Goal: Task Accomplishment & Management: Use online tool/utility

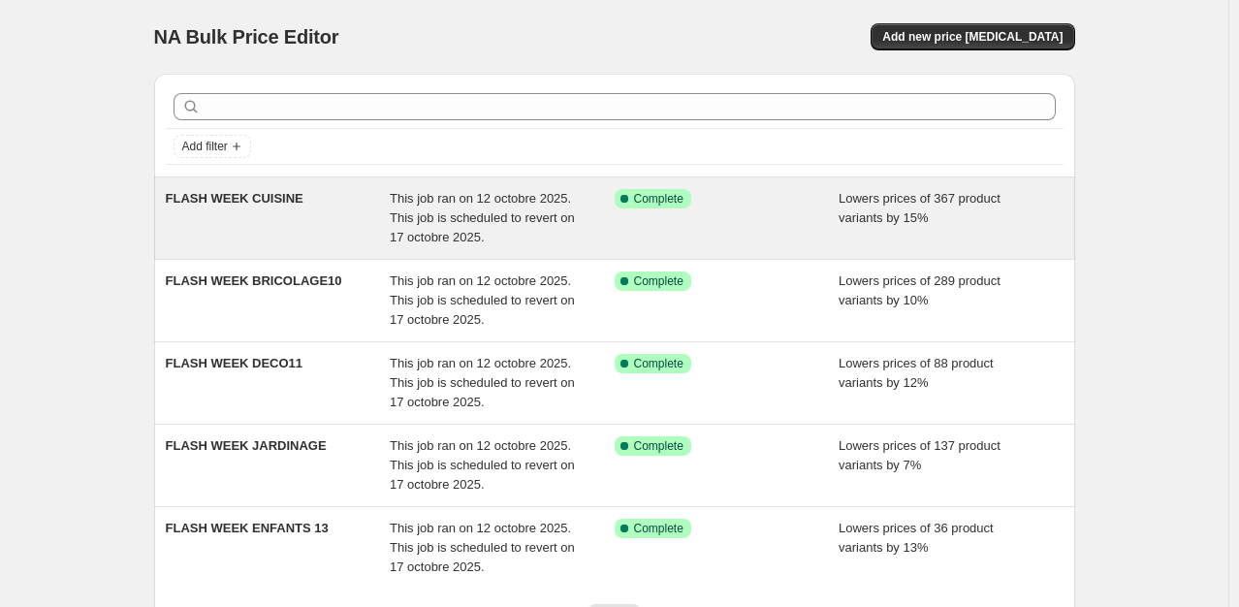
click at [322, 203] on div "FLASH WEEK CUISINE" at bounding box center [278, 218] width 225 height 58
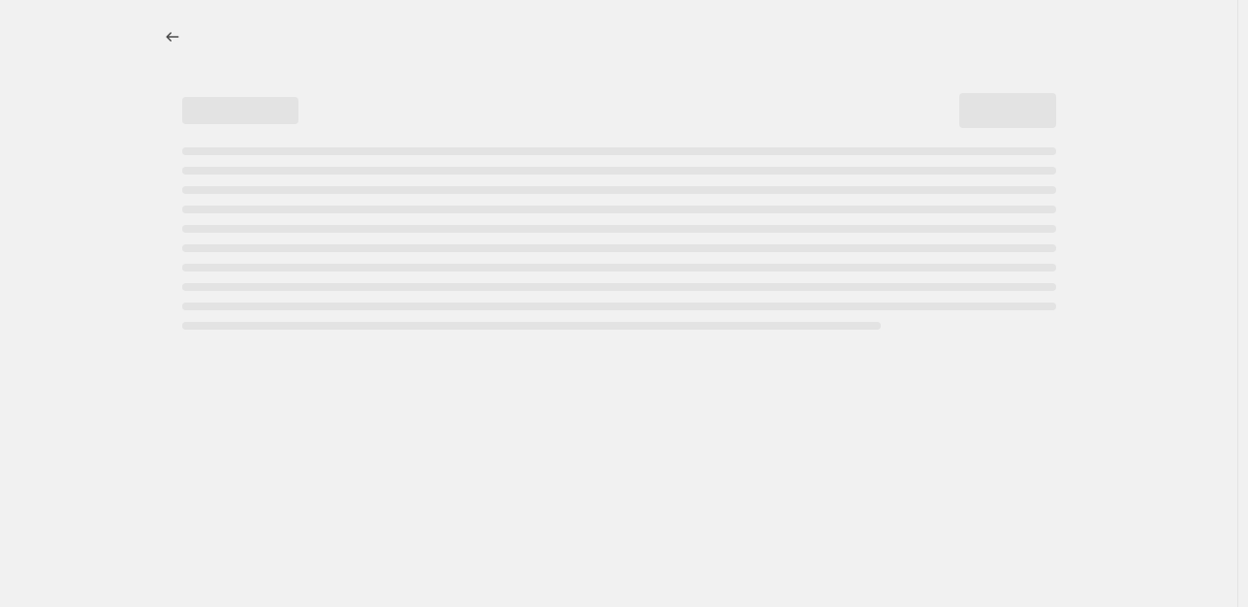
select select "percentage"
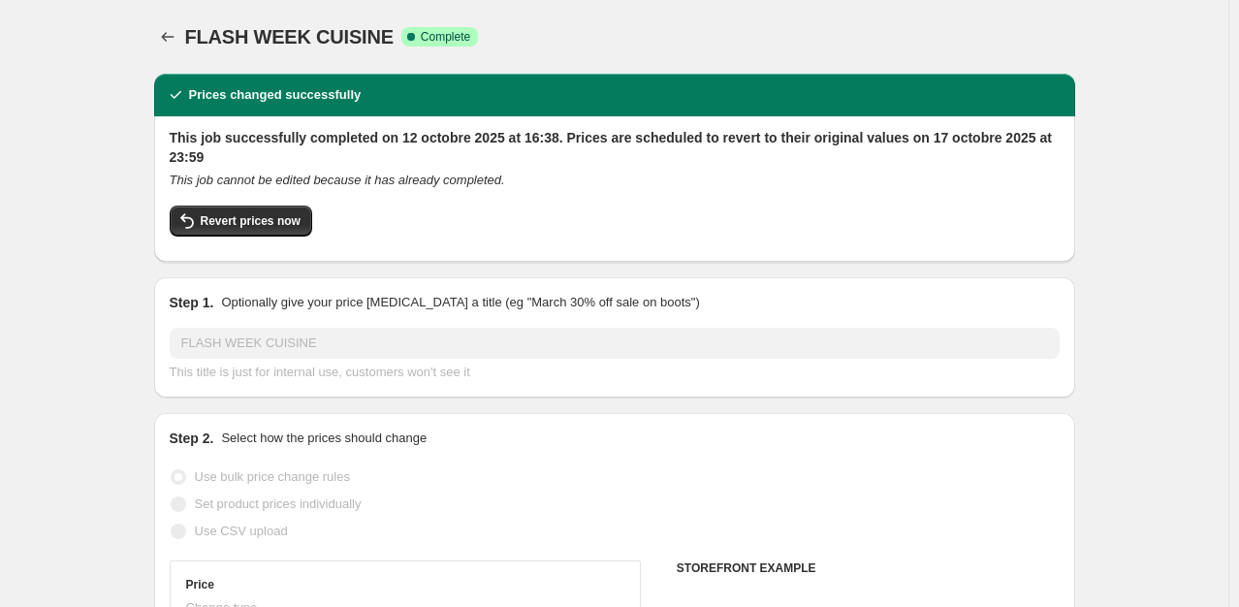
select select "collection"
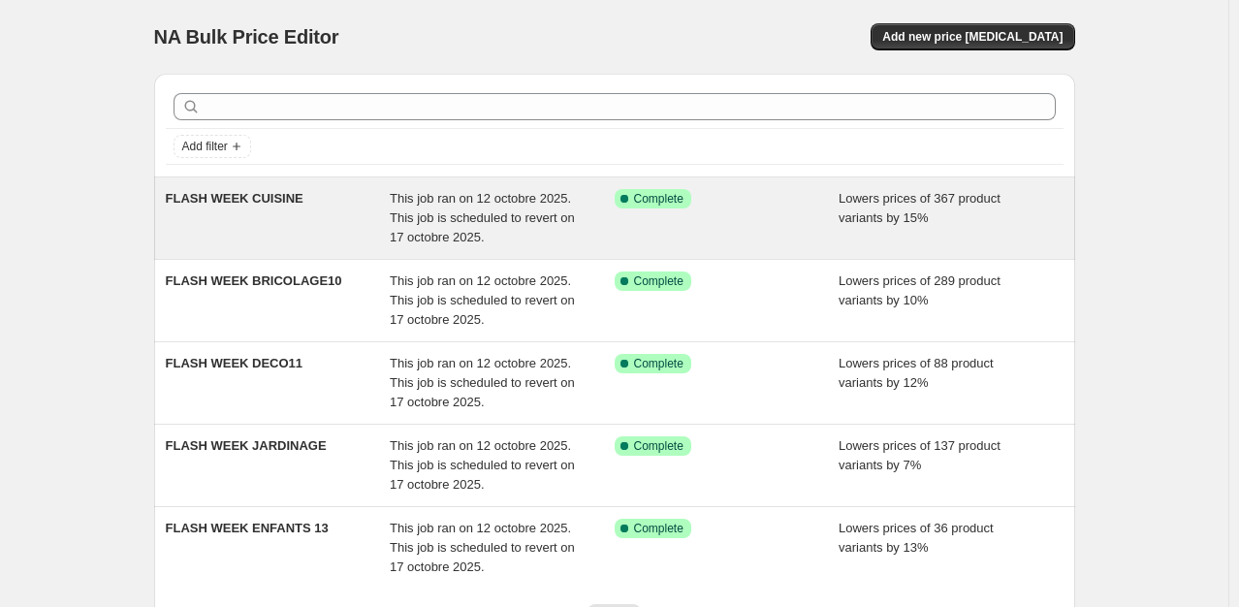
click at [327, 212] on div "FLASH WEEK CUISINE" at bounding box center [278, 218] width 225 height 58
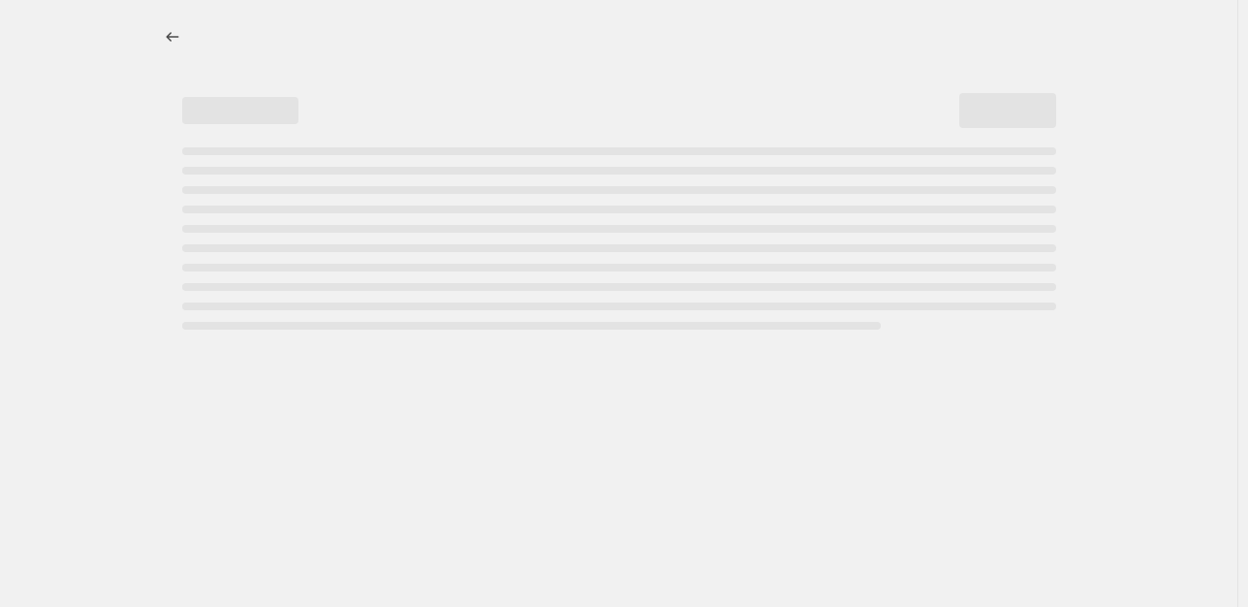
select select "percentage"
select select "collection"
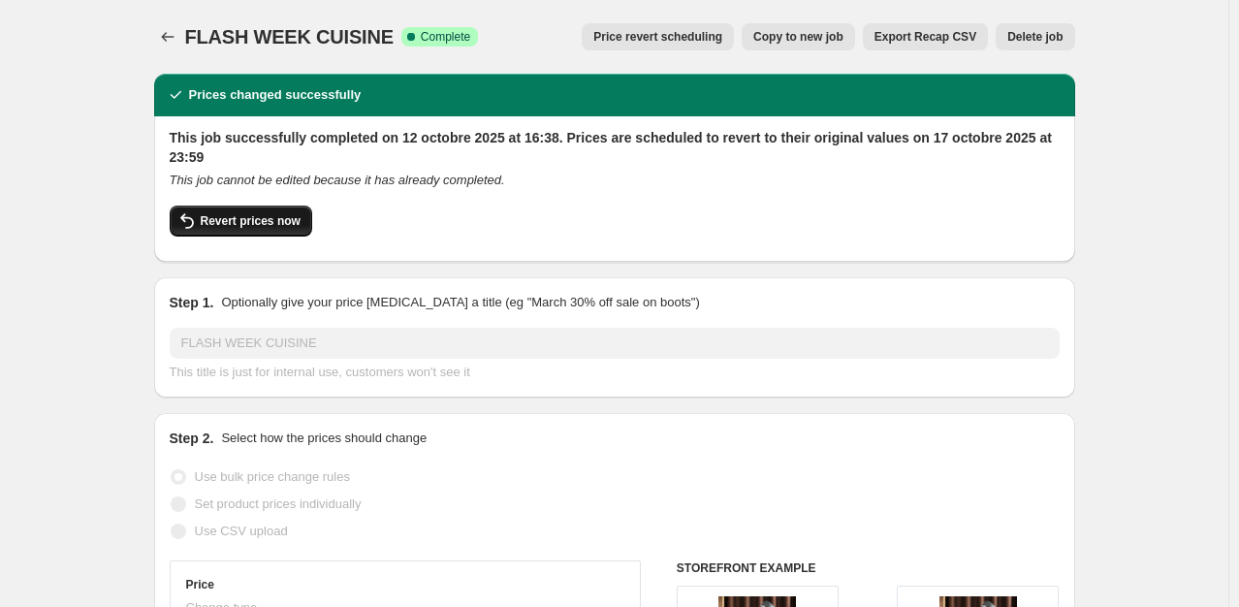
click at [242, 230] on button "Revert prices now" at bounding box center [241, 220] width 142 height 31
checkbox input "false"
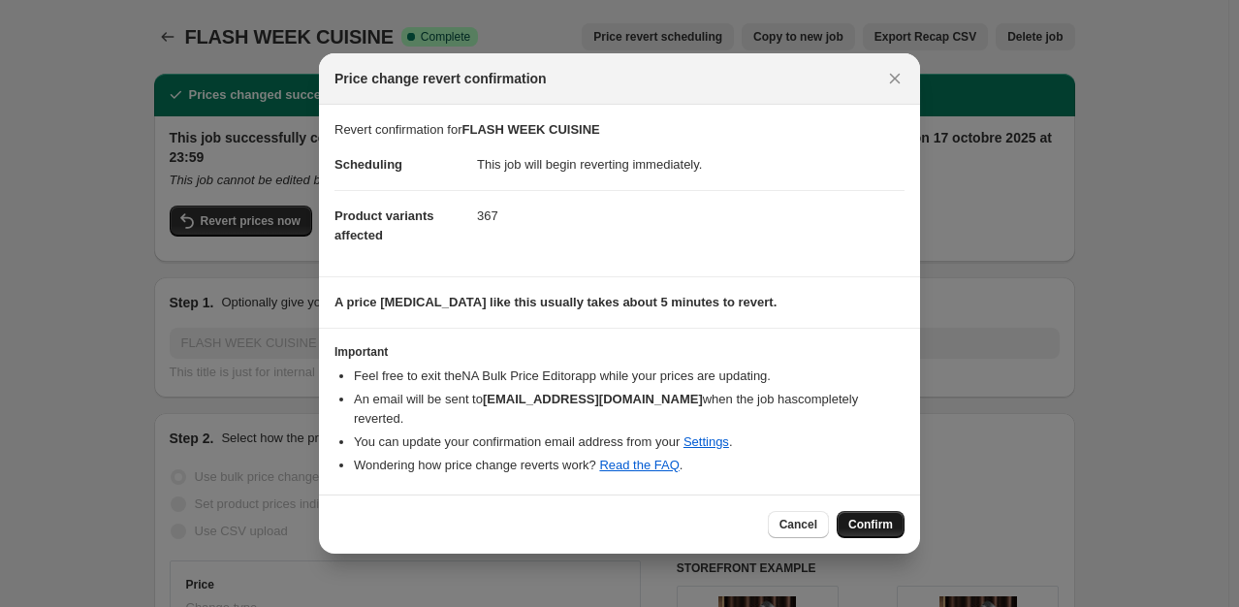
click at [870, 517] on span "Confirm" at bounding box center [870, 525] width 45 height 16
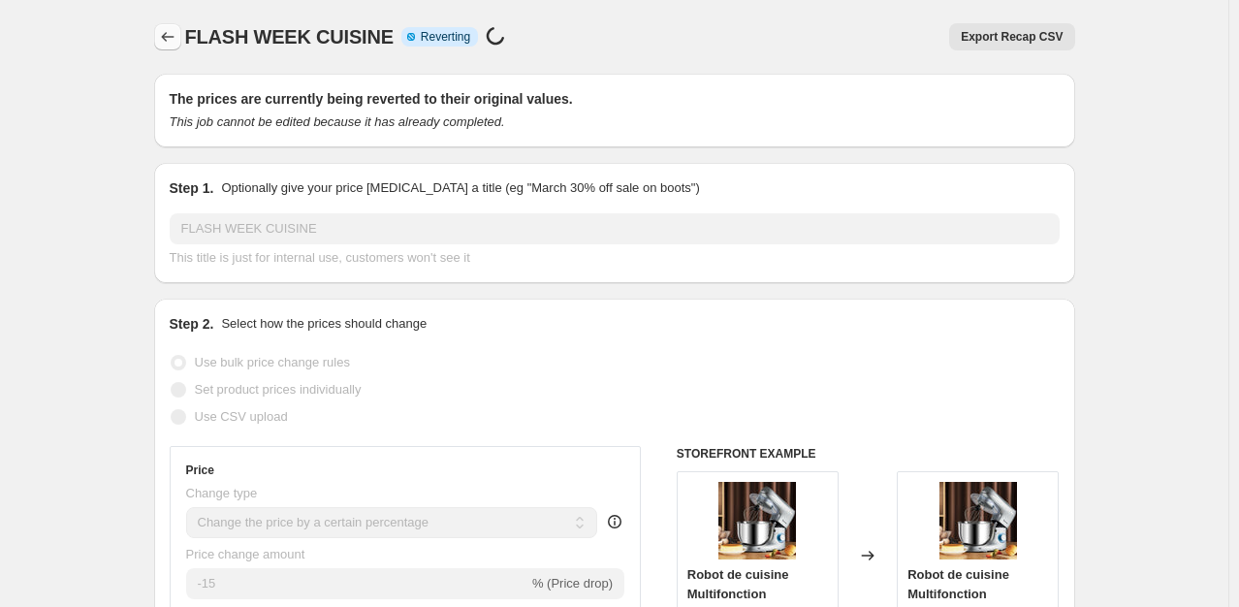
click at [173, 40] on icon "Price change jobs" at bounding box center [167, 36] width 19 height 19
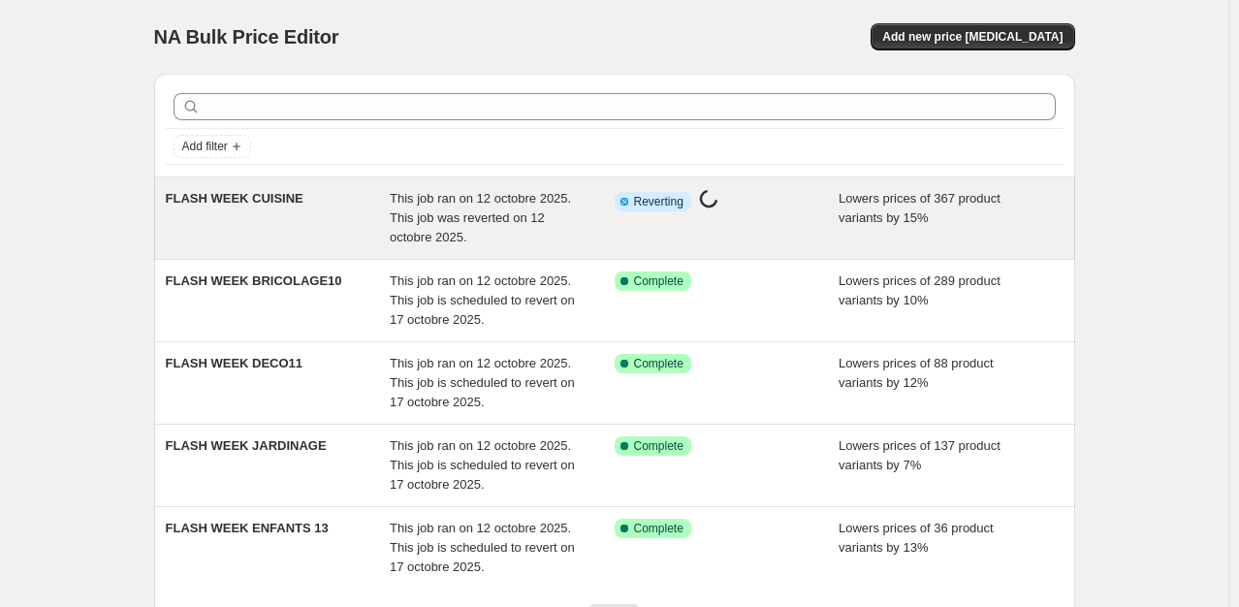
click at [251, 200] on span "FLASH WEEK CUISINE" at bounding box center [235, 198] width 138 height 15
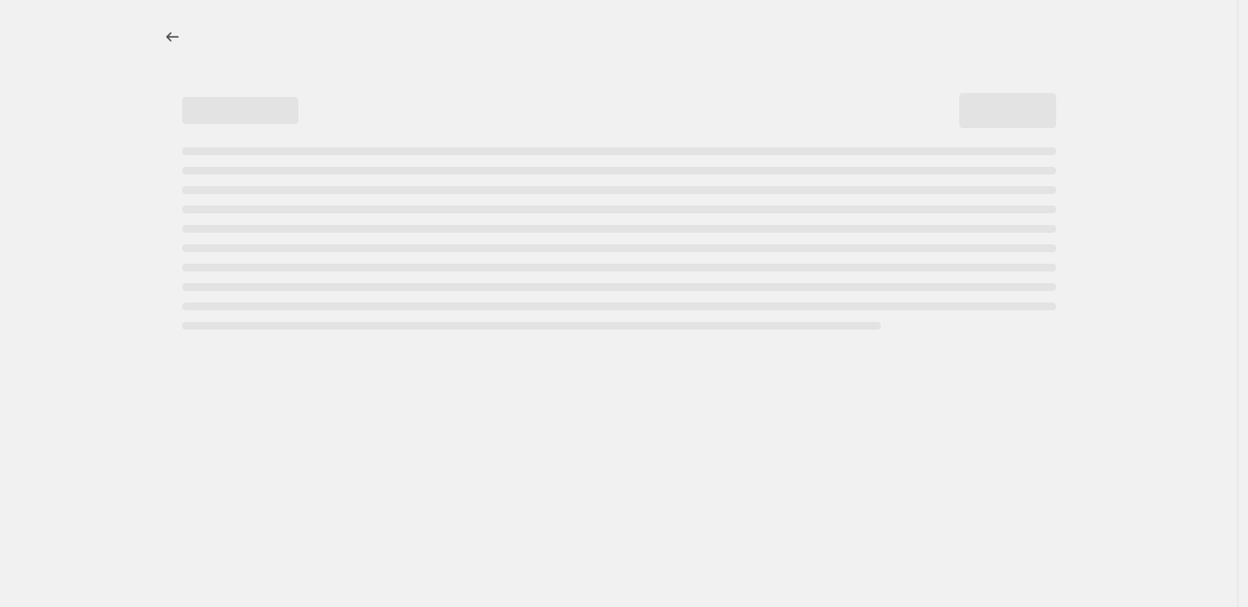
select select "percentage"
select select "collection"
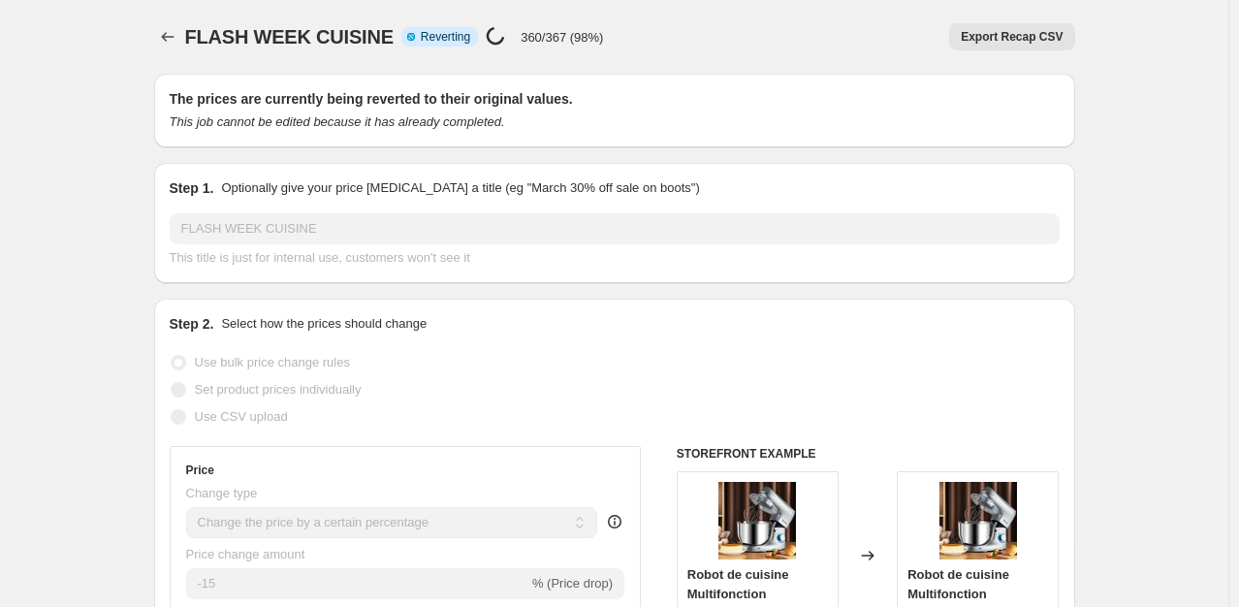
select select "percentage"
select select "collection"
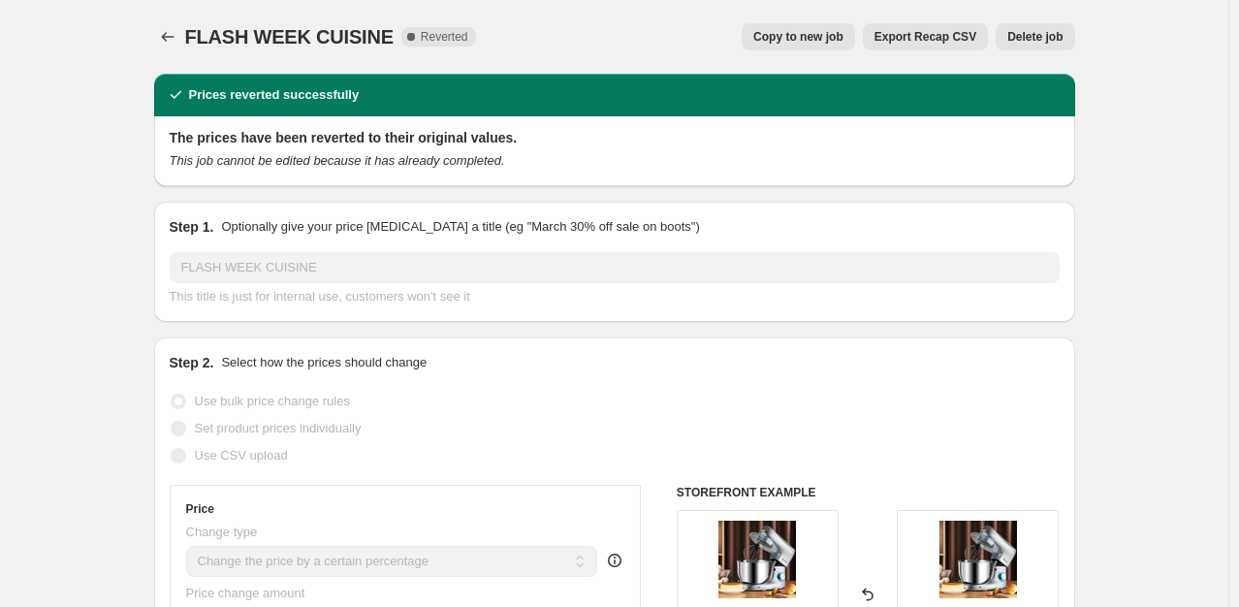
click at [1028, 39] on span "Delete job" at bounding box center [1034, 37] width 55 height 16
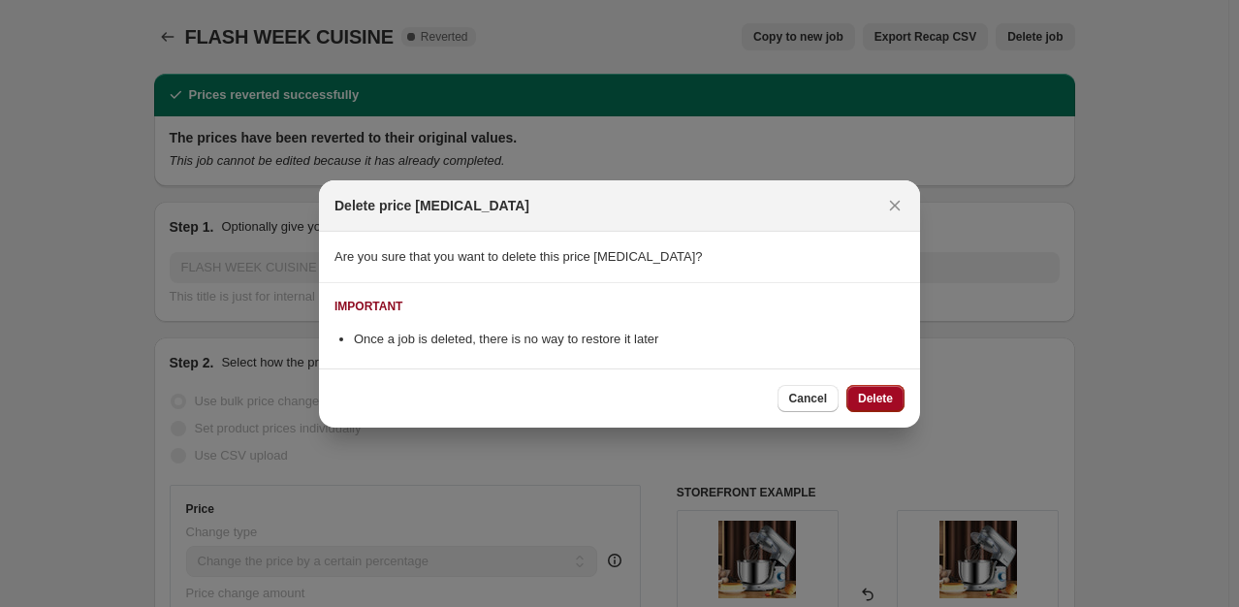
click at [868, 393] on span "Delete" at bounding box center [875, 399] width 35 height 16
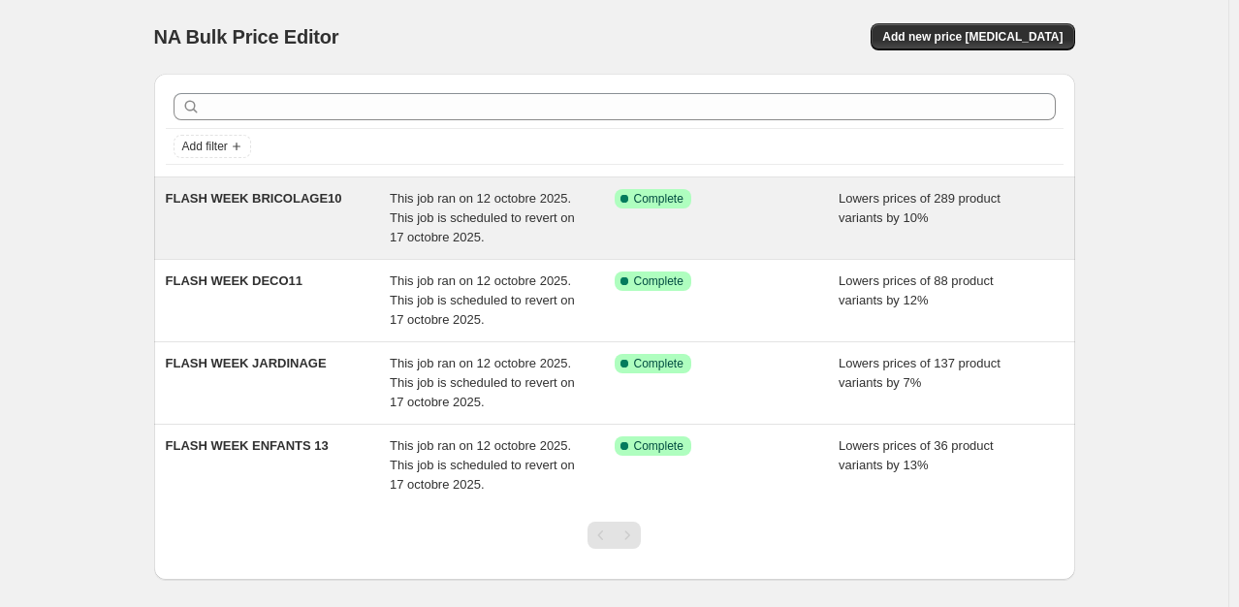
click at [315, 207] on div "FLASH WEEK BRICOLAGE10" at bounding box center [278, 218] width 225 height 58
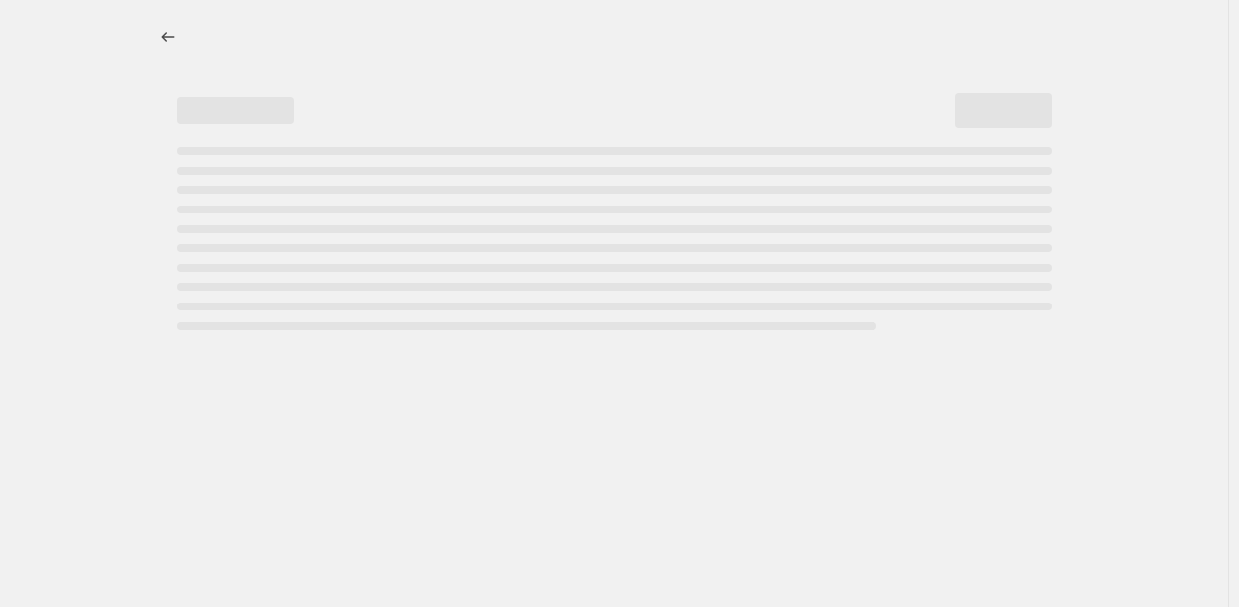
select select "percentage"
select select "collection"
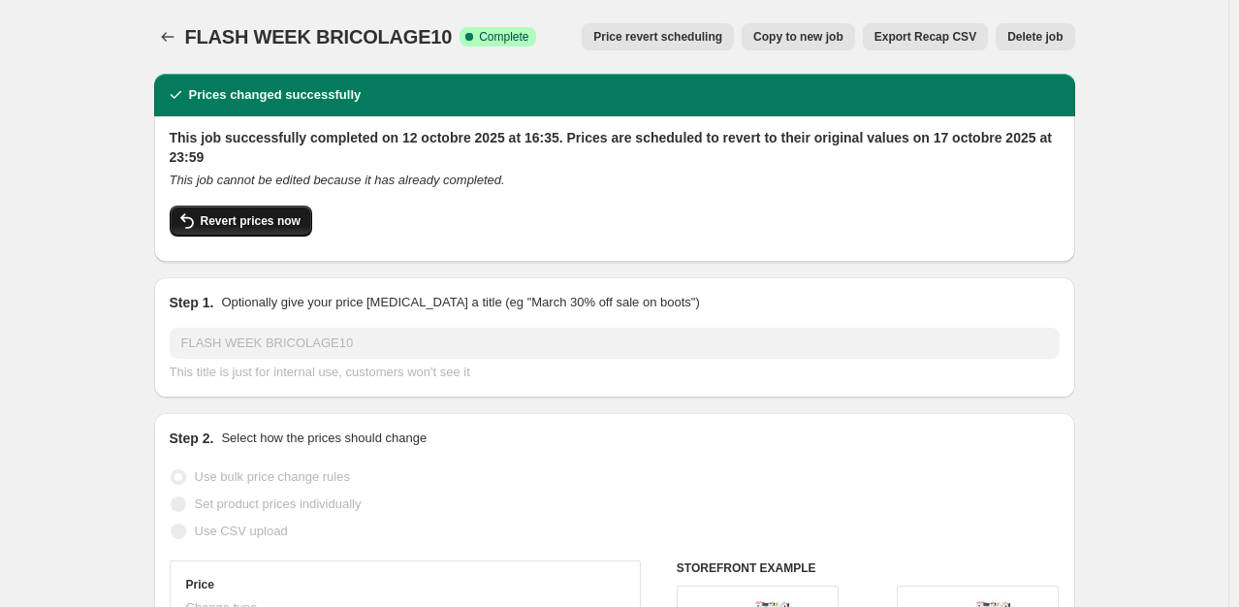
click at [265, 217] on span "Revert prices now" at bounding box center [251, 221] width 100 height 16
checkbox input "false"
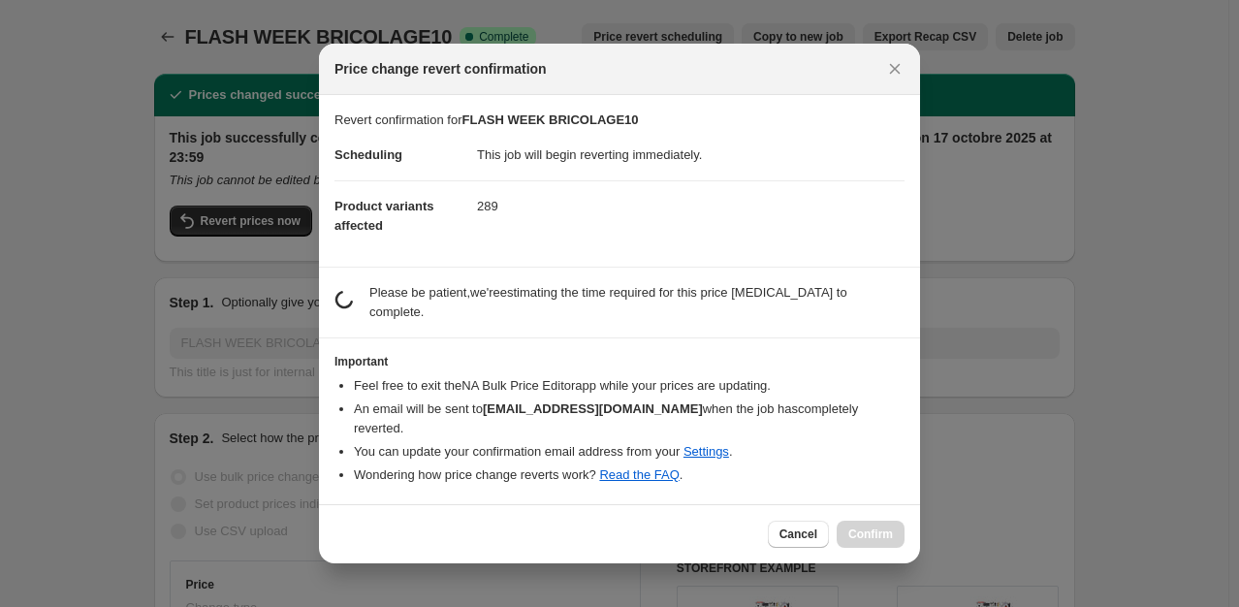
click at [454, 442] on li "You can update your confirmation email address from your Settings ." at bounding box center [629, 451] width 551 height 19
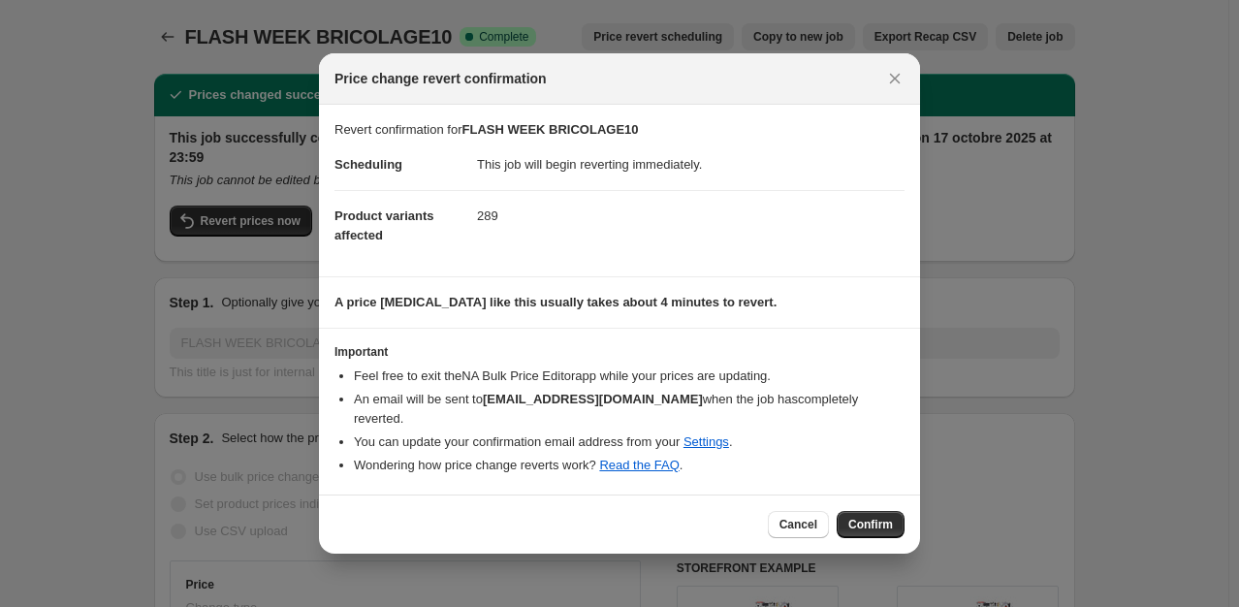
click at [446, 374] on div "Important Feel free to exit the NA Bulk Price Editor app while your prices are …" at bounding box center [619, 409] width 570 height 130
click at [863, 521] on span "Confirm" at bounding box center [870, 525] width 45 height 16
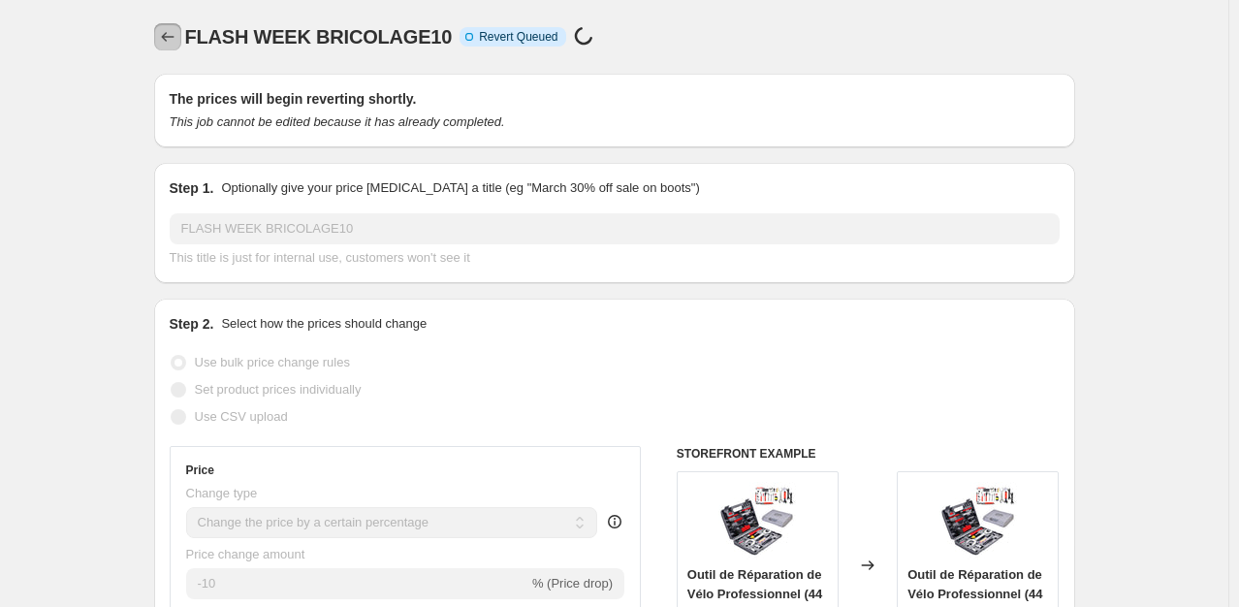
click at [170, 33] on icon "Price change jobs" at bounding box center [167, 37] width 13 height 10
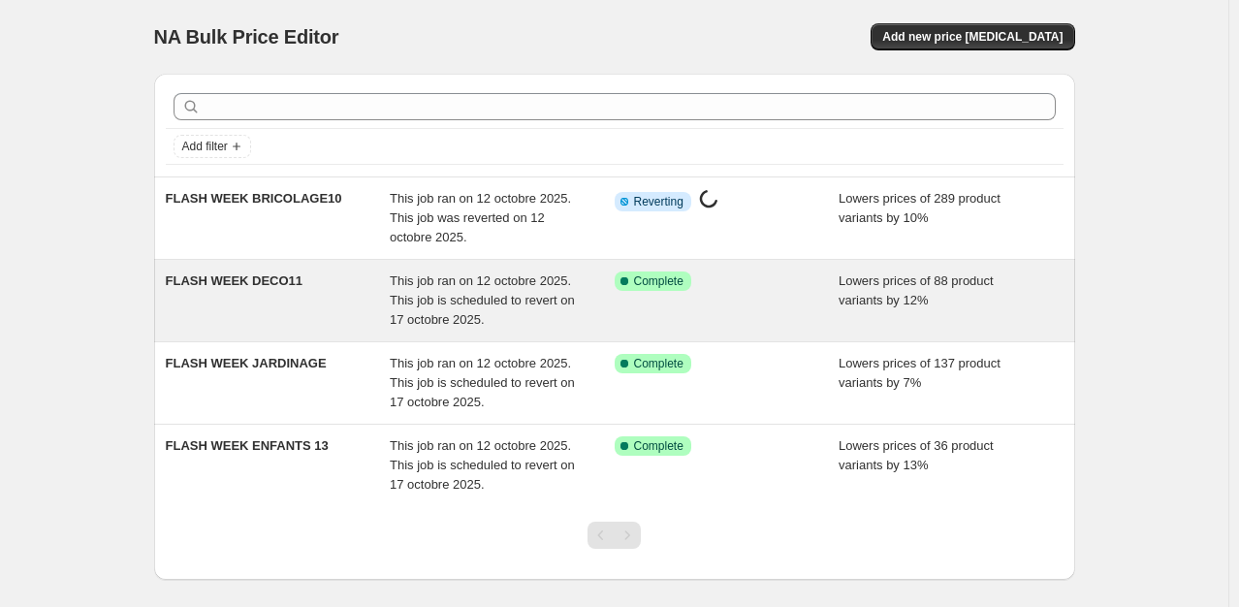
click at [281, 294] on div "FLASH WEEK DECO11" at bounding box center [278, 300] width 225 height 58
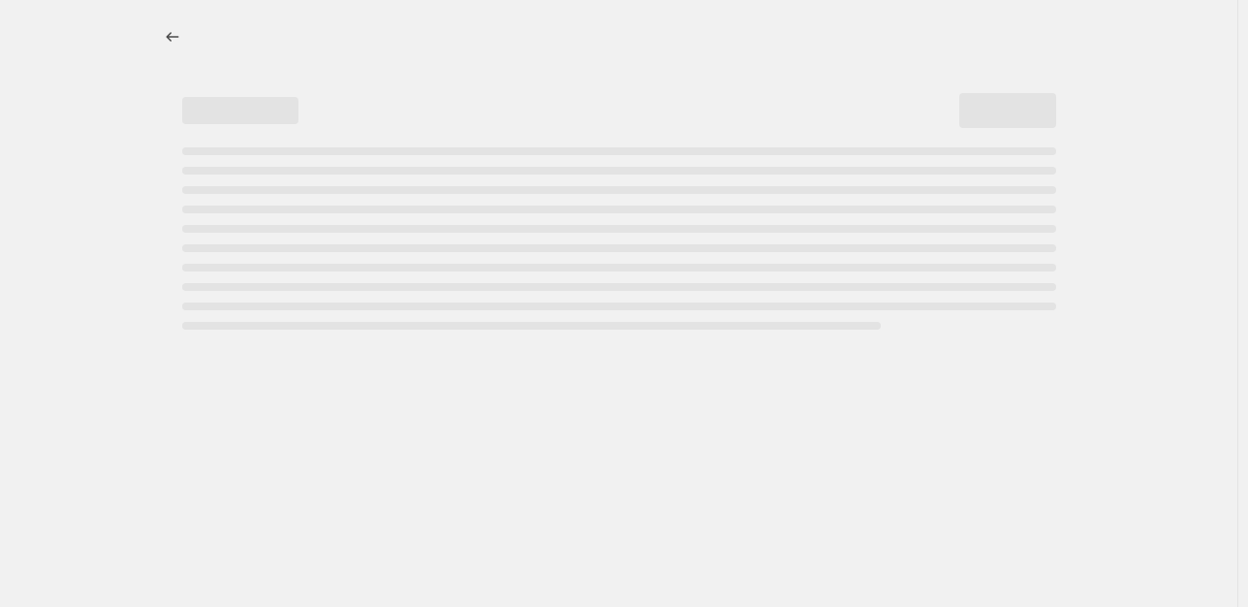
select select "percentage"
select select "collection"
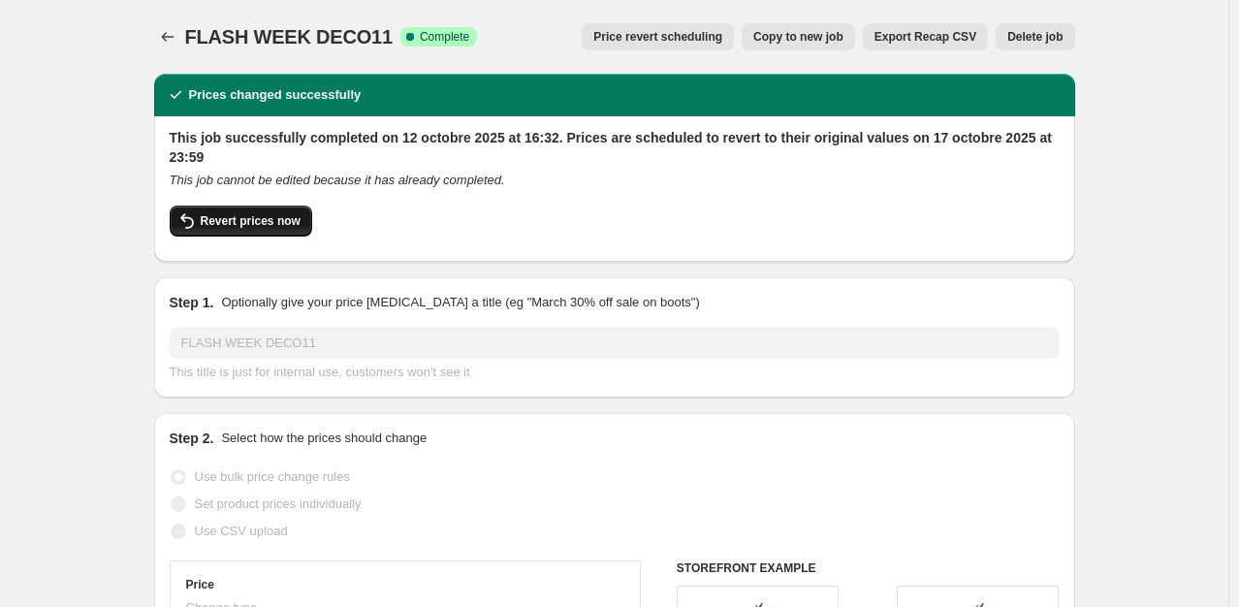
click at [242, 222] on span "Revert prices now" at bounding box center [251, 221] width 100 height 16
checkbox input "false"
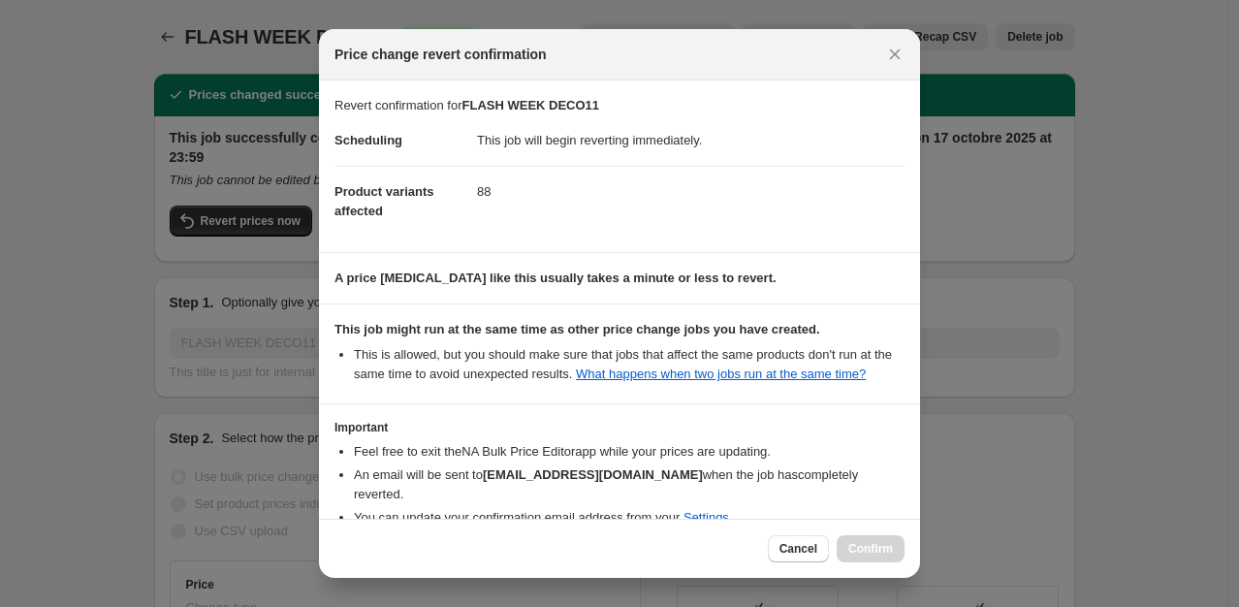
scroll to position [109, 0]
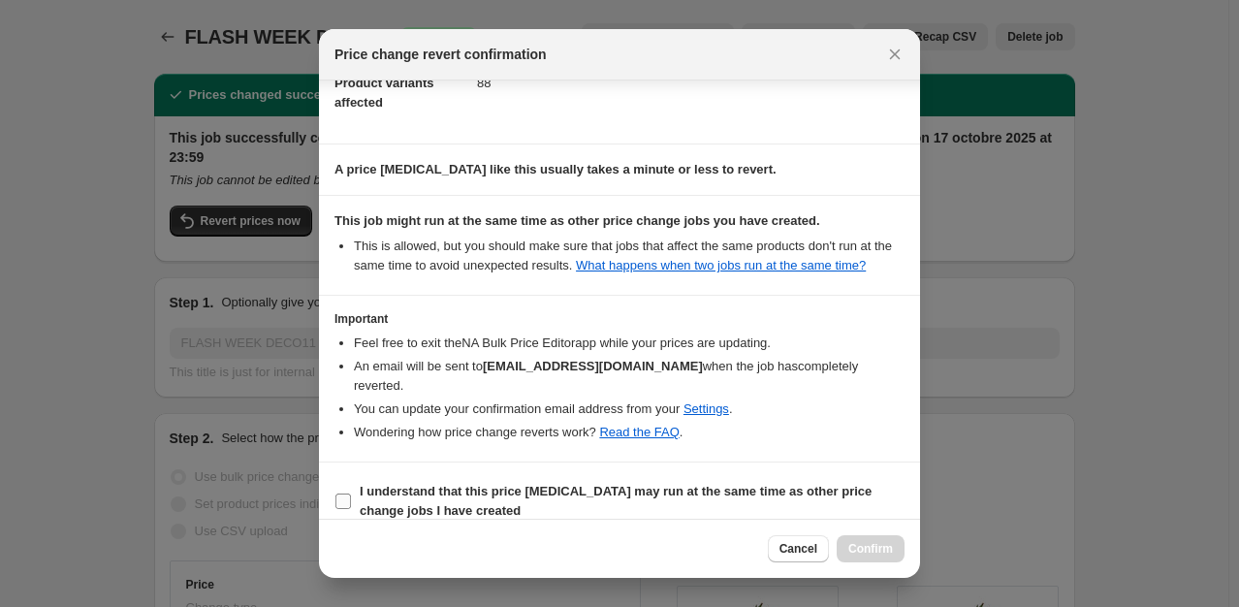
click at [530, 484] on b "I understand that this price change job may run at the same time as other price…" at bounding box center [616, 501] width 512 height 34
click at [351, 493] on input "I understand that this price change job may run at the same time as other price…" at bounding box center [343, 501] width 16 height 16
checkbox input "true"
click at [883, 544] on span "Confirm" at bounding box center [870, 549] width 45 height 16
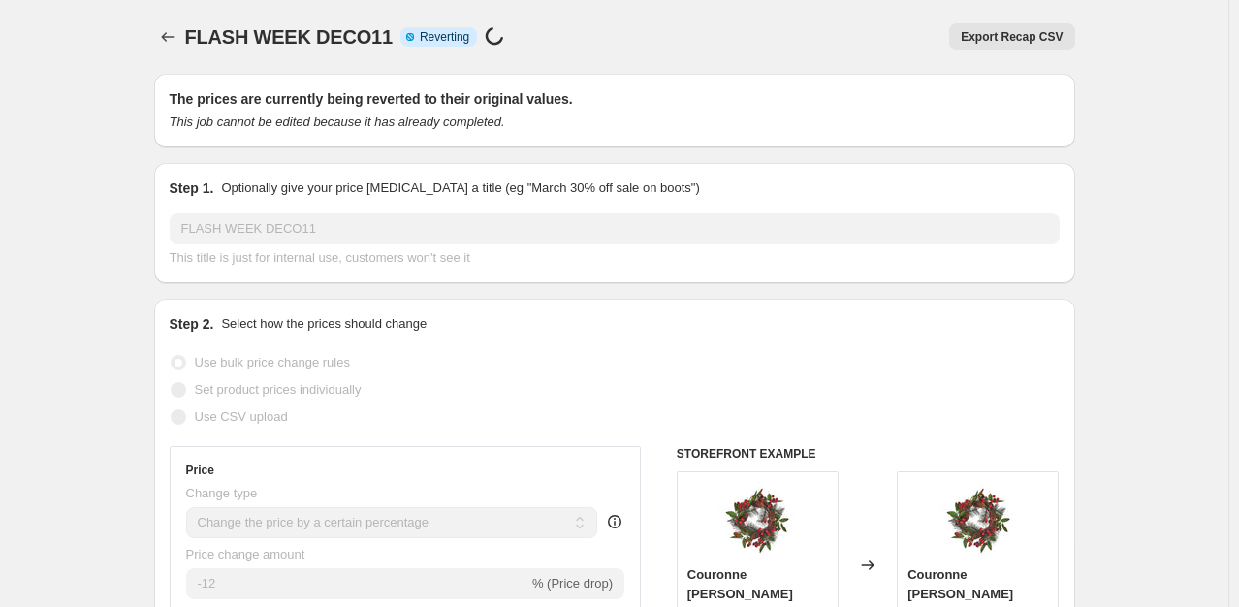
click at [165, 35] on icon "Price change jobs" at bounding box center [167, 36] width 19 height 19
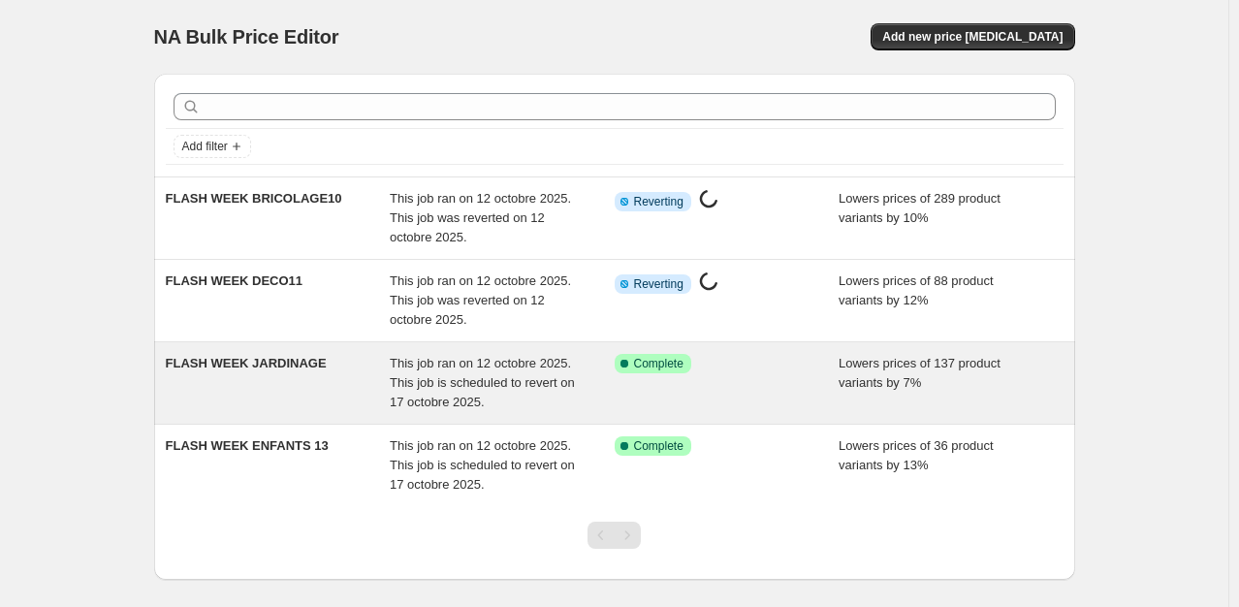
click at [249, 388] on div "FLASH WEEK JARDINAGE" at bounding box center [278, 383] width 225 height 58
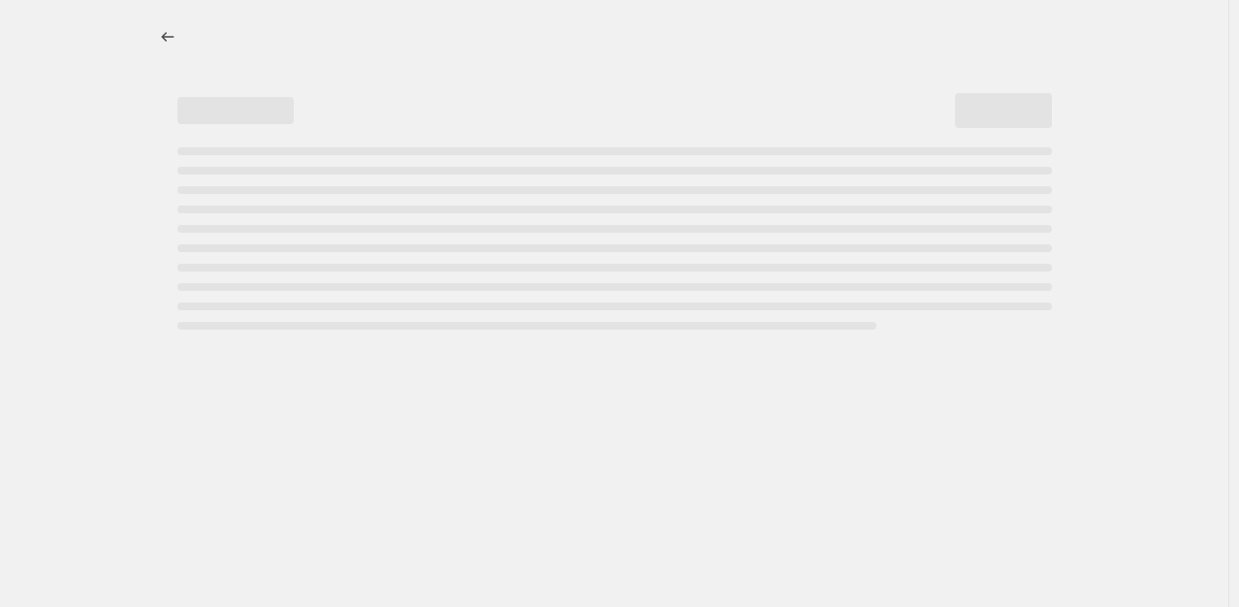
select select "percentage"
select select "collection"
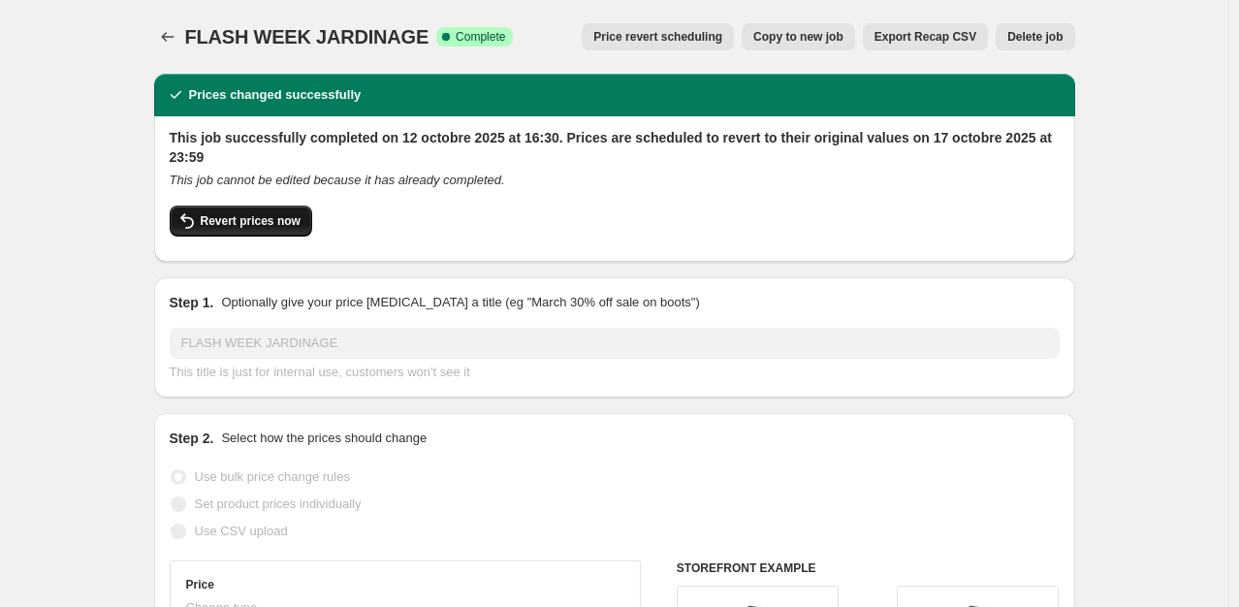
click at [278, 220] on span "Revert prices now" at bounding box center [251, 221] width 100 height 16
checkbox input "false"
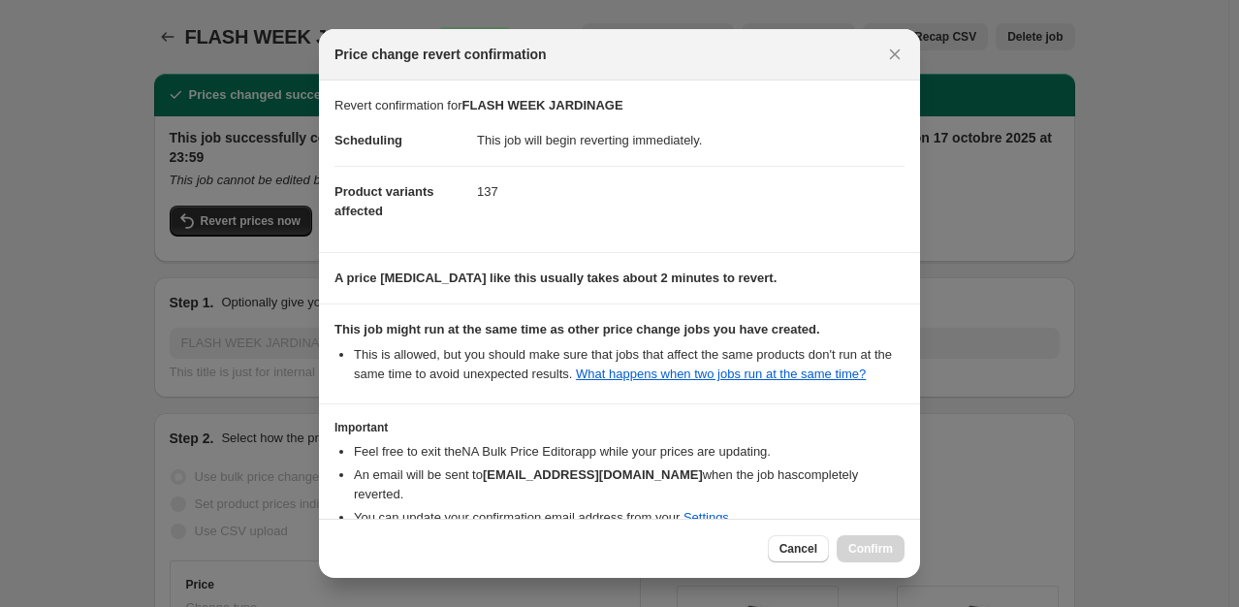
click at [907, 449] on section "Important Feel free to exit the NA Bulk Price Editor app while your prices are …" at bounding box center [619, 486] width 601 height 165
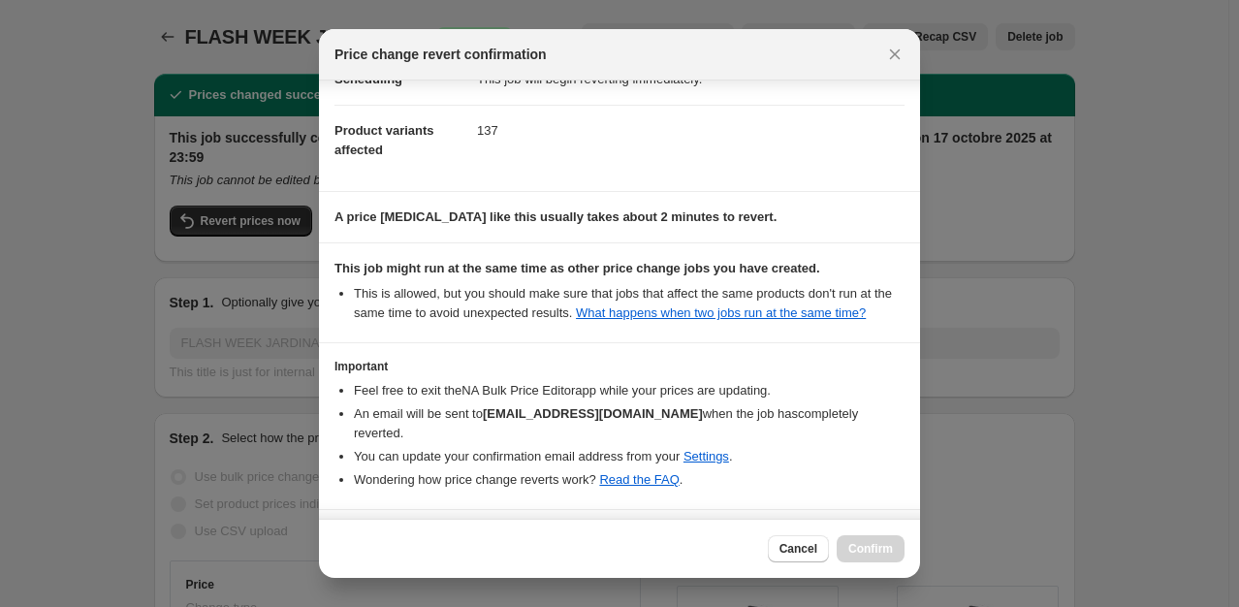
scroll to position [109, 0]
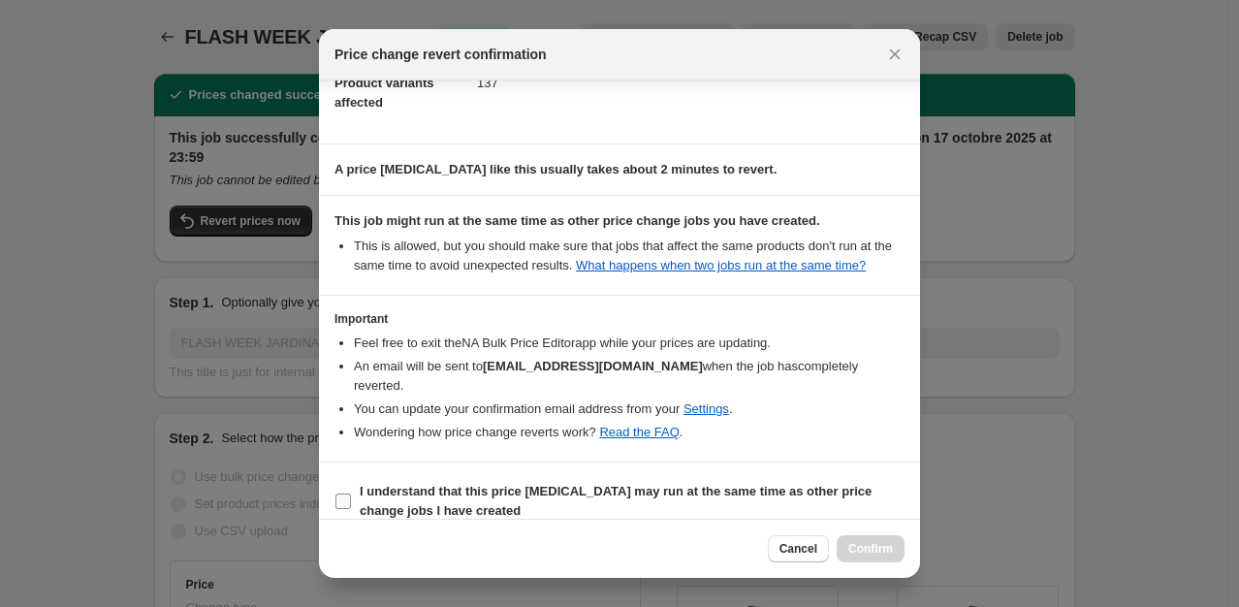
click at [808, 484] on b "I understand that this price change job may run at the same time as other price…" at bounding box center [616, 501] width 512 height 34
click at [351, 493] on input "I understand that this price change job may run at the same time as other price…" at bounding box center [343, 501] width 16 height 16
checkbox input "true"
click at [875, 545] on span "Confirm" at bounding box center [870, 549] width 45 height 16
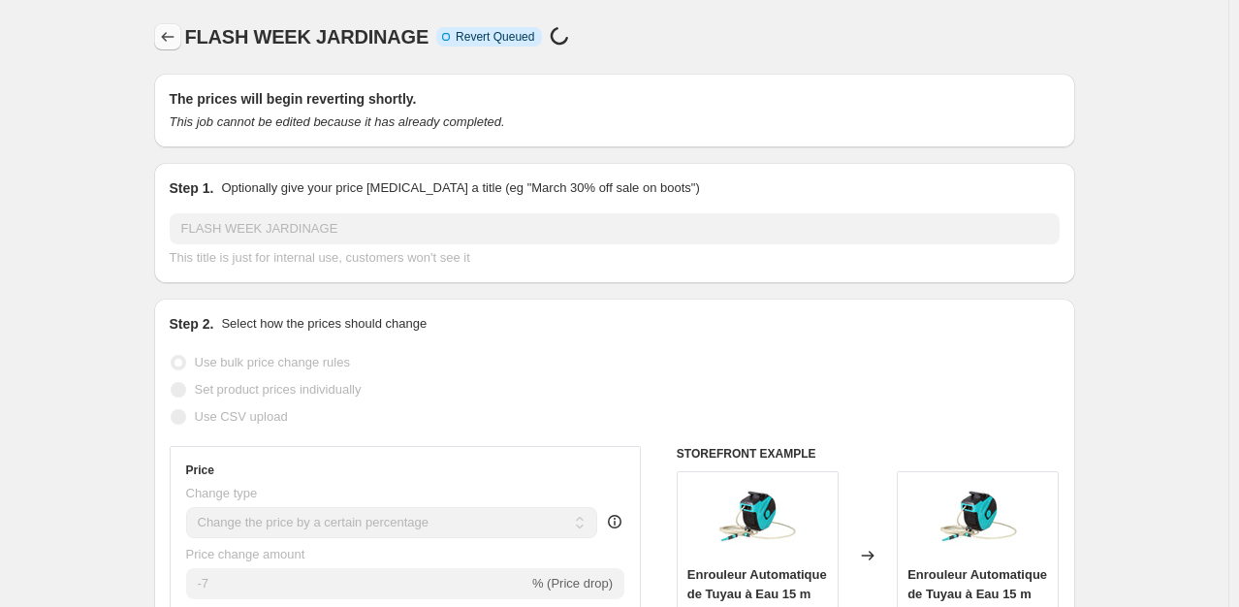
click at [168, 33] on icon "Price change jobs" at bounding box center [167, 36] width 19 height 19
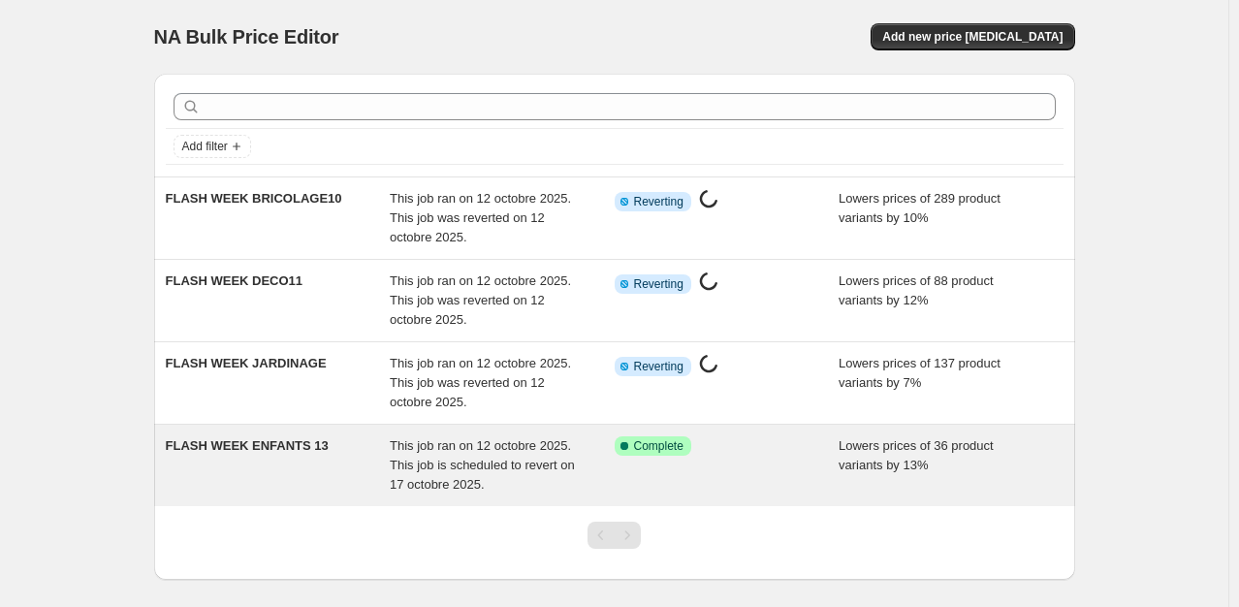
click at [256, 457] on div "FLASH WEEK ENFANTS 13" at bounding box center [278, 465] width 225 height 58
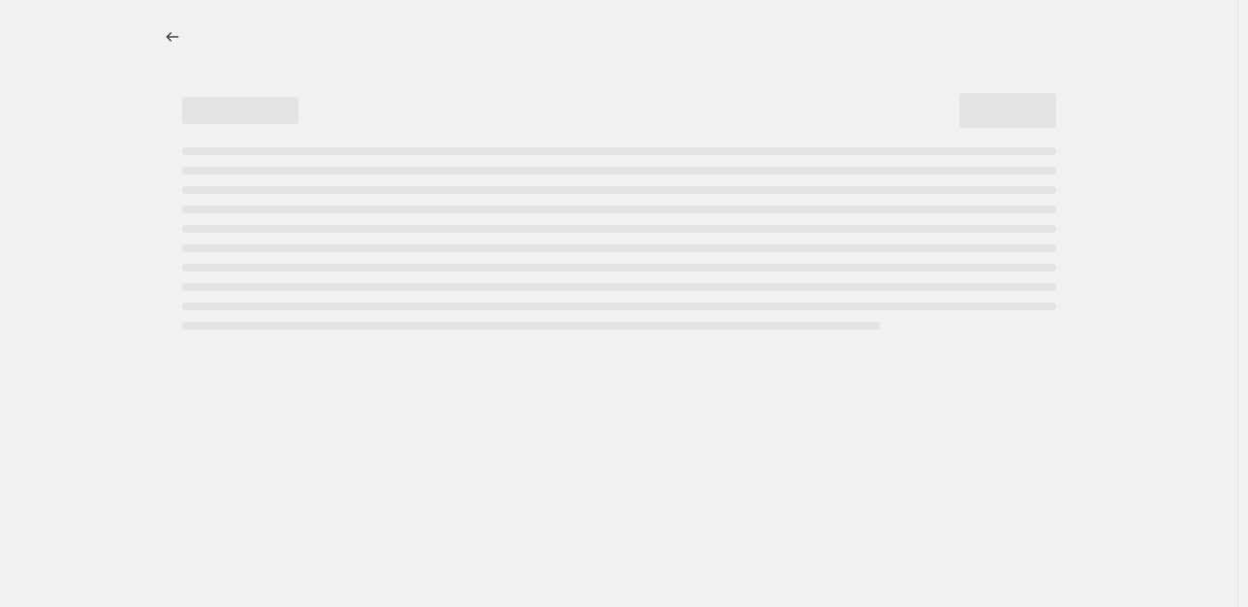
select select "percentage"
select select "collection"
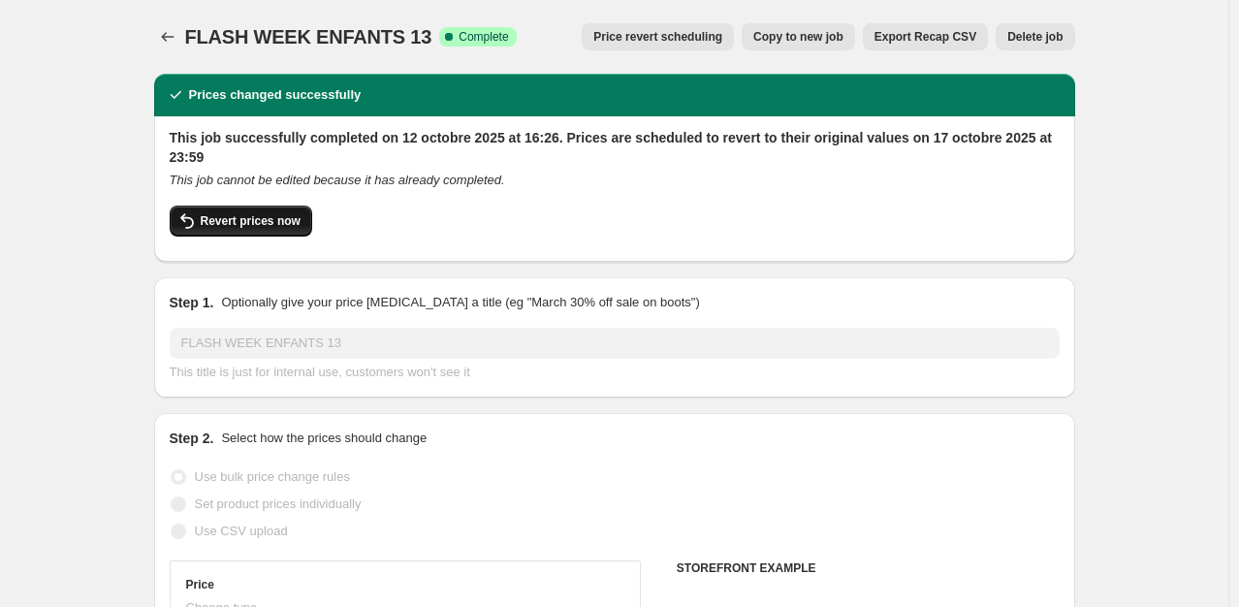
click at [233, 221] on span "Revert prices now" at bounding box center [251, 221] width 100 height 16
checkbox input "false"
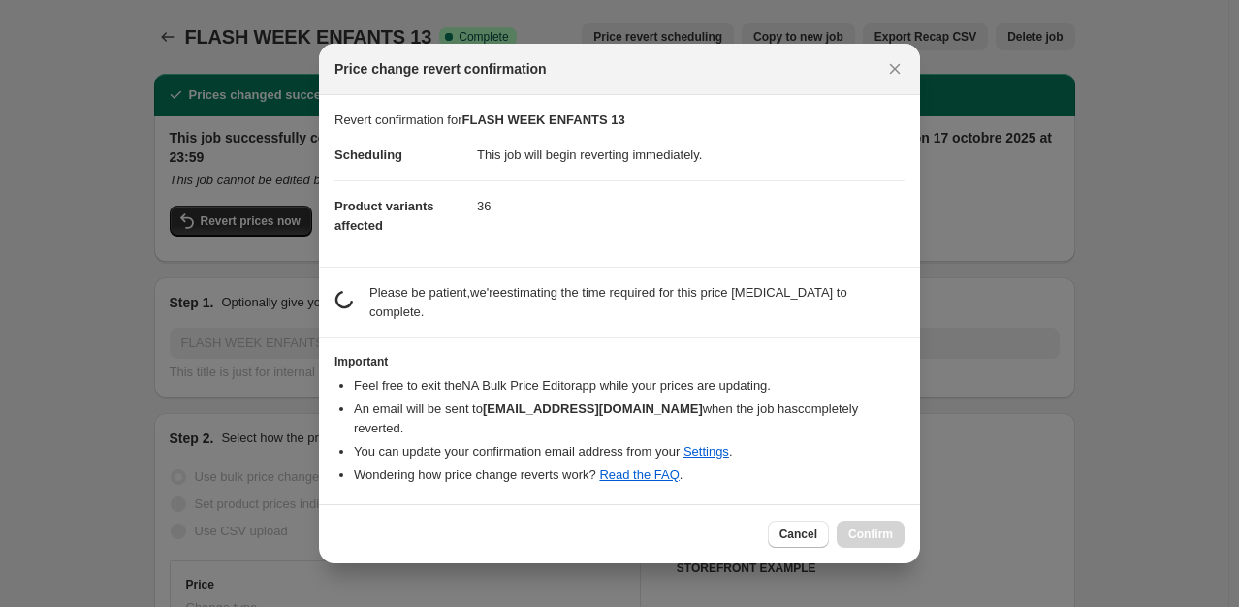
click at [440, 328] on section "estimating job duration... Please be patient, we're estimating the time require…" at bounding box center [619, 303] width 601 height 70
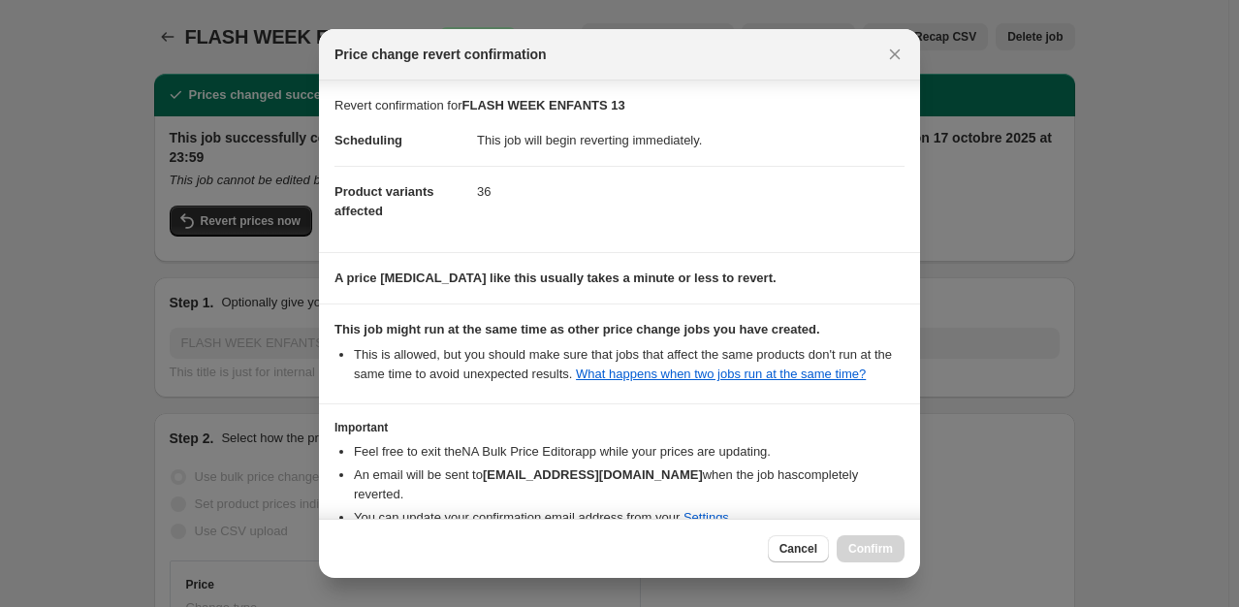
scroll to position [109, 0]
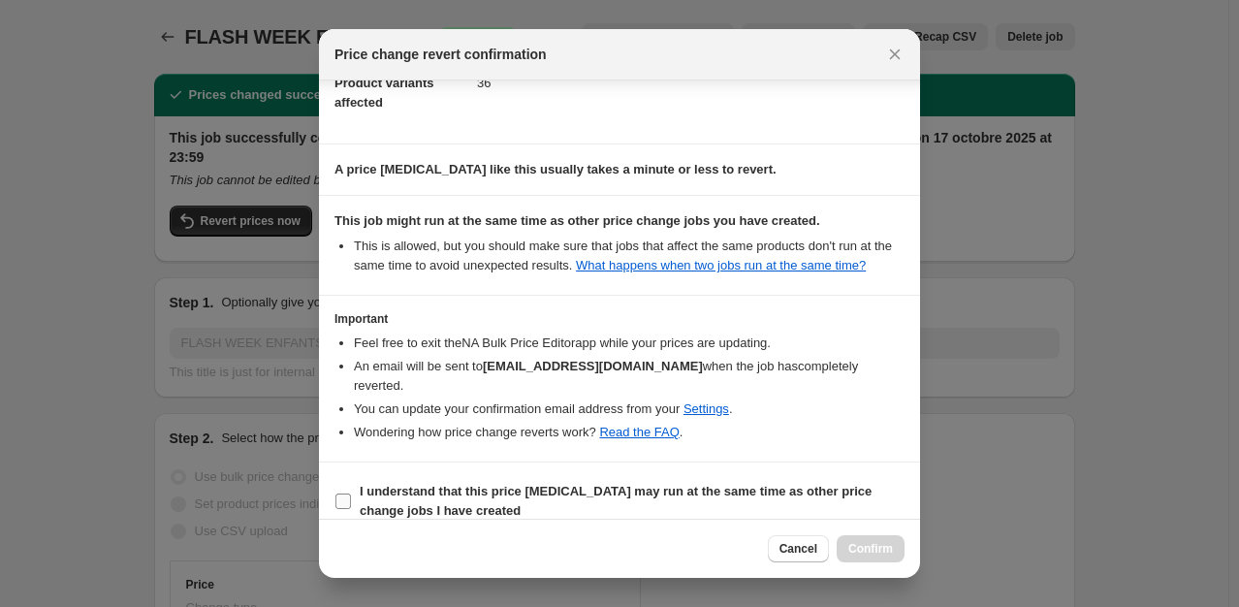
click at [663, 482] on span "I understand that this price change job may run at the same time as other price…" at bounding box center [632, 501] width 545 height 39
click at [351, 493] on input "I understand that this price change job may run at the same time as other price…" at bounding box center [343, 501] width 16 height 16
checkbox input "true"
click at [866, 545] on span "Confirm" at bounding box center [870, 549] width 45 height 16
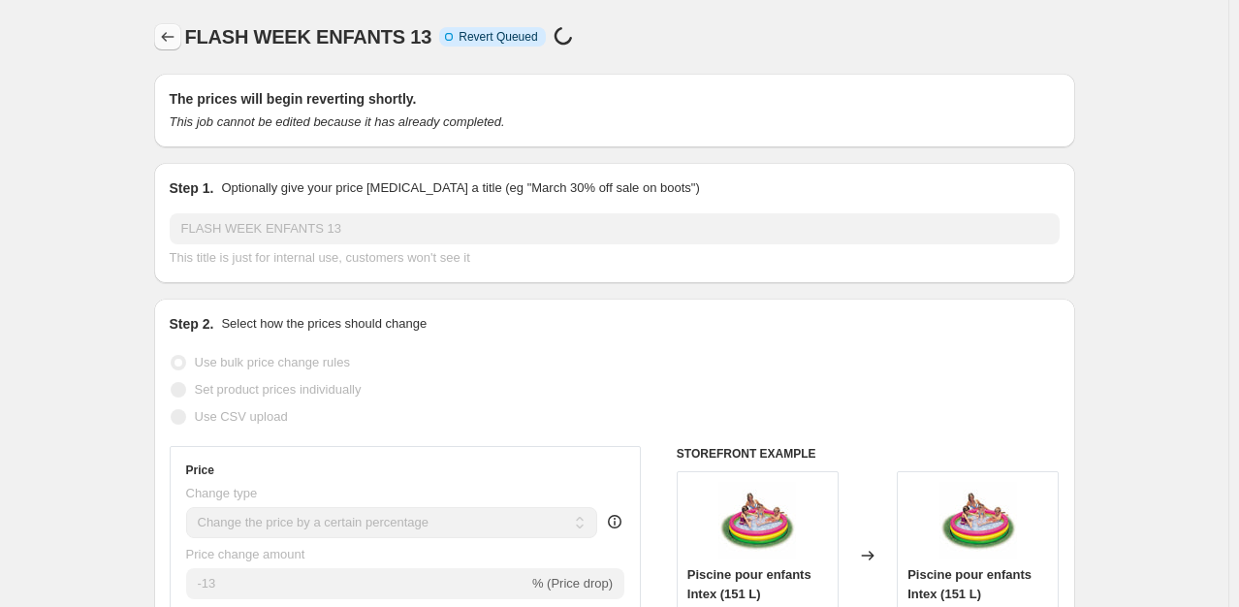
click at [161, 31] on button "Price change jobs" at bounding box center [167, 36] width 27 height 27
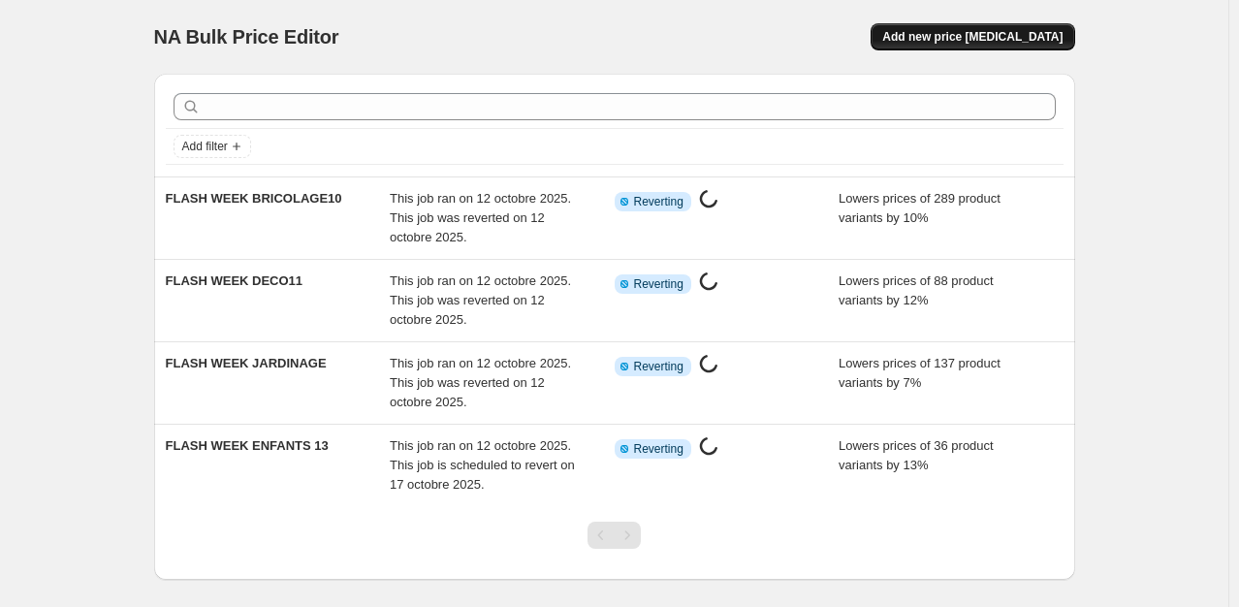
click at [996, 40] on span "Add new price [MEDICAL_DATA]" at bounding box center [972, 37] width 180 height 16
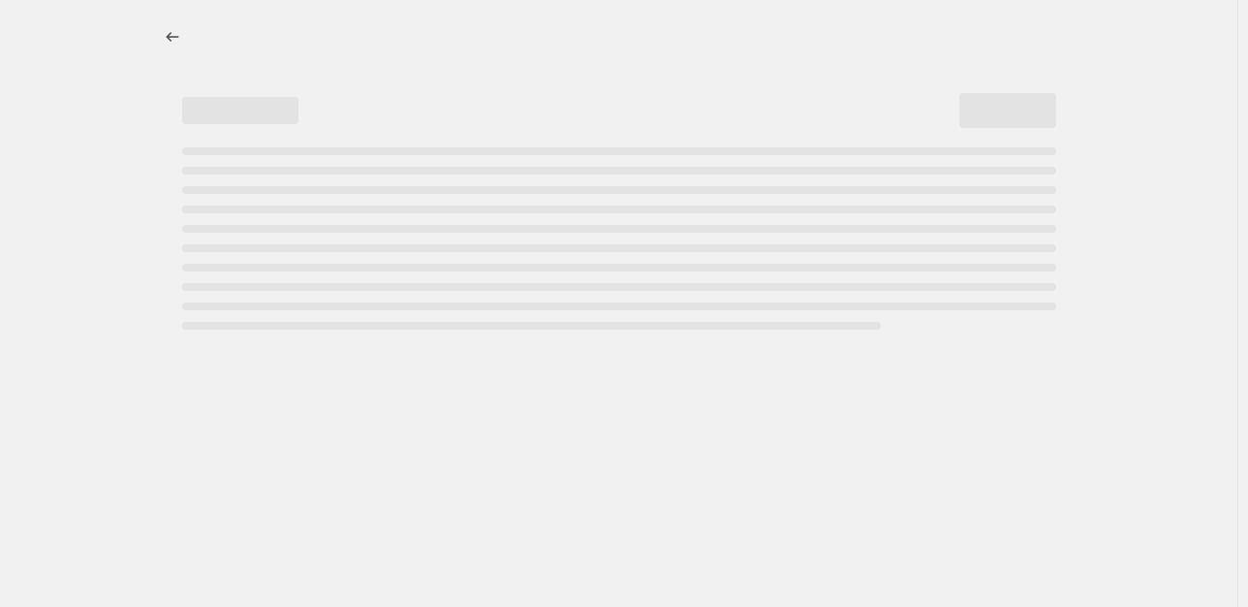
select select "percentage"
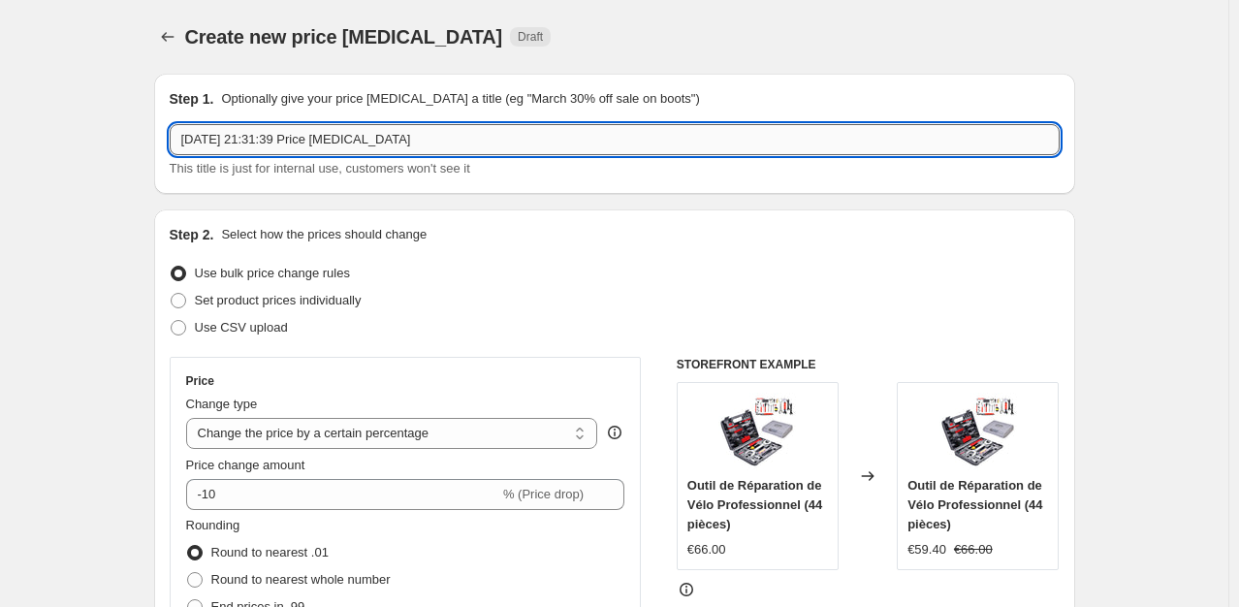
click at [347, 145] on input "12 oct. 2025, 21:31:39 Price change job" at bounding box center [615, 139] width 890 height 31
type input "FLASH WEEK"
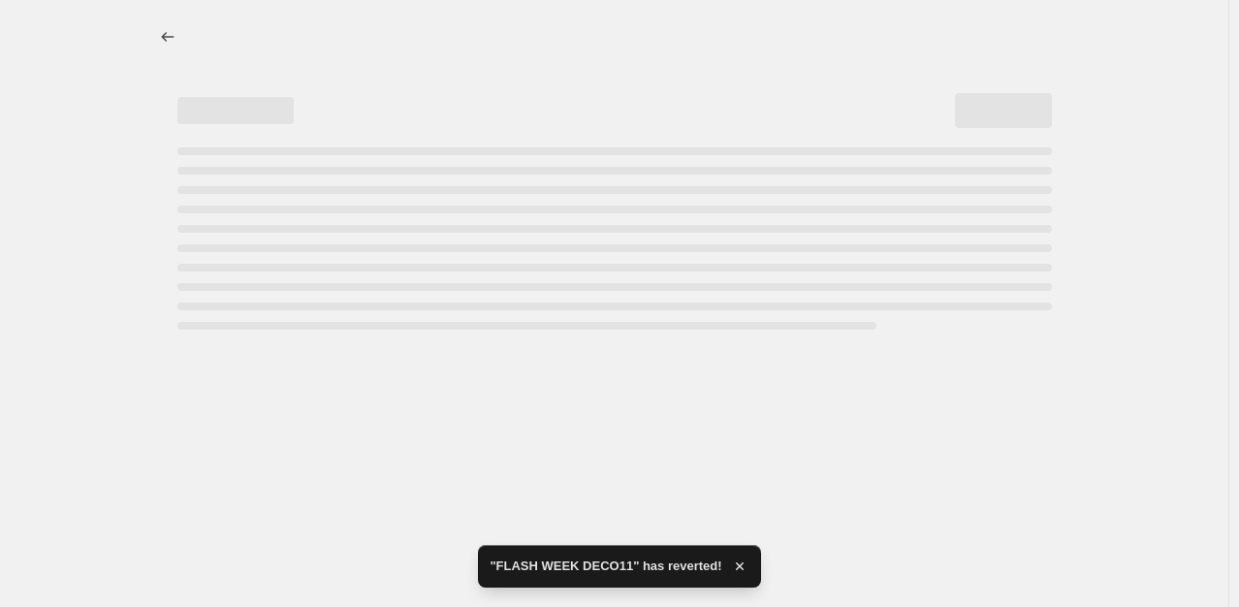
select select "percentage"
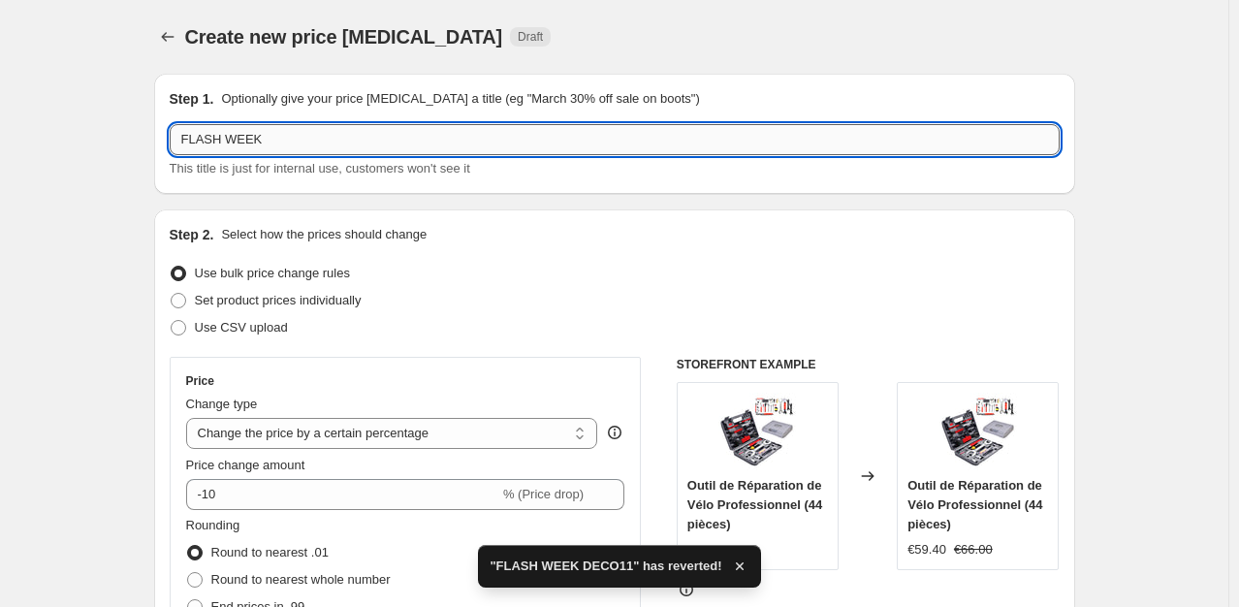
click at [295, 124] on input "FLASH WEEK" at bounding box center [615, 139] width 890 height 31
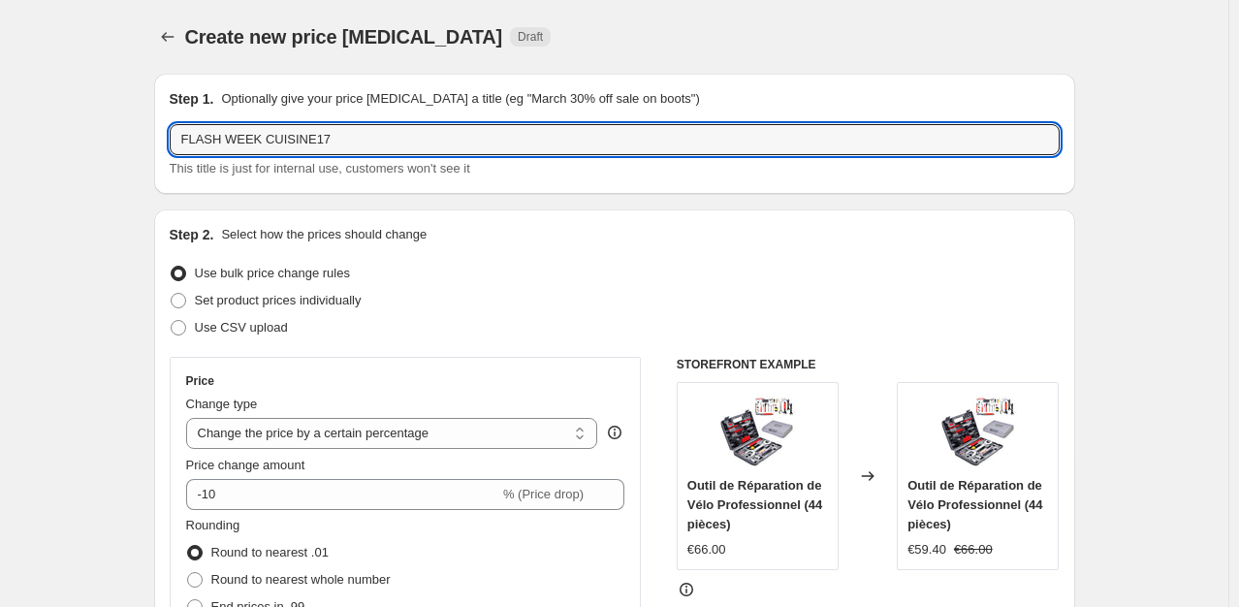
type input "FLASH WEEK CUISINE17"
click at [531, 184] on div "Step 1. Optionally give your price change job a title (eg "March 30% off sale o…" at bounding box center [614, 134] width 921 height 120
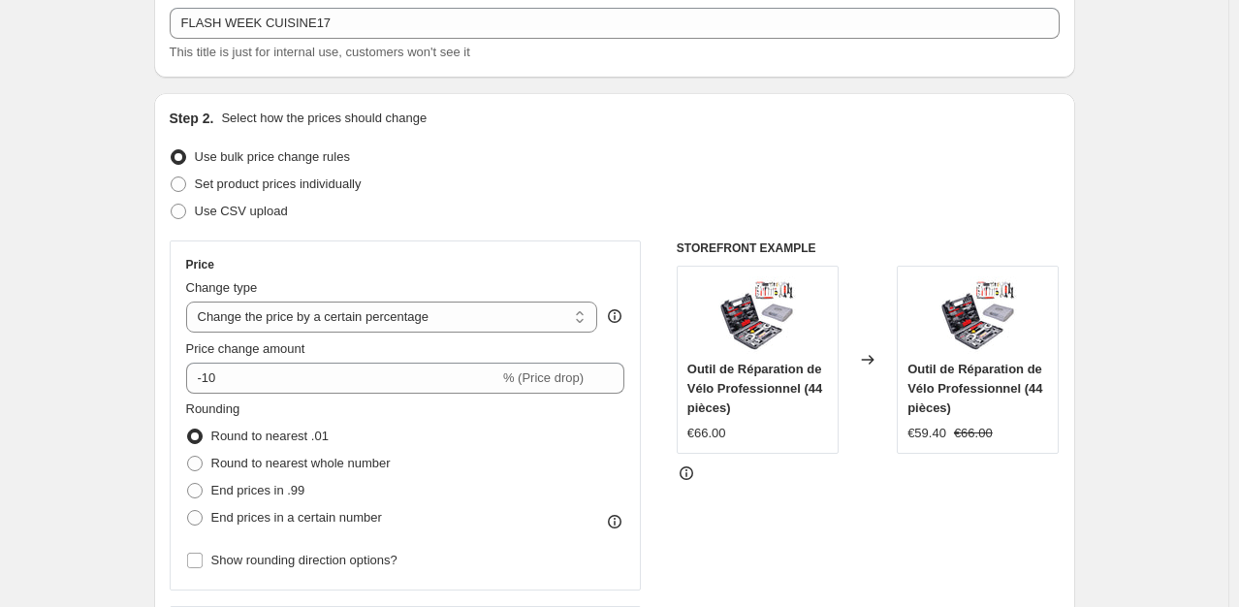
scroll to position [155, 0]
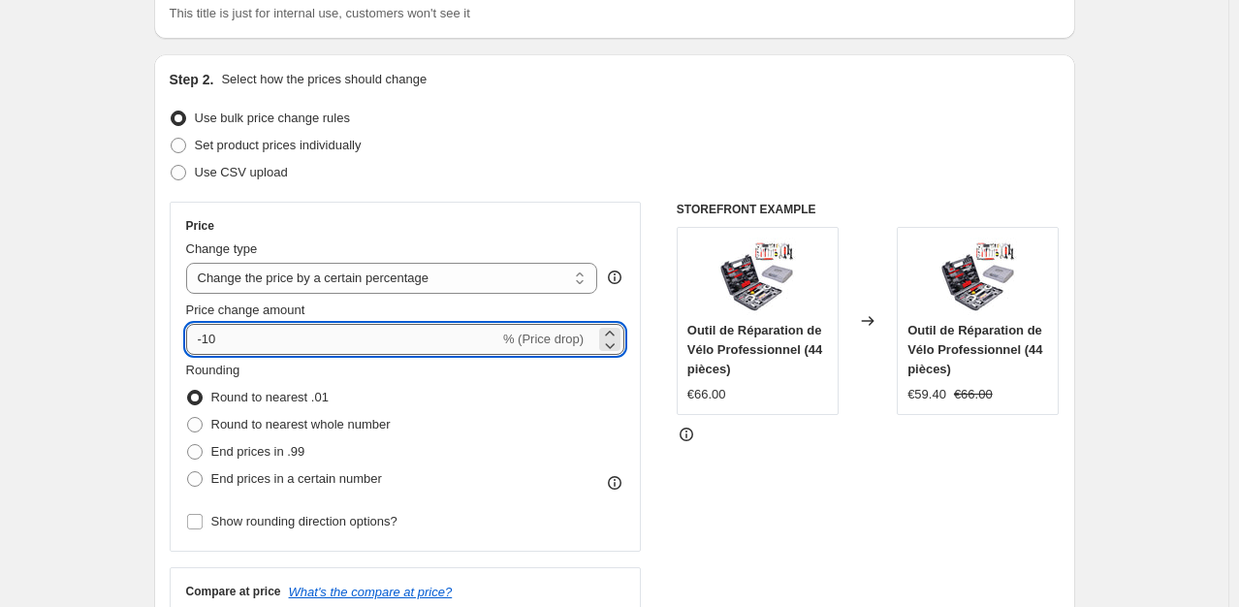
click at [275, 347] on input "-10" at bounding box center [342, 339] width 313 height 31
type input "-17"
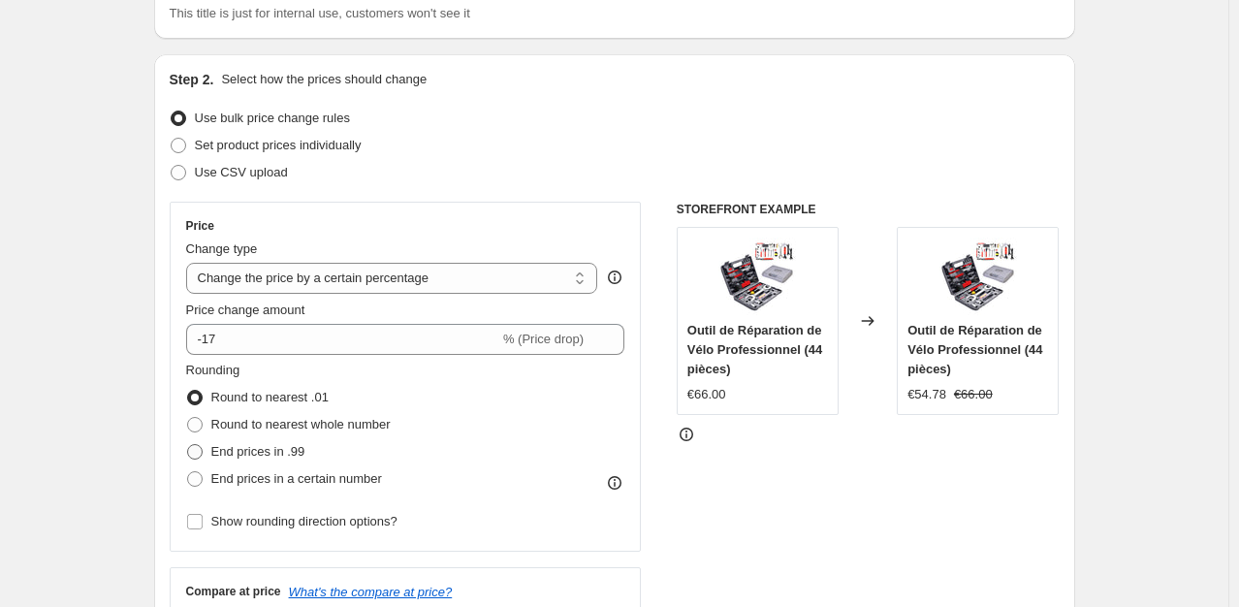
click at [213, 450] on label "End prices in .99" at bounding box center [245, 451] width 119 height 27
click at [188, 445] on input "End prices in .99" at bounding box center [187, 444] width 1 height 1
radio input "true"
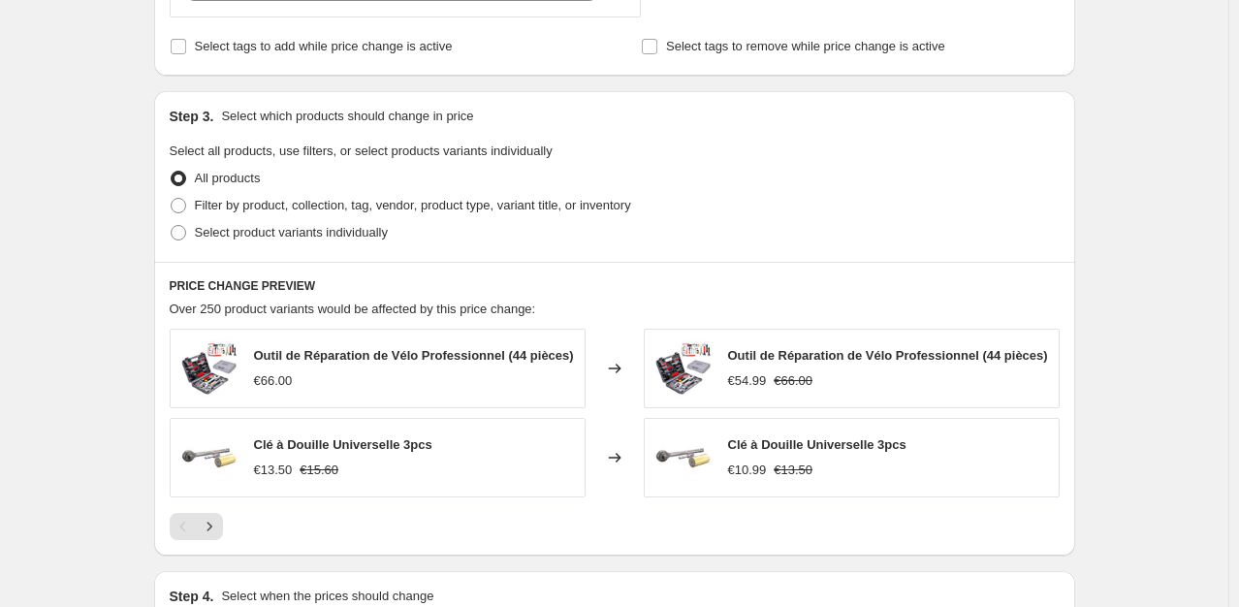
scroll to position [841, 0]
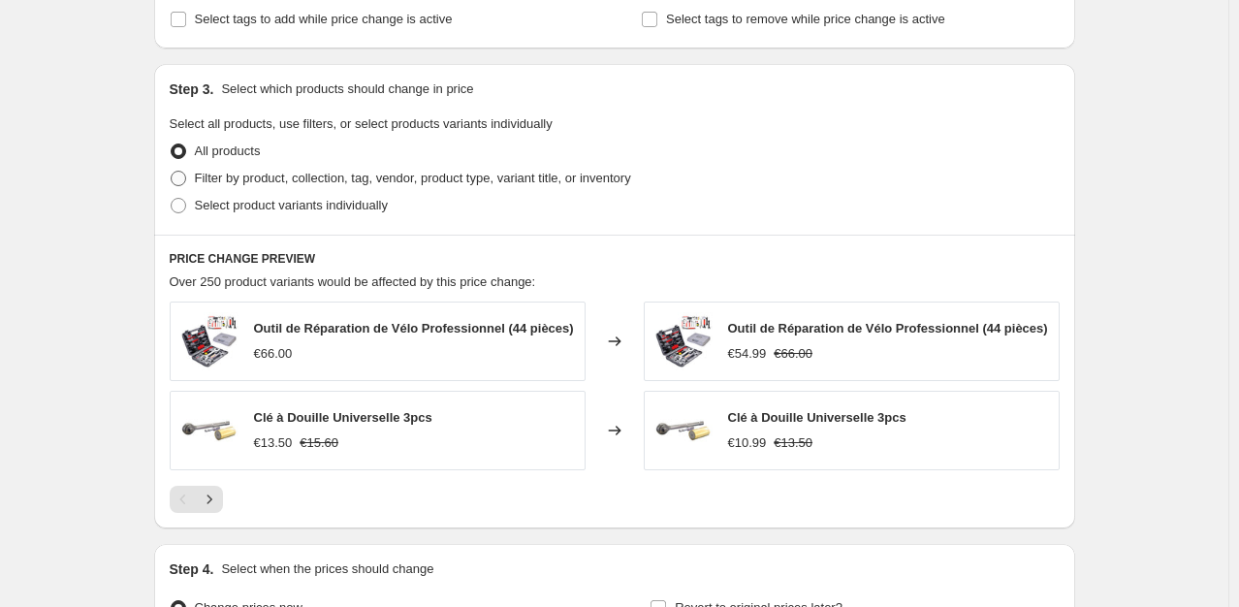
click at [585, 180] on span "Filter by product, collection, tag, vendor, product type, variant title, or inv…" at bounding box center [413, 178] width 436 height 15
click at [172, 172] on input "Filter by product, collection, tag, vendor, product type, variant title, or inv…" at bounding box center [171, 171] width 1 height 1
radio input "true"
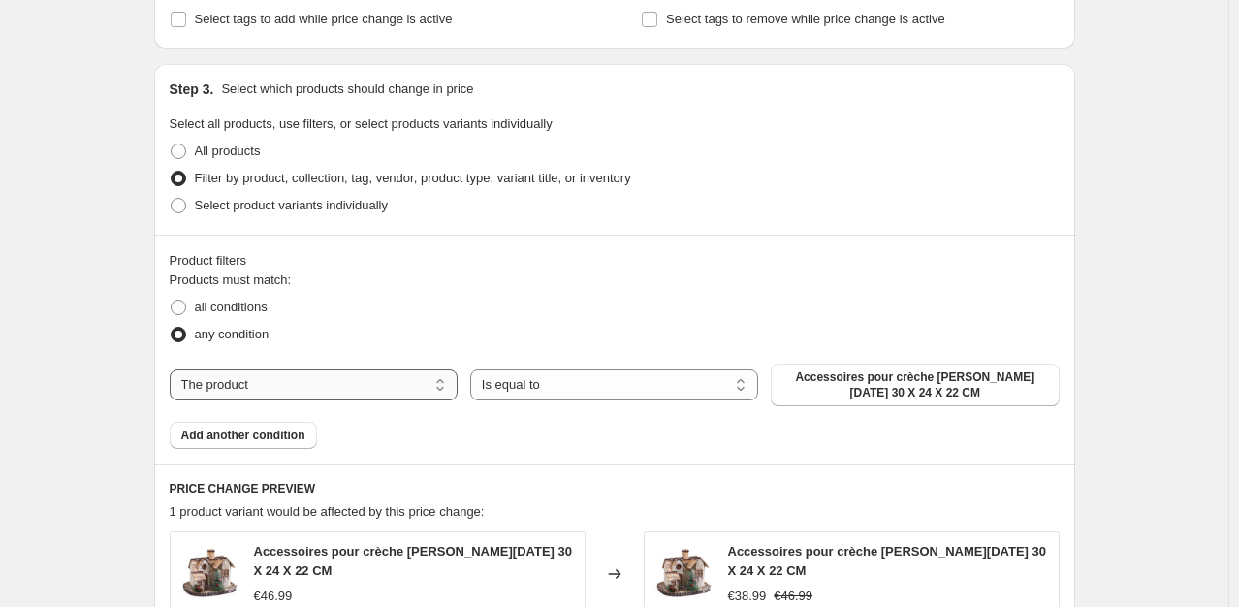
click at [396, 369] on select "The product The product's collection The product's tag The product's vendor The…" at bounding box center [314, 384] width 288 height 31
select select "collection"
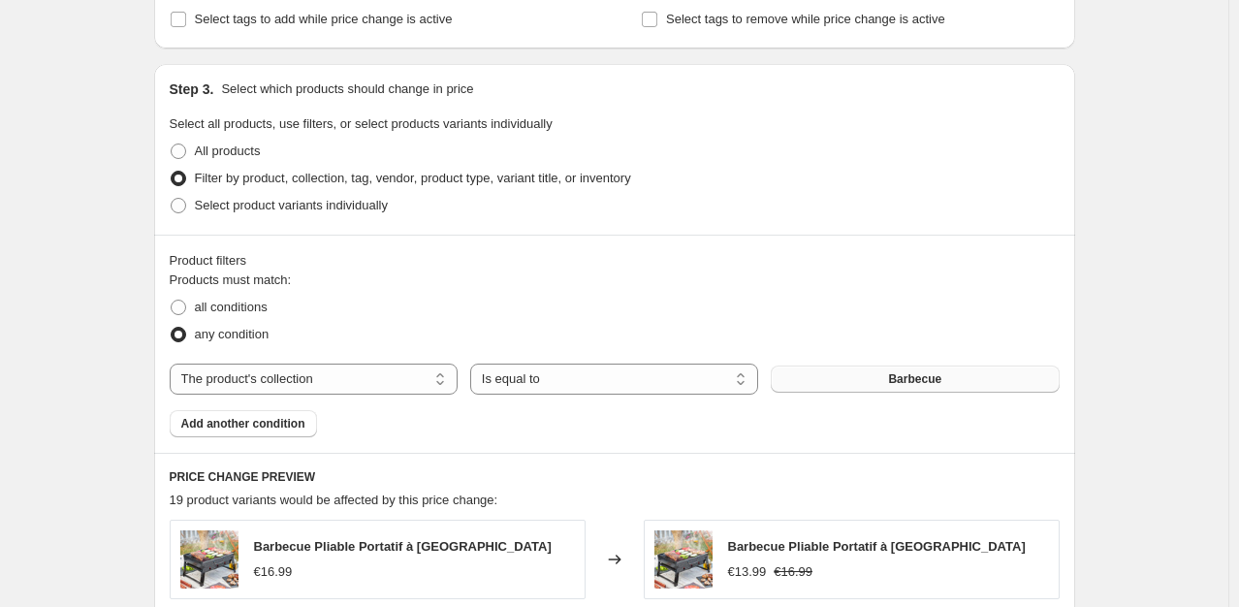
click at [807, 382] on button "Barbecue" at bounding box center [915, 378] width 288 height 27
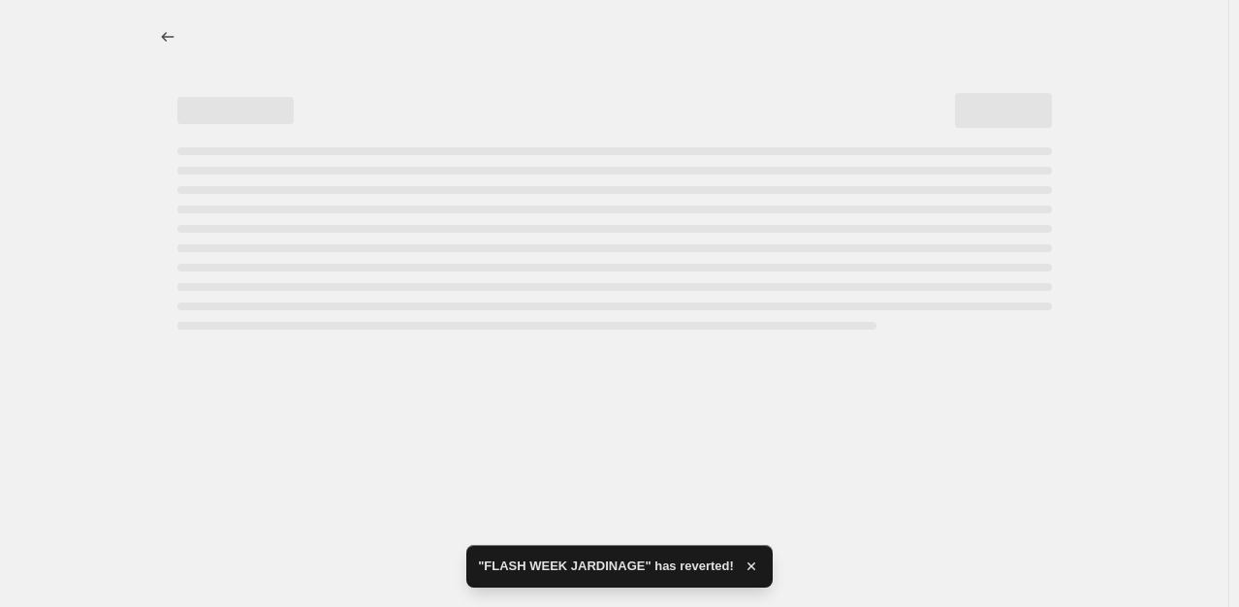
select select "percentage"
select select "collection"
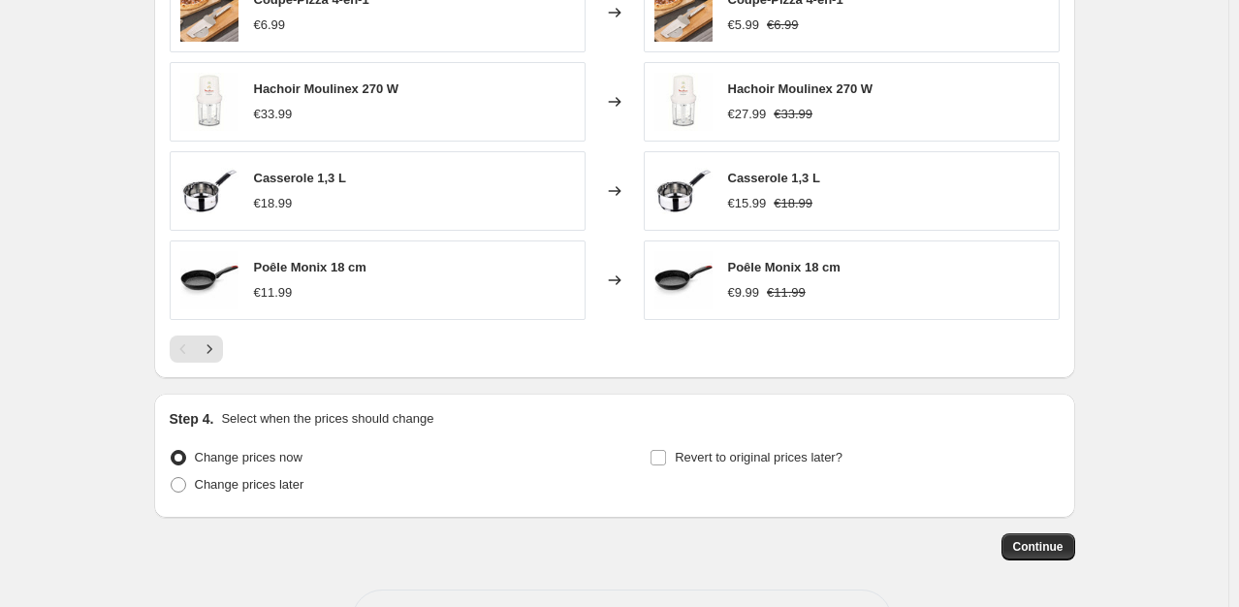
scroll to position [1547, 0]
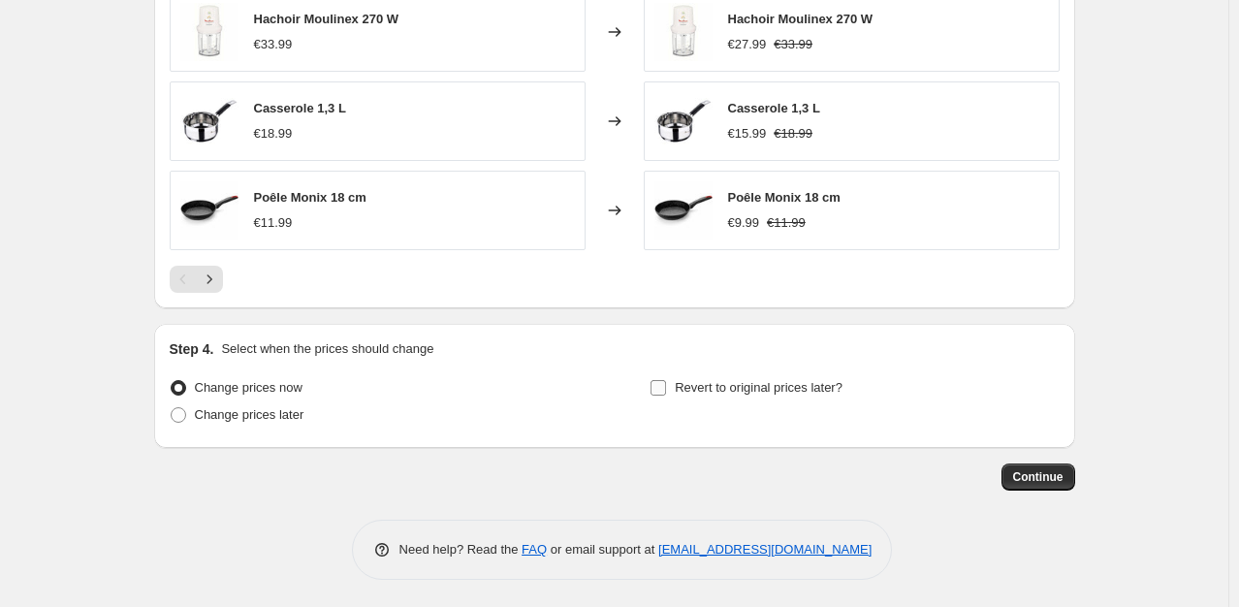
click at [795, 387] on span "Revert to original prices later?" at bounding box center [759, 387] width 168 height 15
click at [666, 387] on input "Revert to original prices later?" at bounding box center [658, 388] width 16 height 16
checkbox input "true"
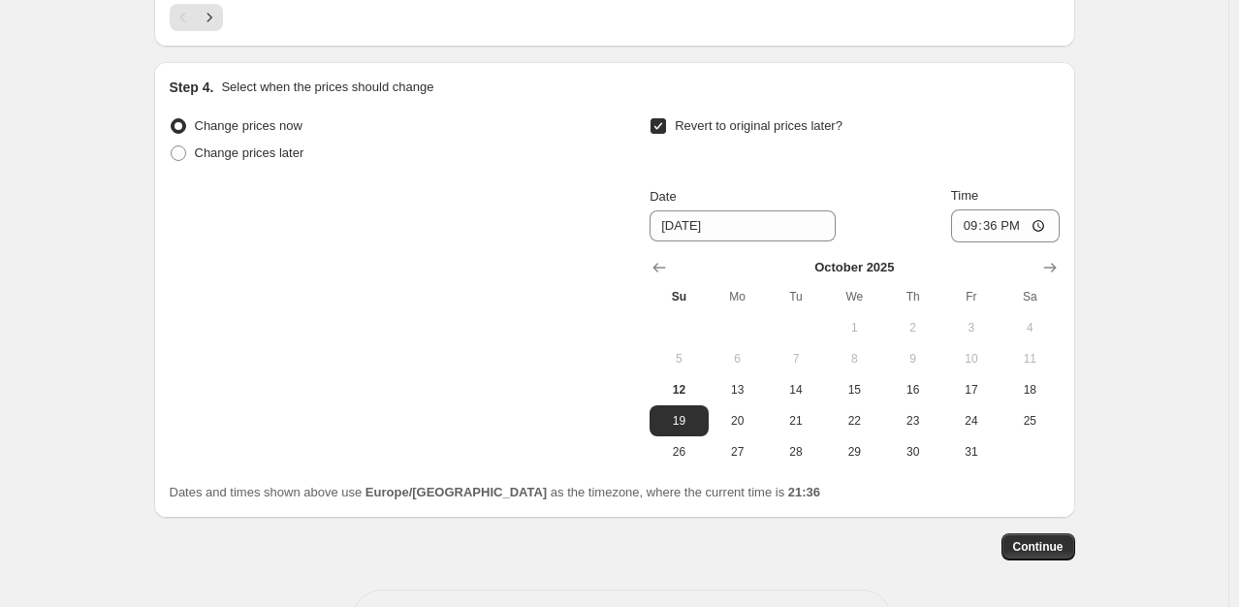
scroll to position [1835, 0]
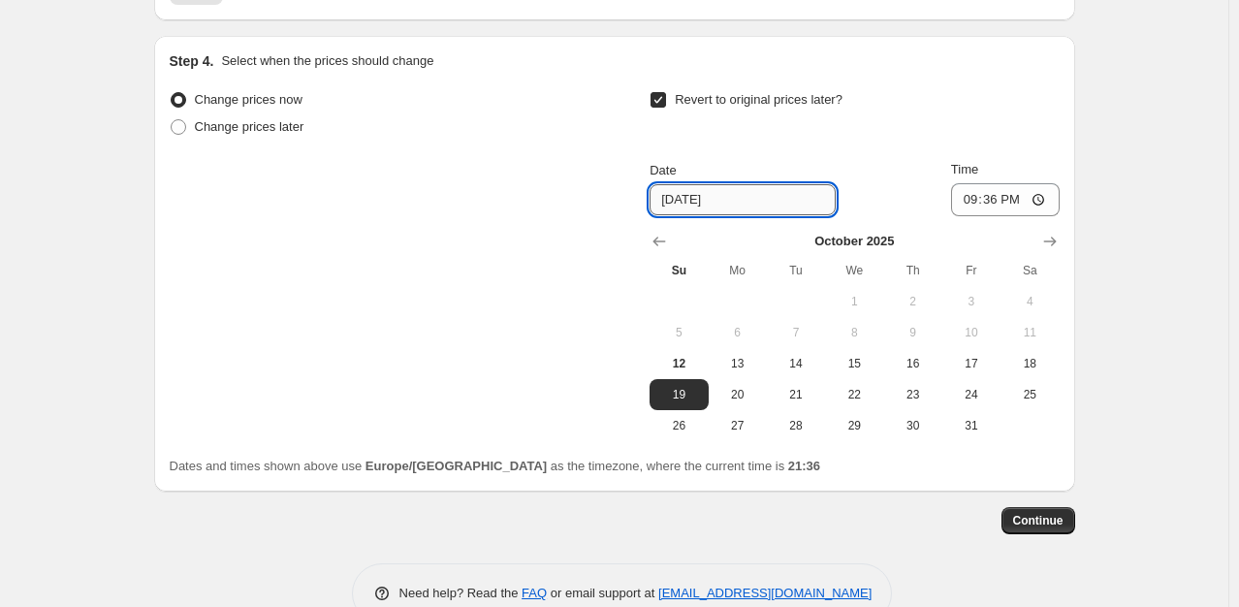
click at [693, 194] on input "10/19/2025" at bounding box center [742, 199] width 186 height 31
type input "[DATE]"
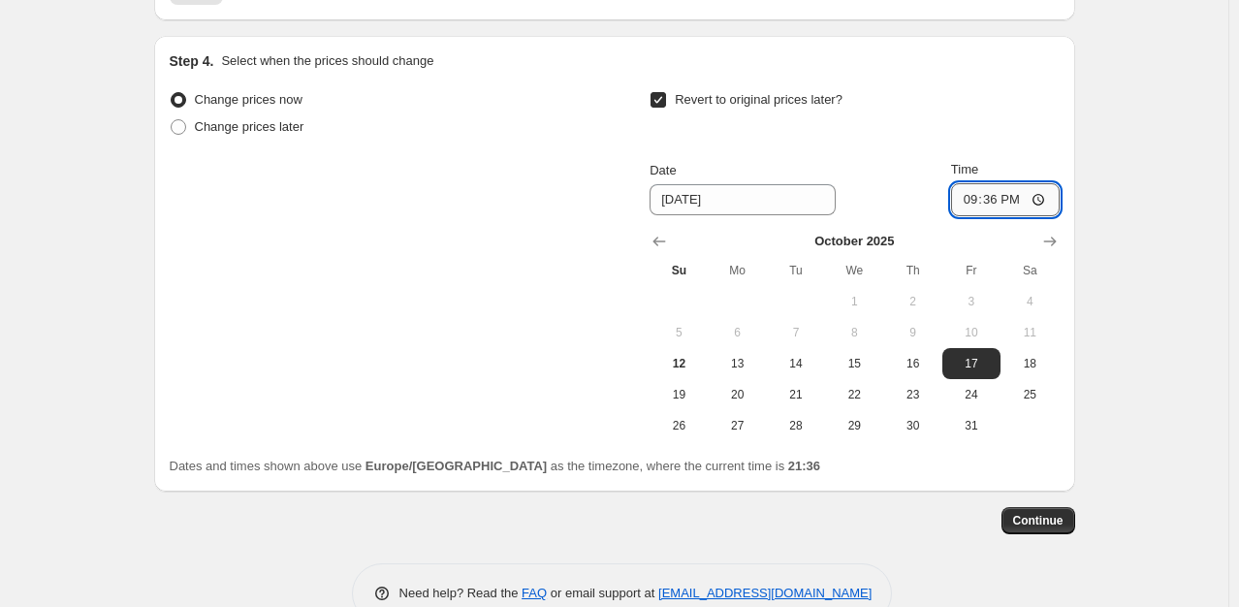
click at [1003, 190] on input "21:36" at bounding box center [1005, 199] width 109 height 33
type input "23:59"
click at [1048, 521] on span "Continue" at bounding box center [1038, 521] width 50 height 16
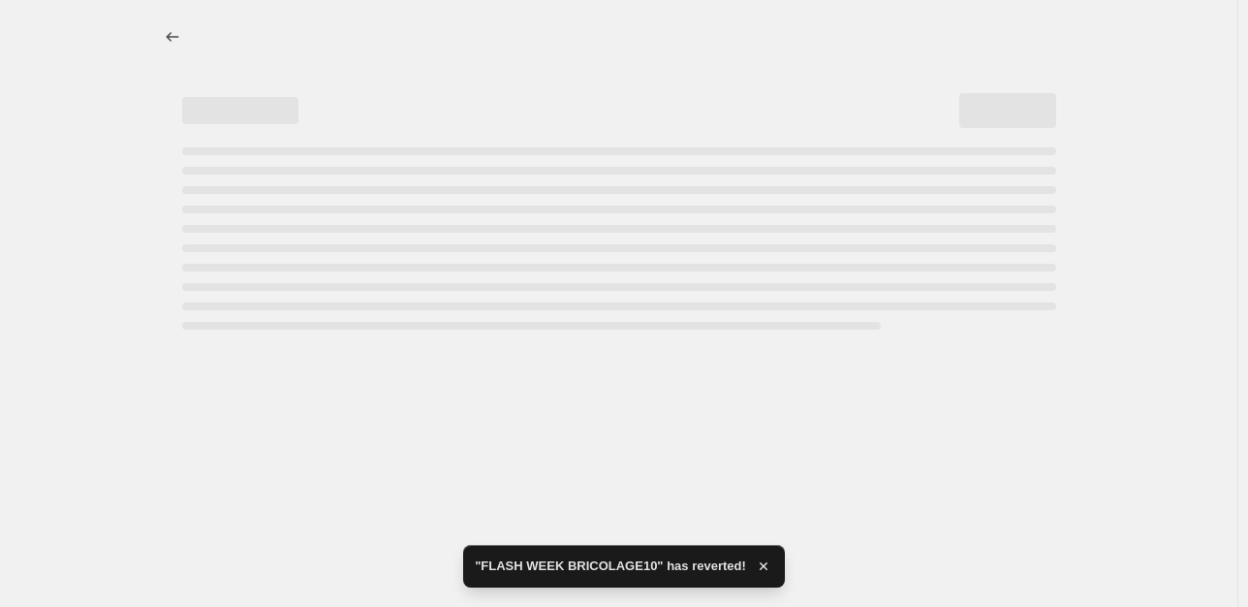
select select "percentage"
select select "collection"
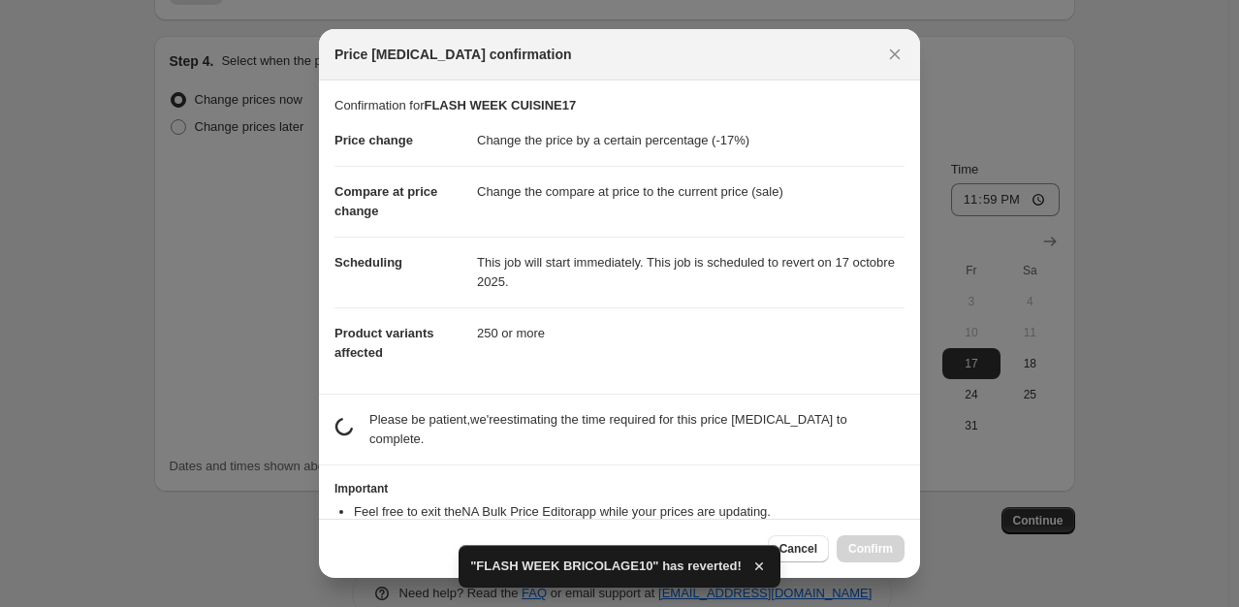
scroll to position [0, 0]
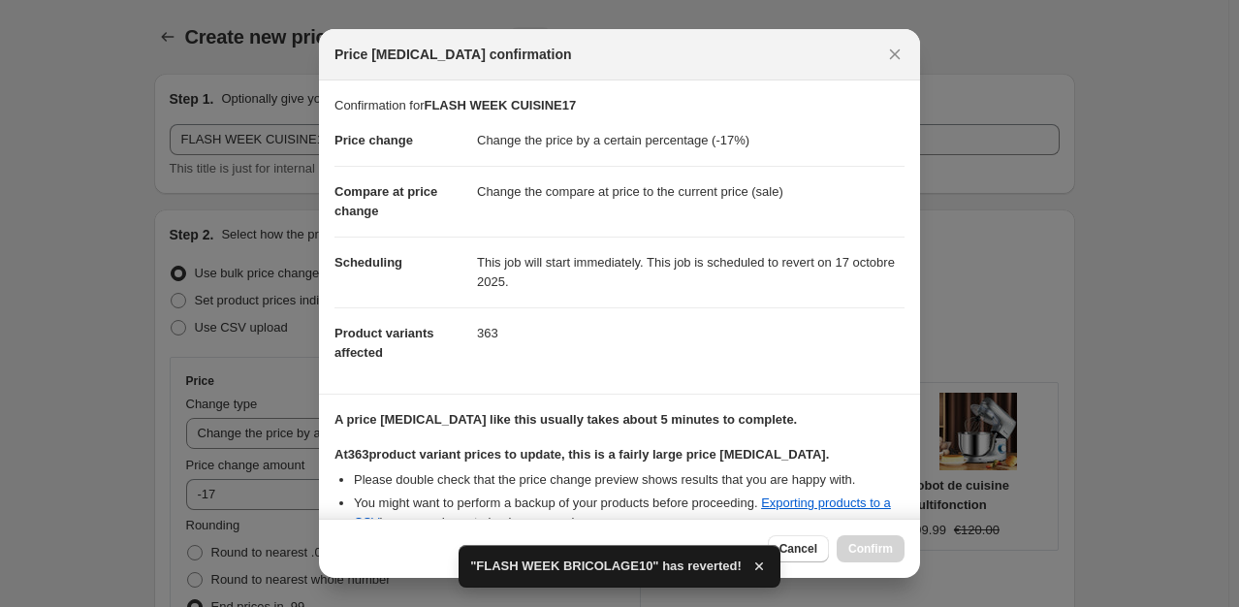
click at [906, 335] on section "Confirmation for FLASH WEEK CUISINE17 Price change Change the price by a certai…" at bounding box center [619, 236] width 601 height 313
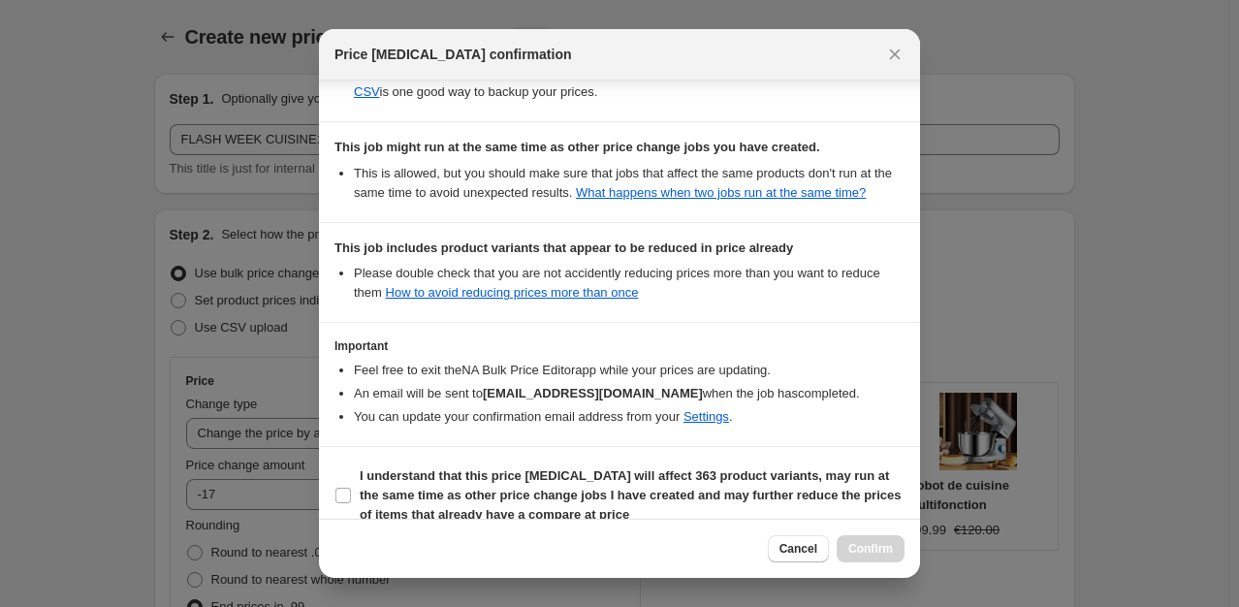
scroll to position [453, 0]
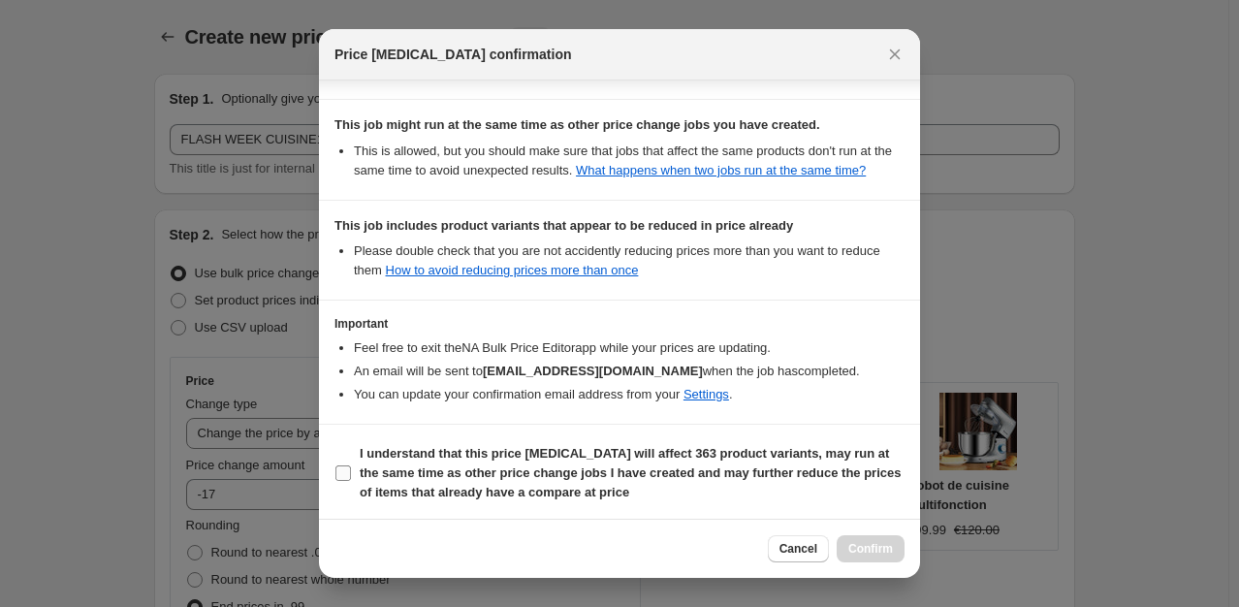
click at [386, 468] on b "I understand that this price change job will affect 363 product variants, may r…" at bounding box center [630, 472] width 541 height 53
click at [351, 468] on input "I understand that this price change job will affect 363 product variants, may r…" at bounding box center [343, 473] width 16 height 16
checkbox input "true"
click at [868, 542] on span "Confirm" at bounding box center [870, 549] width 45 height 16
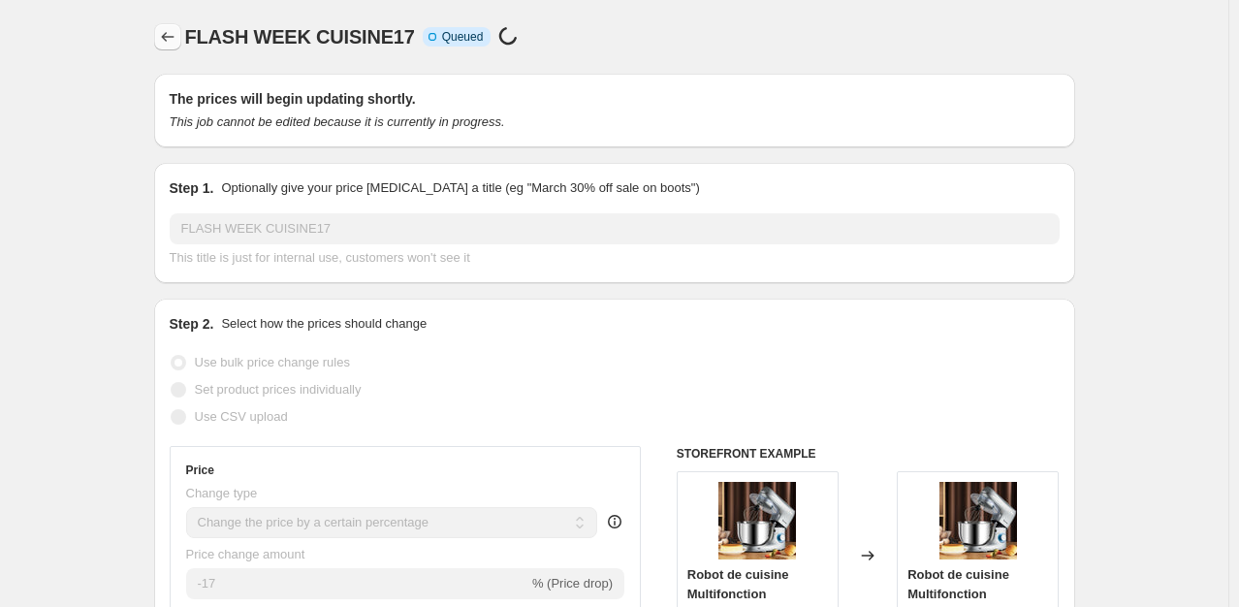
click at [165, 35] on icon "Price change jobs" at bounding box center [167, 36] width 19 height 19
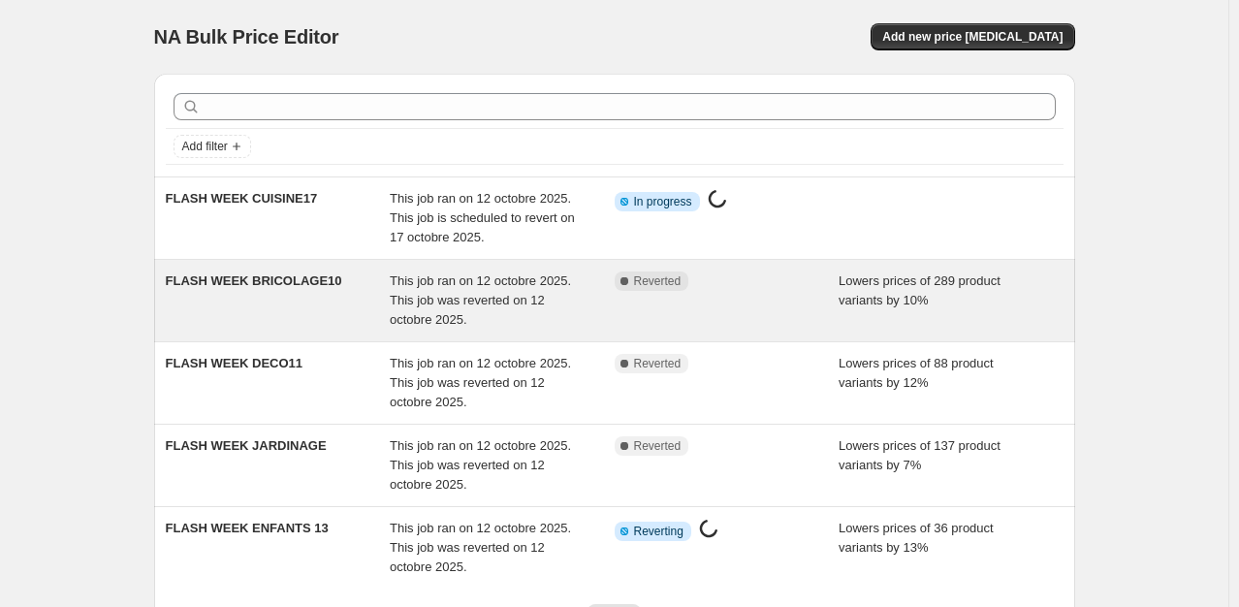
click at [297, 293] on div "FLASH WEEK BRICOLAGE10" at bounding box center [278, 300] width 225 height 58
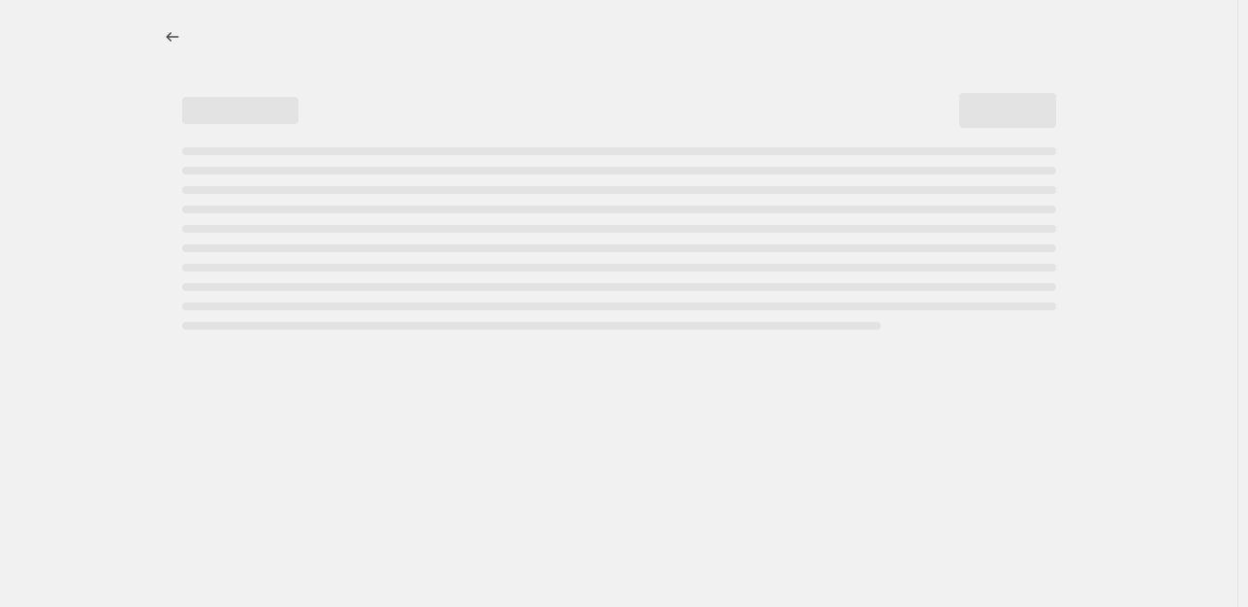
select select "percentage"
select select "collection"
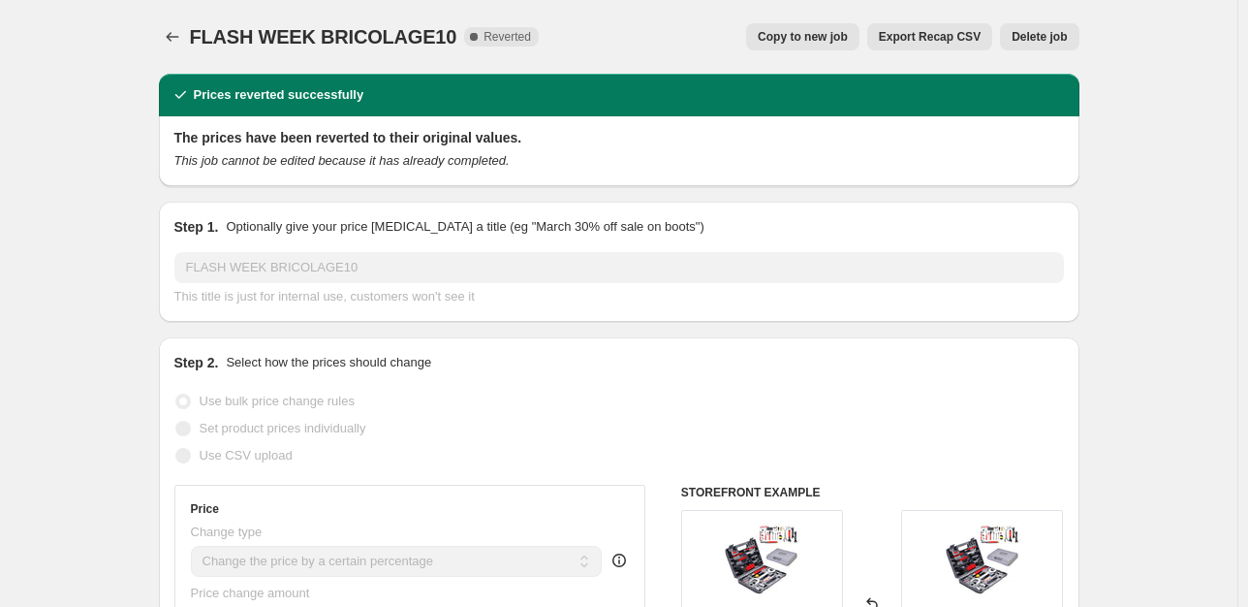
select select "percentage"
select select "collection"
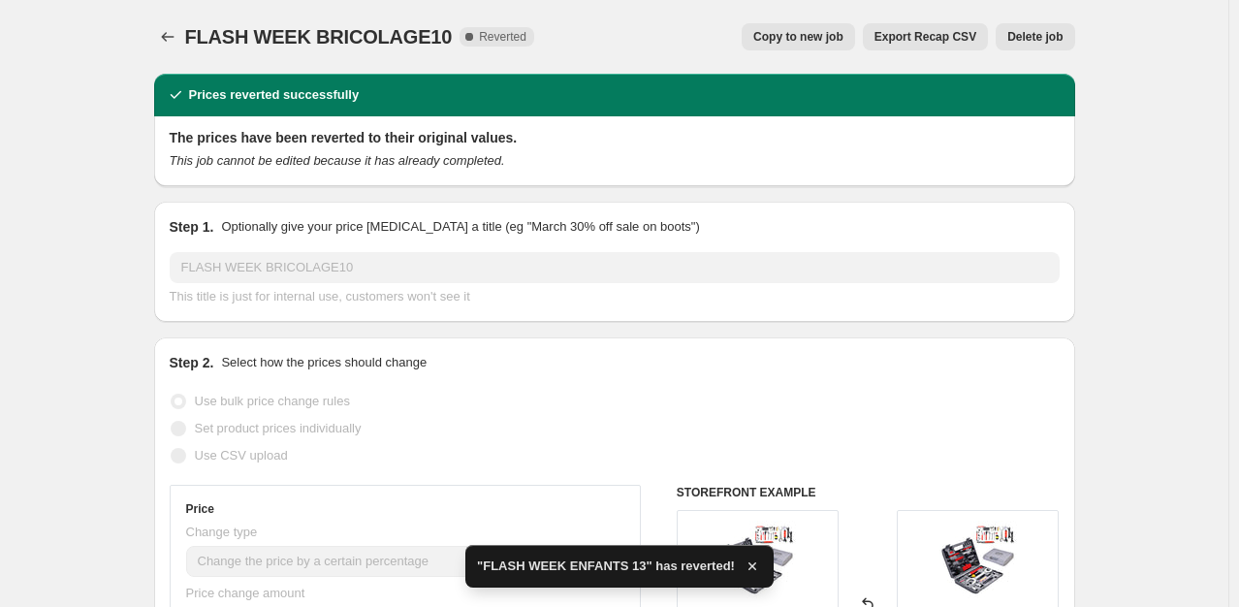
click at [1041, 41] on span "Delete job" at bounding box center [1034, 37] width 55 height 16
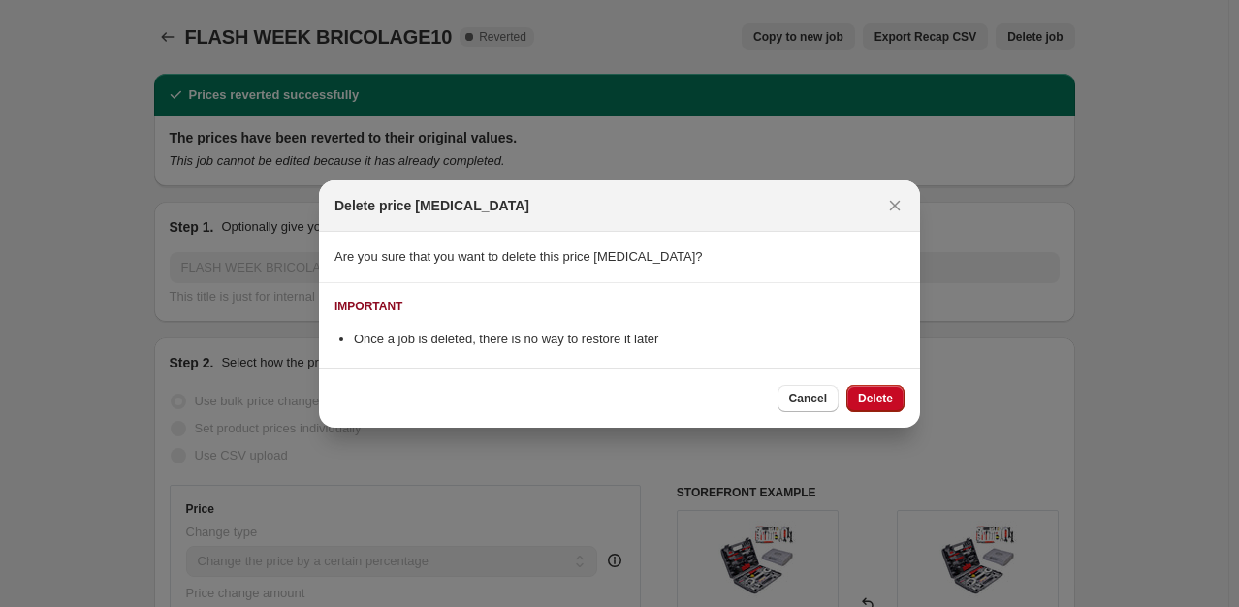
click at [770, 284] on section "IMPORTANT Once a job is deleted, there is no way to restore it later" at bounding box center [619, 325] width 601 height 85
click at [903, 205] on icon "Close" at bounding box center [894, 205] width 19 height 19
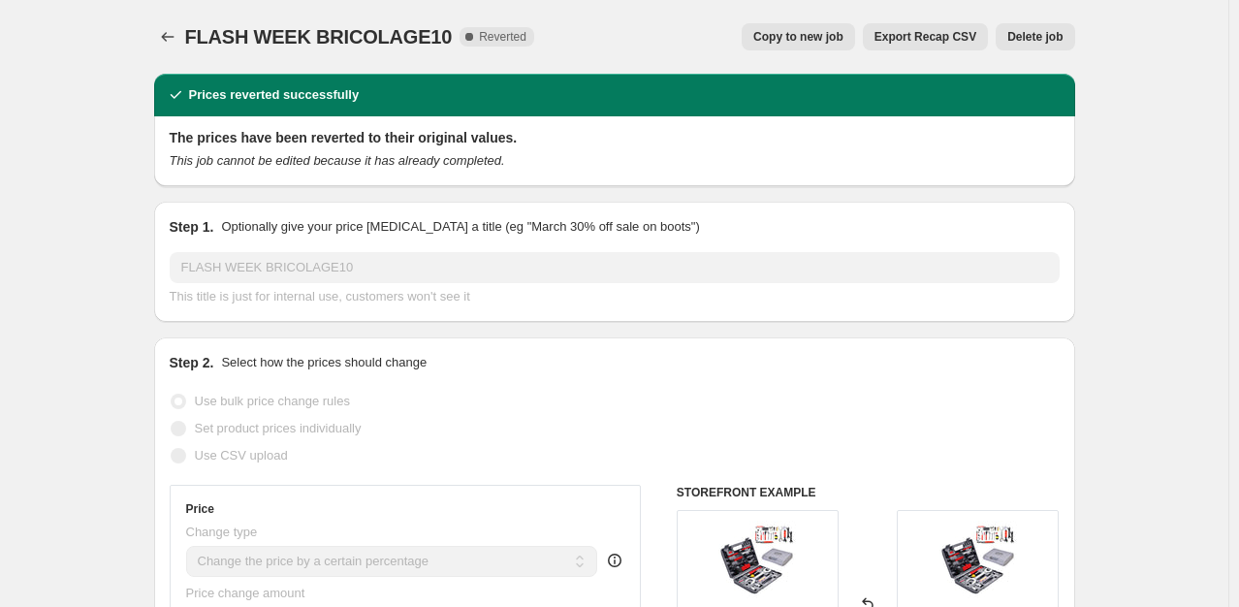
click at [839, 30] on span "Copy to new job" at bounding box center [798, 37] width 90 height 16
select select "percentage"
select select "collection"
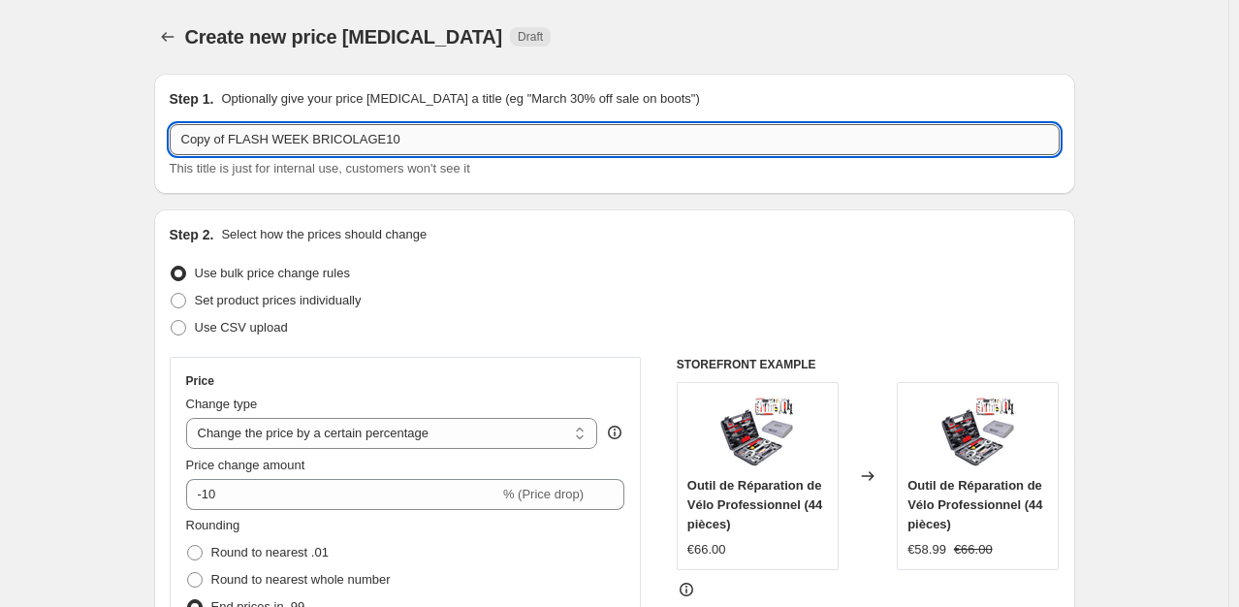
click at [235, 147] on input "Copy of FLASH WEEK BRICOLAGE10" at bounding box center [615, 139] width 890 height 31
drag, startPoint x: 235, startPoint y: 147, endPoint x: 211, endPoint y: 147, distance: 23.3
click at [211, 147] on input "Copy of FLASH WEEK BRICOLAGE10" at bounding box center [615, 139] width 890 height 31
drag, startPoint x: 230, startPoint y: 144, endPoint x: 141, endPoint y: 142, distance: 89.2
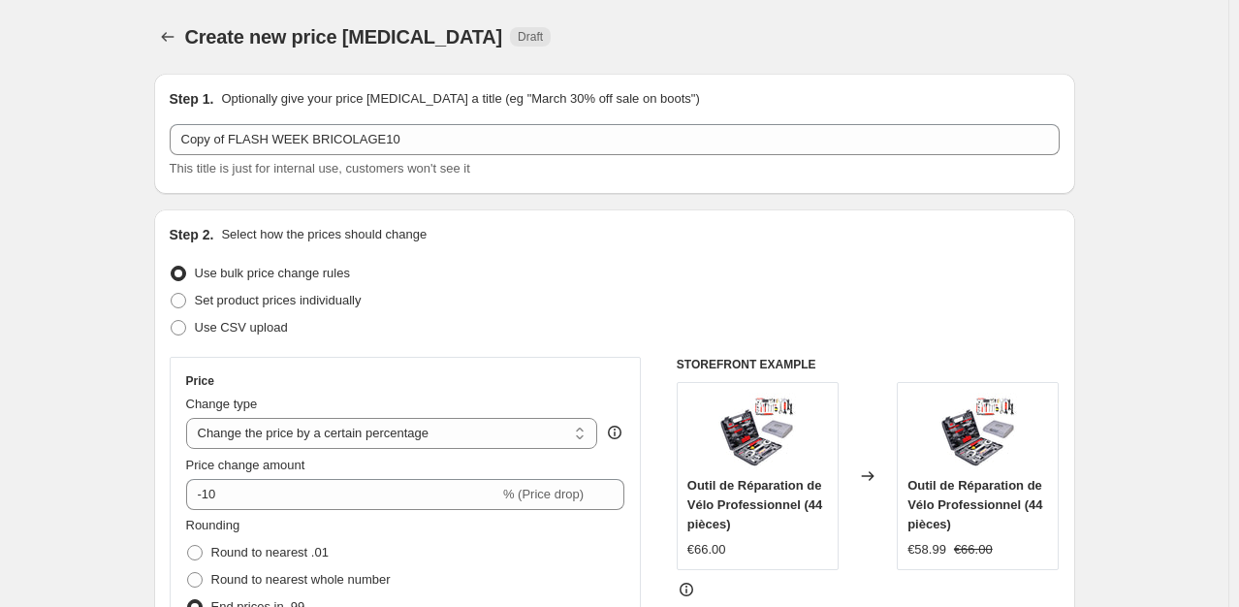
click at [1056, 217] on div "Step 2. Select how the prices should change Use bulk price change rules Set pro…" at bounding box center [614, 549] width 921 height 680
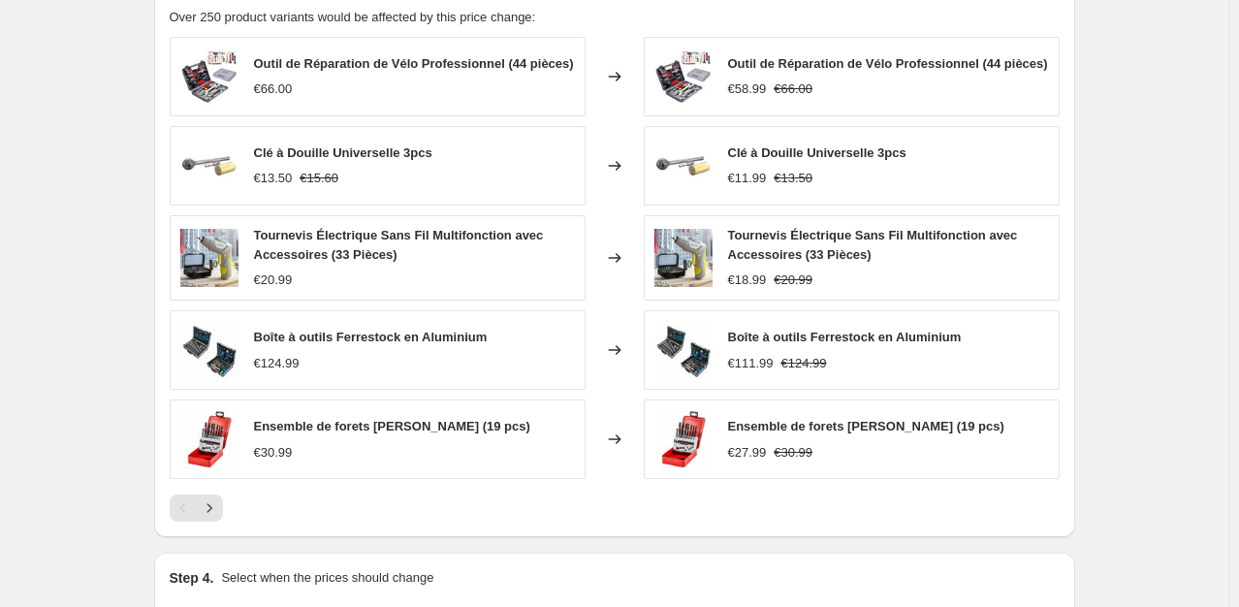
scroll to position [1553, 0]
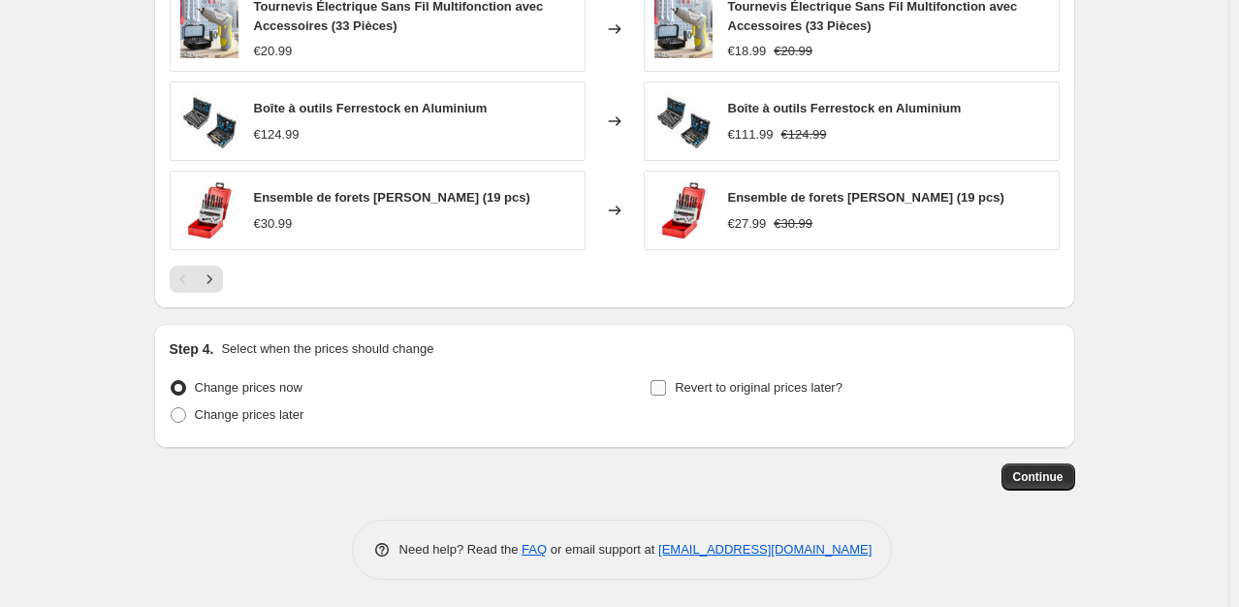
click at [663, 392] on input "Revert to original prices later?" at bounding box center [658, 388] width 16 height 16
checkbox input "true"
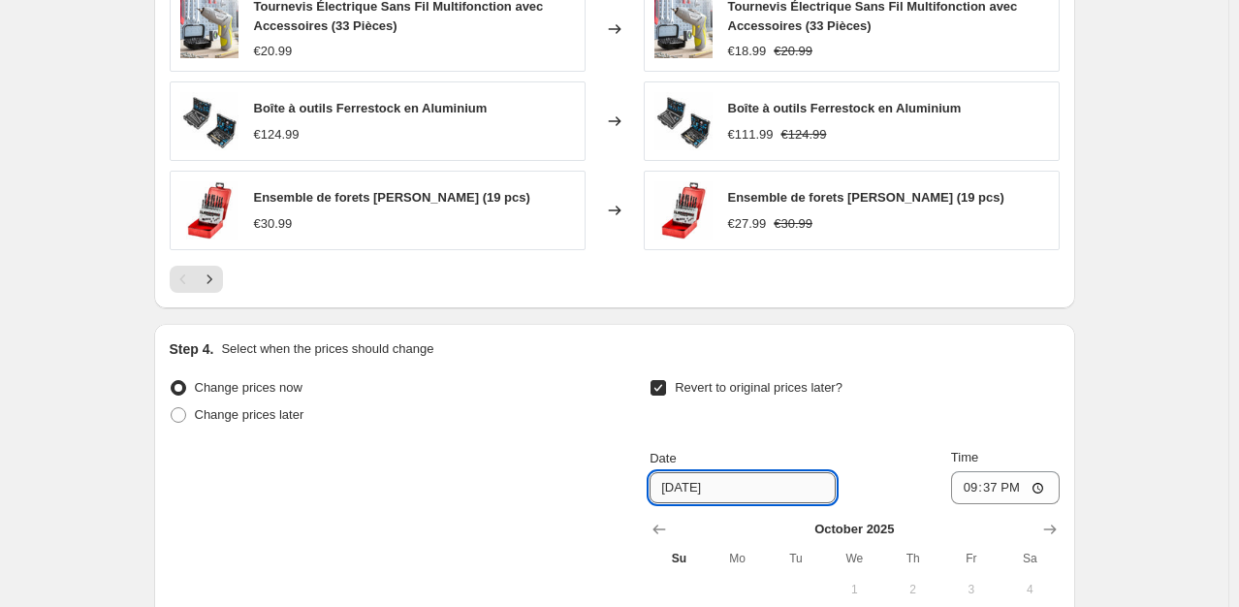
click at [683, 485] on input "10/19/2025" at bounding box center [742, 487] width 186 height 31
type input "[DATE]"
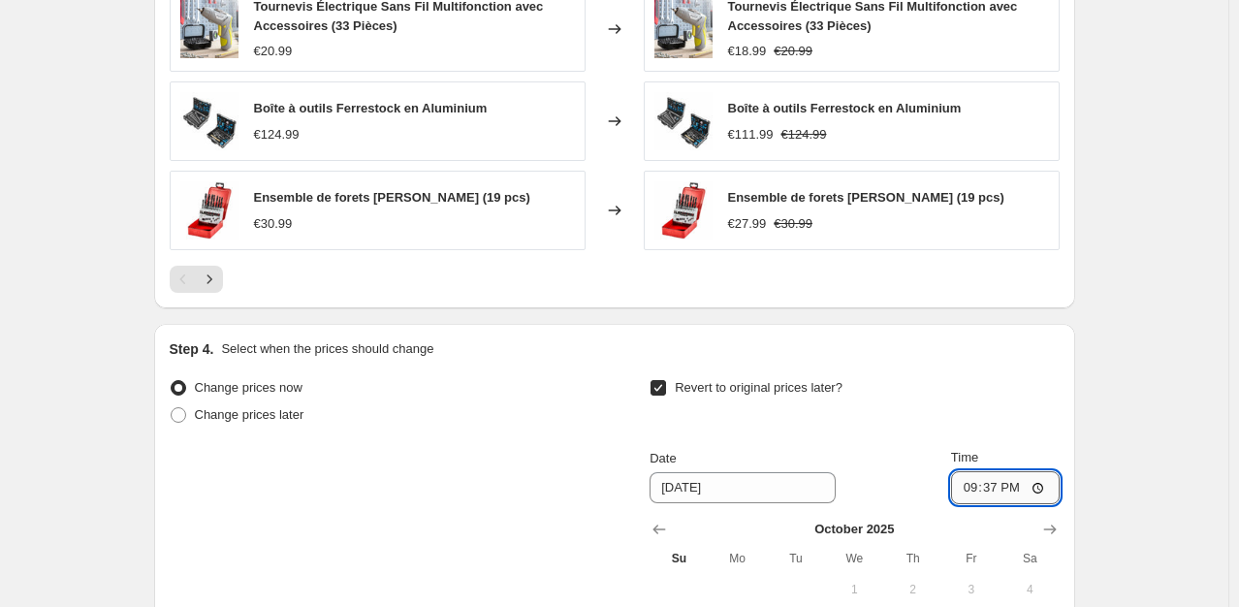
click at [1015, 484] on input "21:37" at bounding box center [1005, 487] width 109 height 33
click at [995, 487] on input "21:59" at bounding box center [1005, 487] width 109 height 33
type input "23:59"
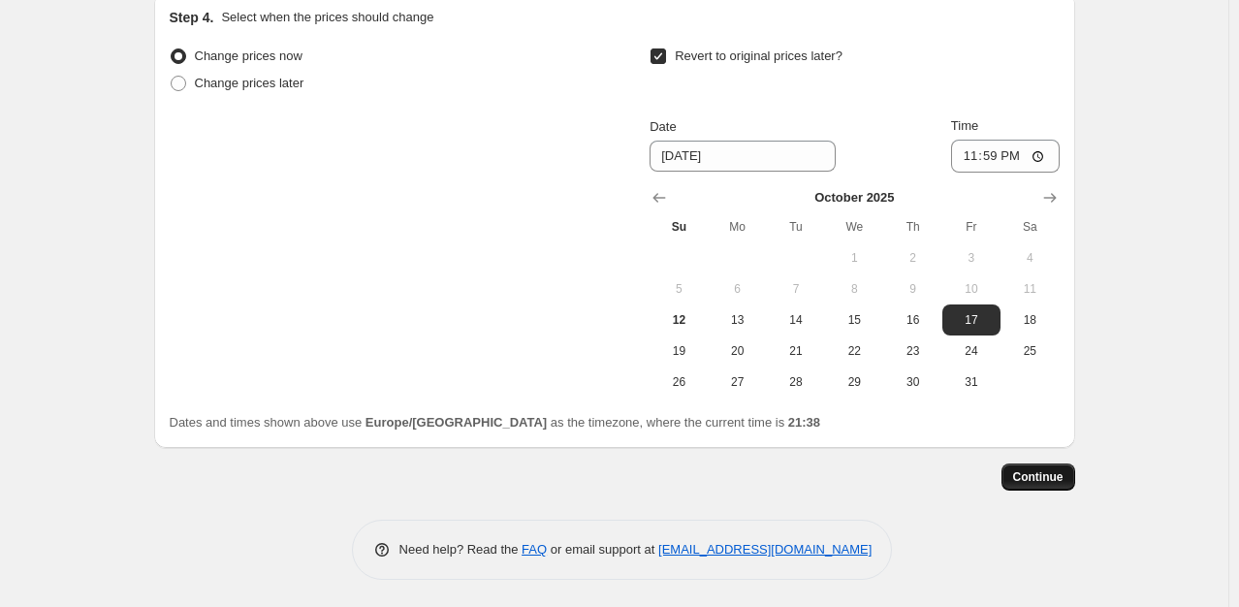
click at [1041, 483] on span "Continue" at bounding box center [1038, 477] width 50 height 16
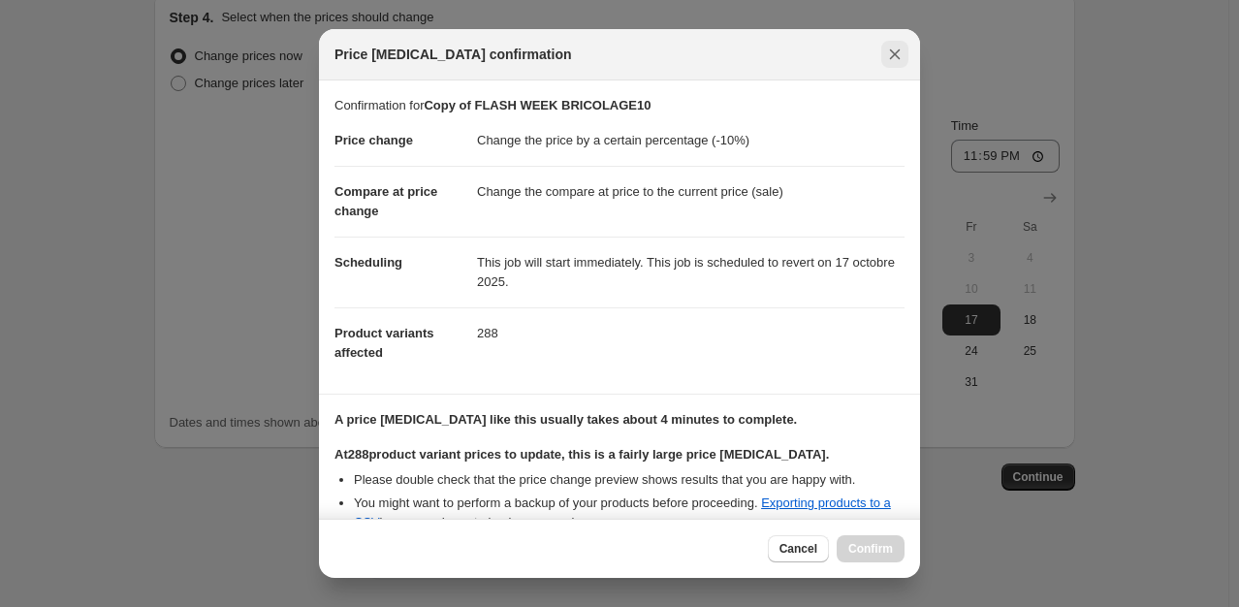
click at [892, 48] on icon "Close" at bounding box center [894, 54] width 19 height 19
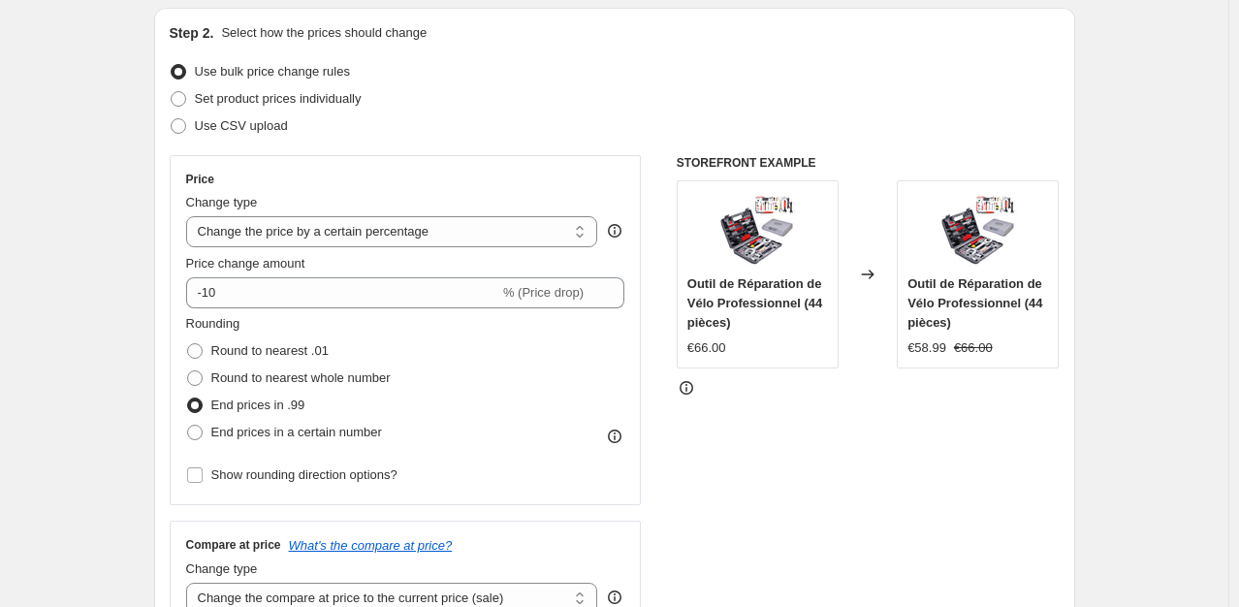
scroll to position [0, 0]
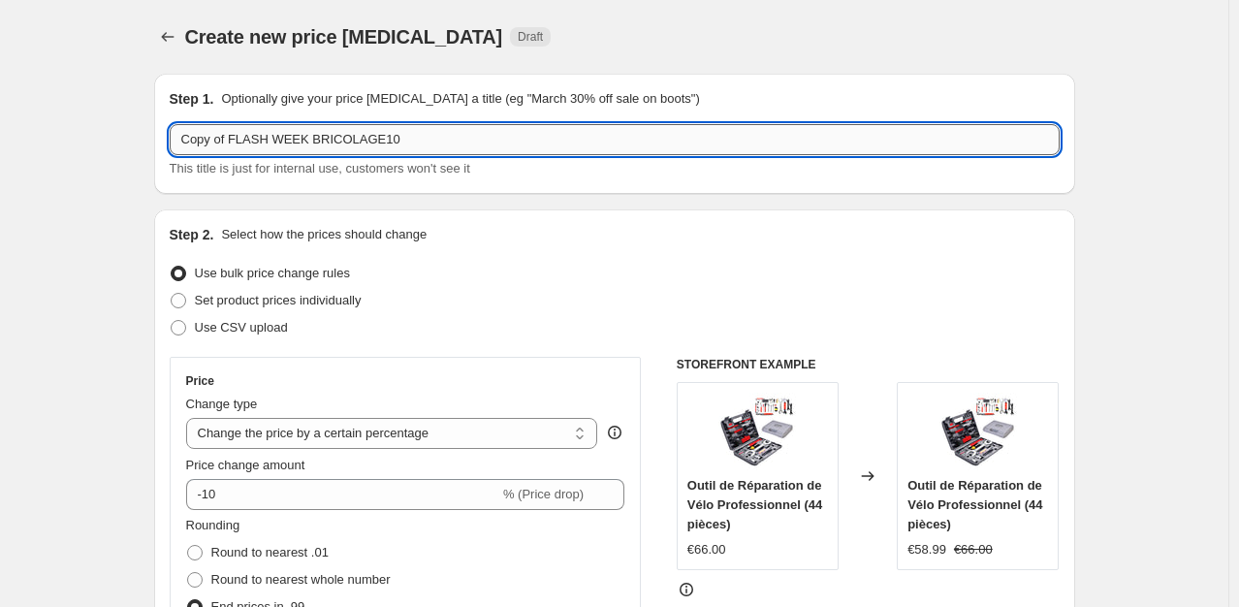
click at [229, 145] on input "Copy of FLASH WEEK BRICOLAGE10" at bounding box center [615, 139] width 890 height 31
drag, startPoint x: 229, startPoint y: 145, endPoint x: 70, endPoint y: 131, distance: 159.6
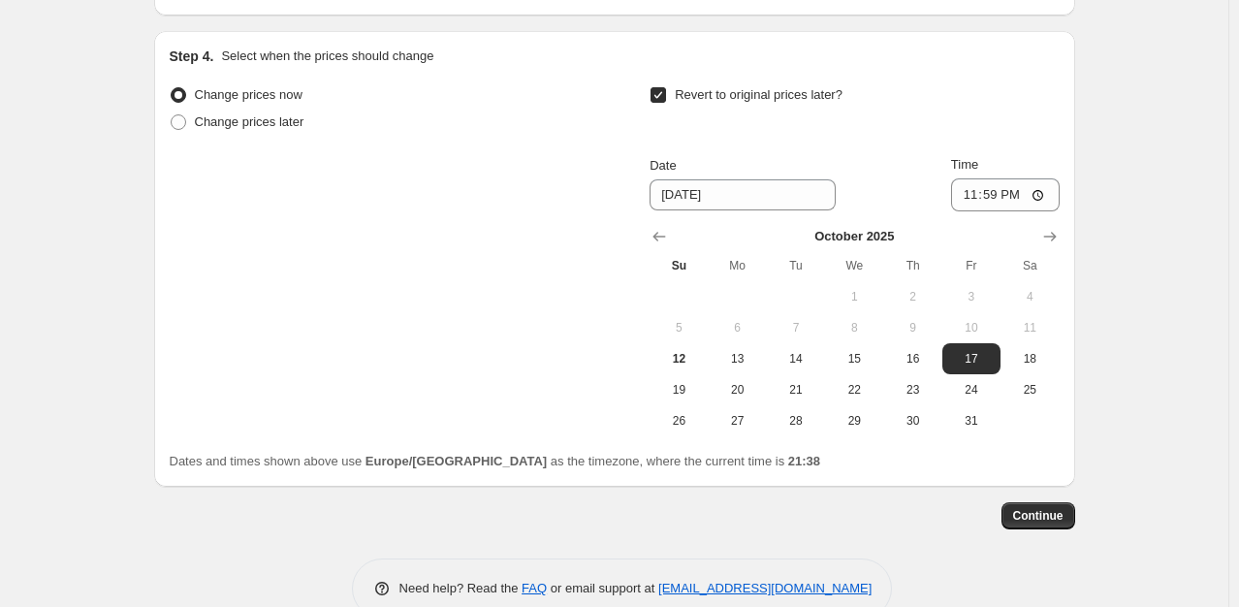
scroll to position [1884, 0]
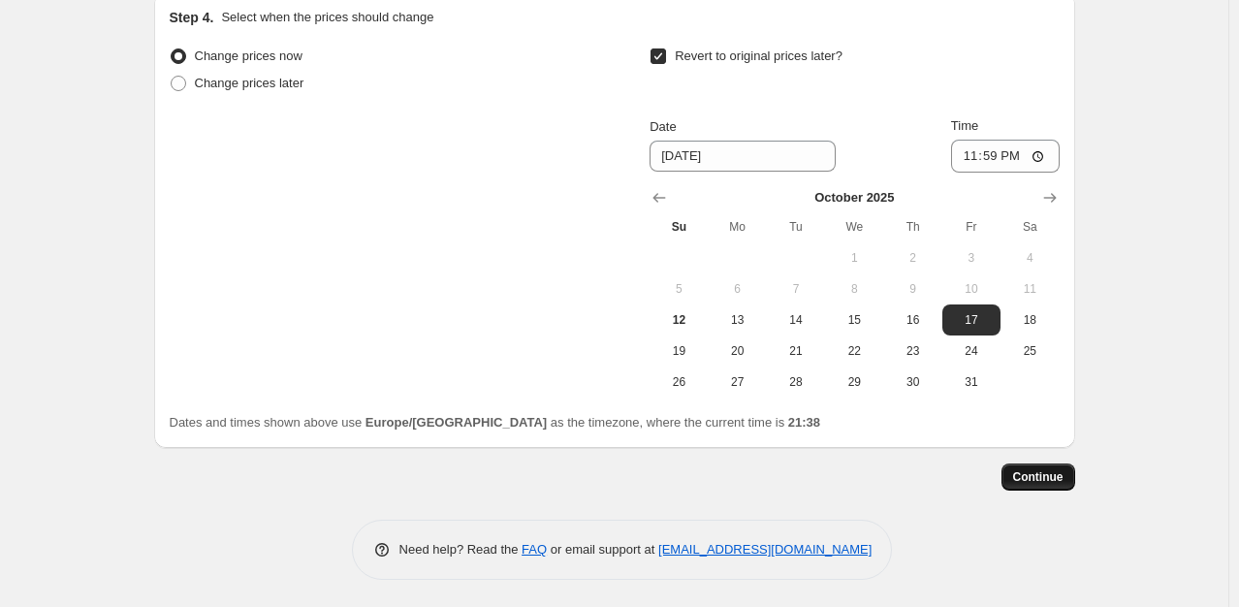
type input "FLASH WEEK BRICOLAGE10"
click at [1038, 475] on span "Continue" at bounding box center [1038, 477] width 50 height 16
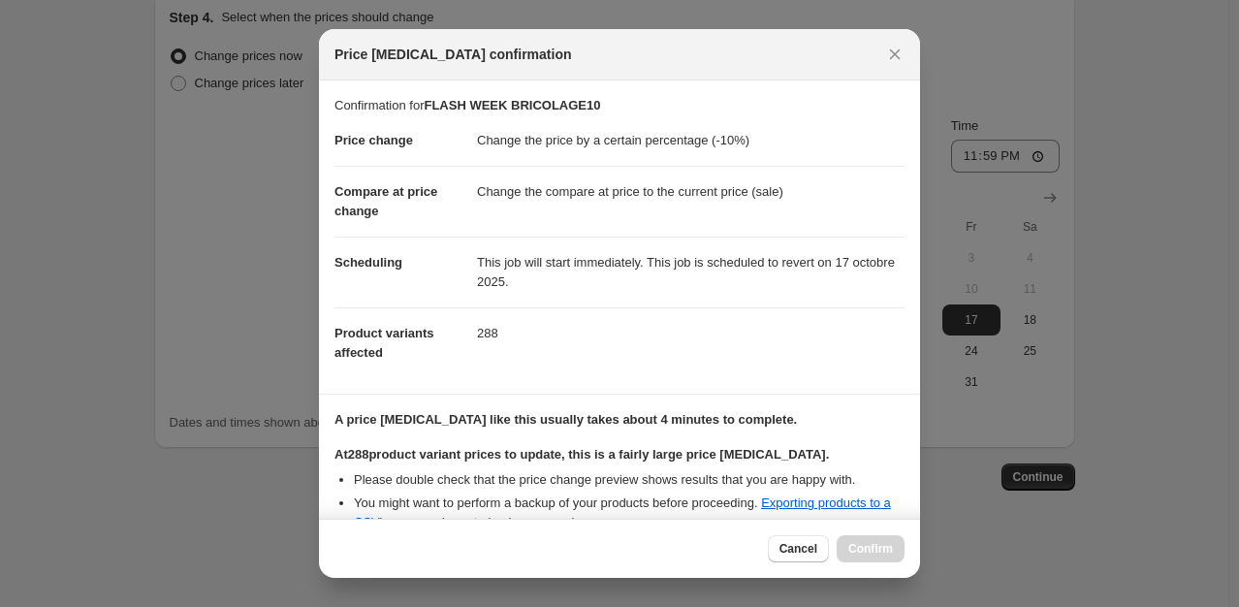
click at [907, 340] on section "Confirmation for FLASH WEEK BRICOLAGE10 Price change Change the price by a cert…" at bounding box center [619, 236] width 601 height 313
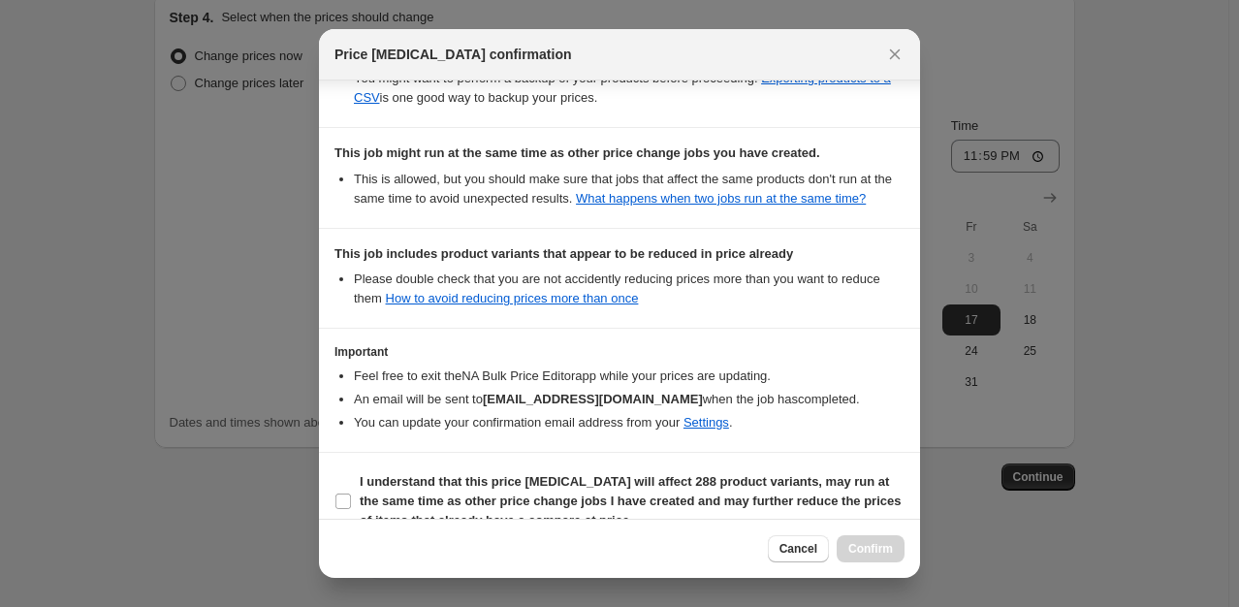
scroll to position [453, 0]
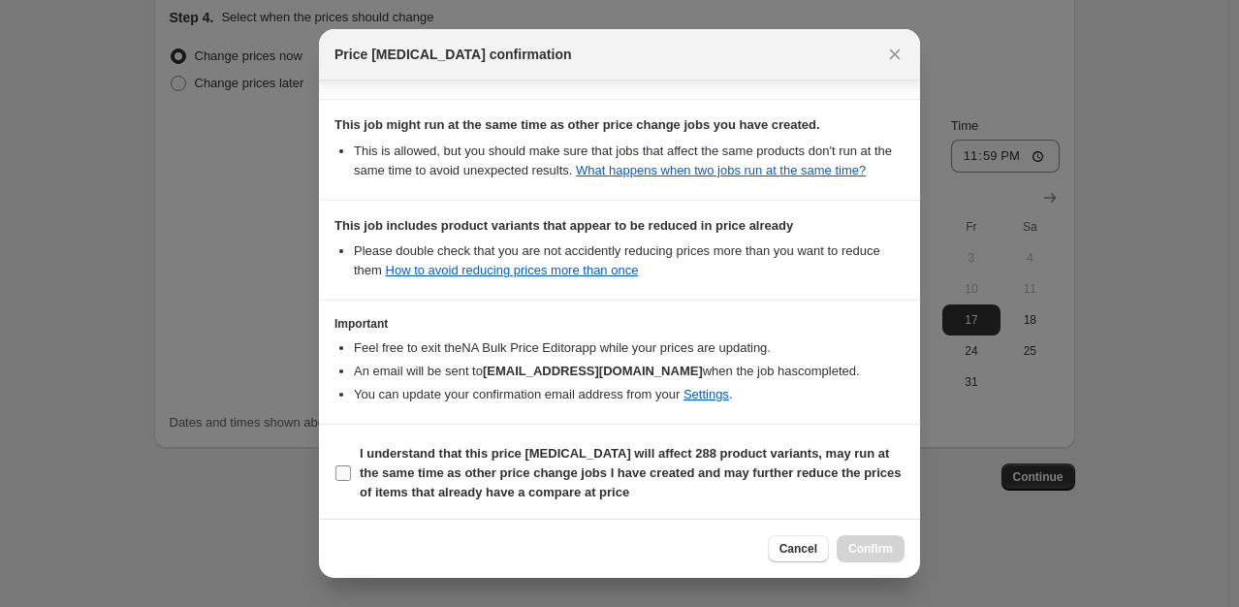
click at [412, 477] on b "I understand that this price change job will affect 288 product variants, may r…" at bounding box center [630, 472] width 541 height 53
click at [351, 477] on input "I understand that this price change job will affect 288 product variants, may r…" at bounding box center [343, 473] width 16 height 16
checkbox input "true"
click at [868, 552] on span "Confirm" at bounding box center [870, 549] width 45 height 16
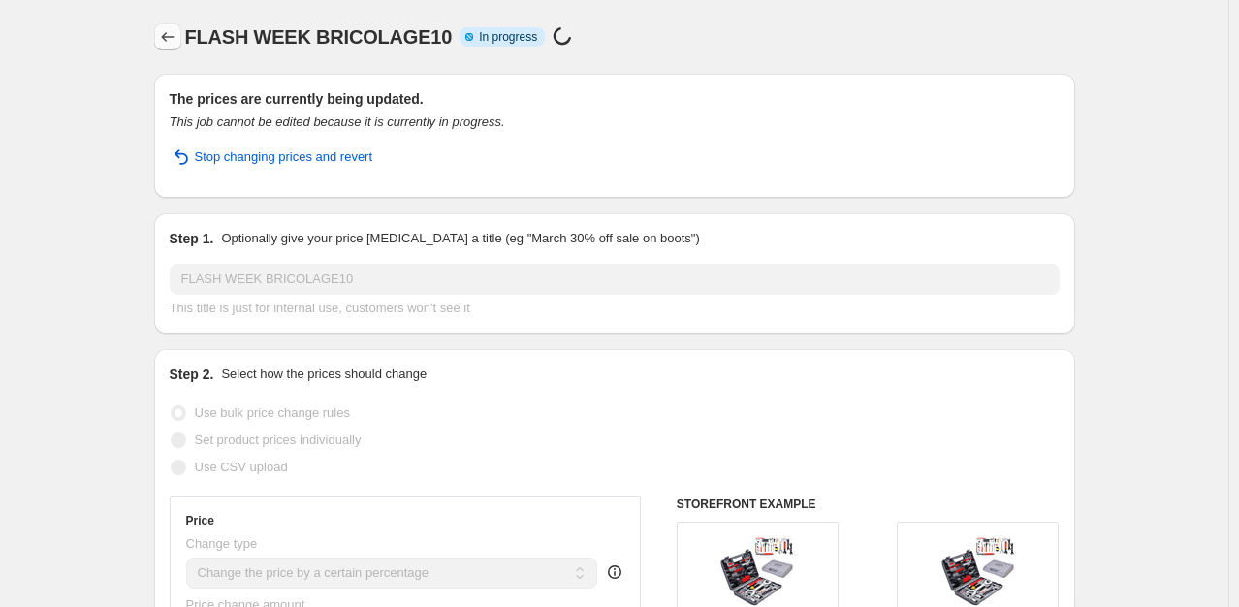
click at [165, 39] on icon "Price change jobs" at bounding box center [167, 36] width 19 height 19
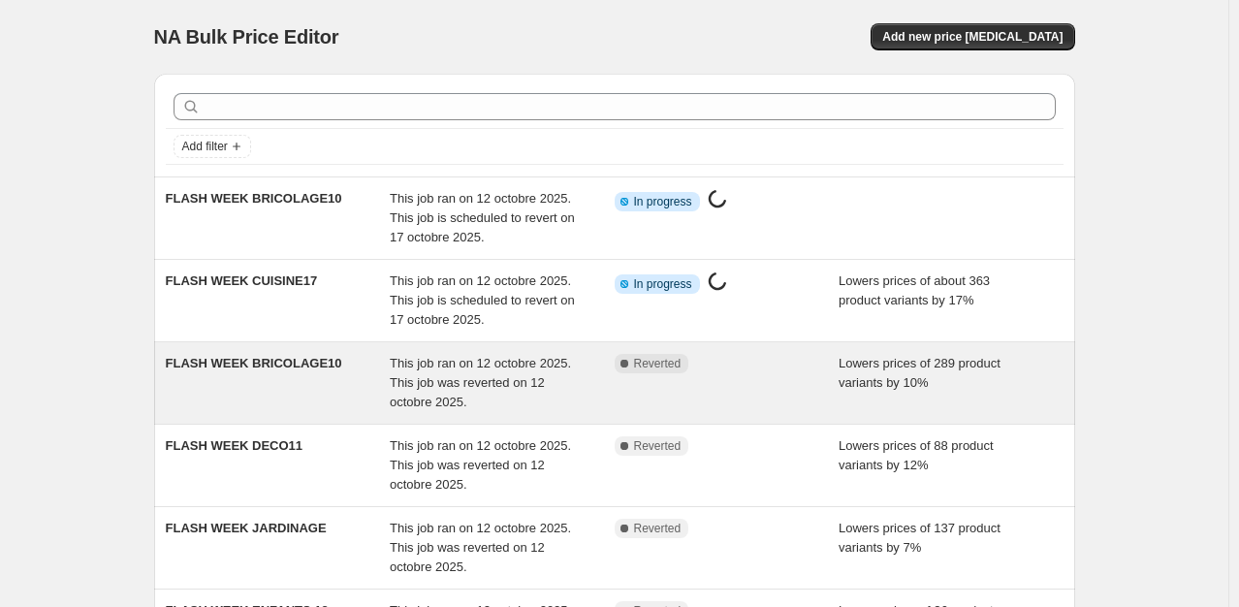
click at [303, 388] on div "FLASH WEEK BRICOLAGE10" at bounding box center [278, 383] width 225 height 58
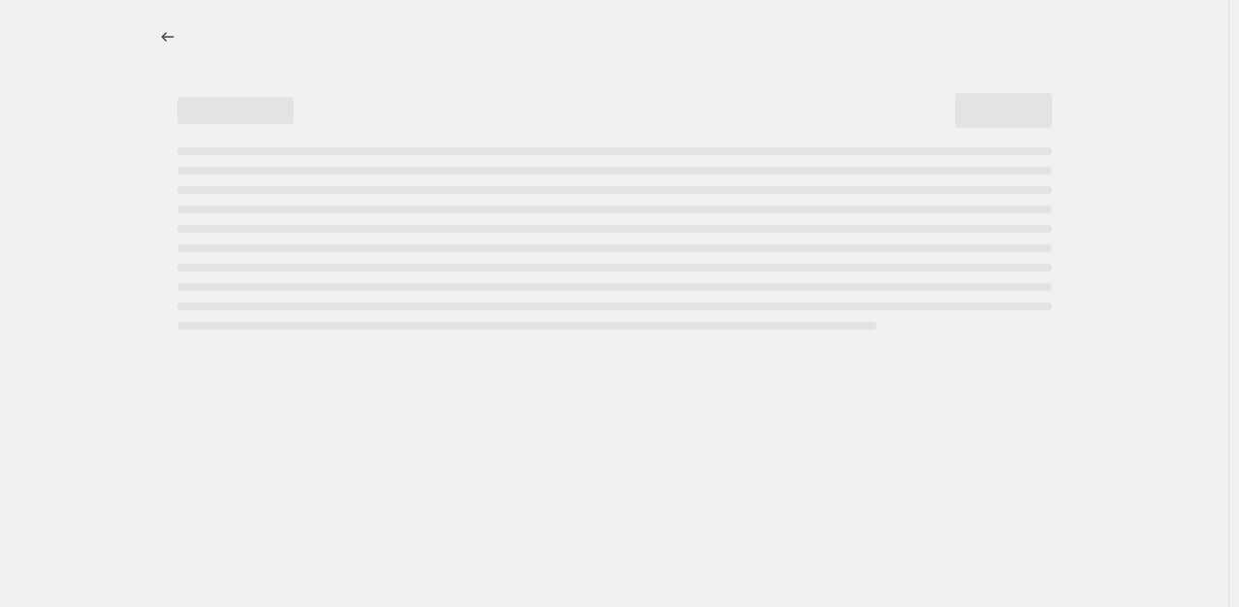
select select "percentage"
select select "collection"
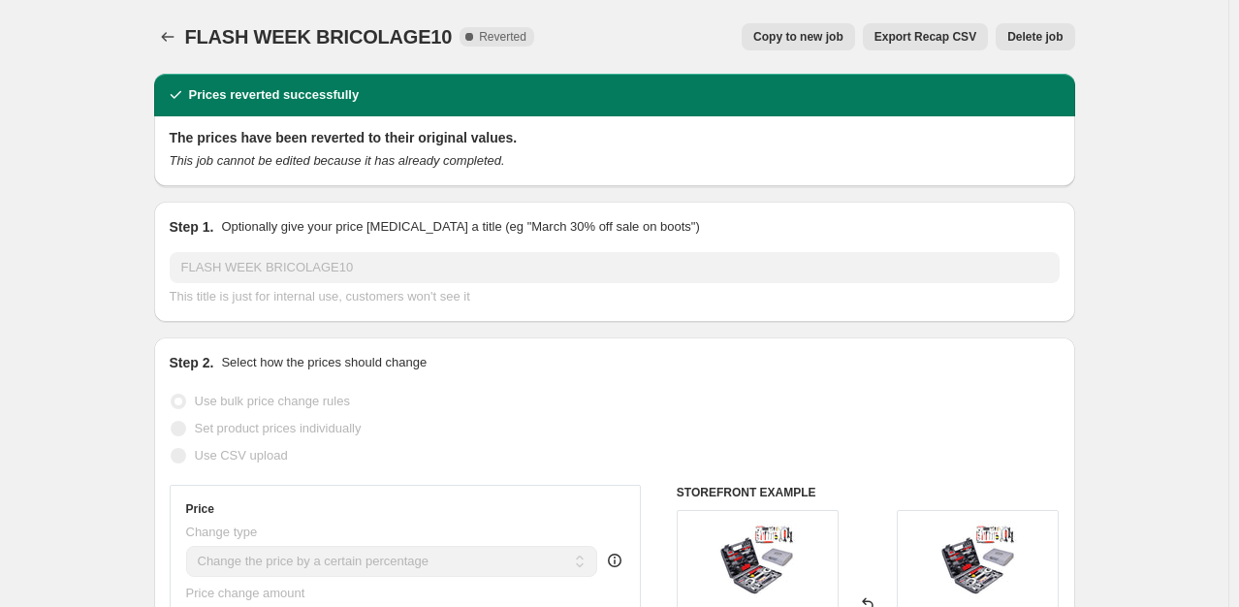
click at [1048, 37] on span "Delete job" at bounding box center [1034, 37] width 55 height 16
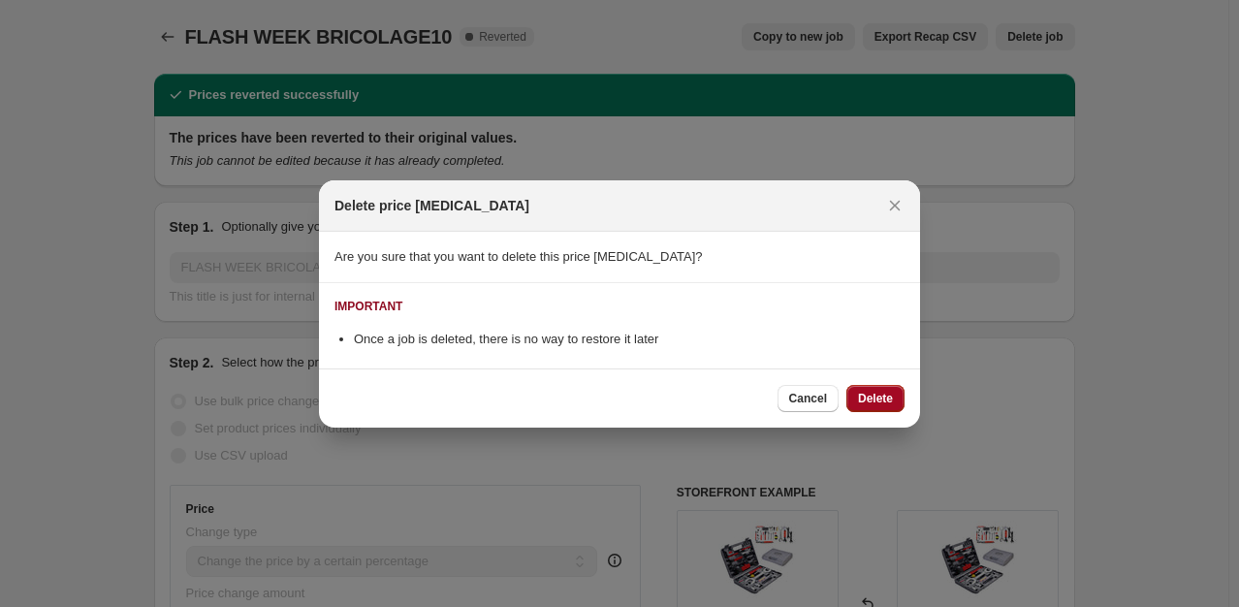
click at [862, 391] on span "Delete" at bounding box center [875, 399] width 35 height 16
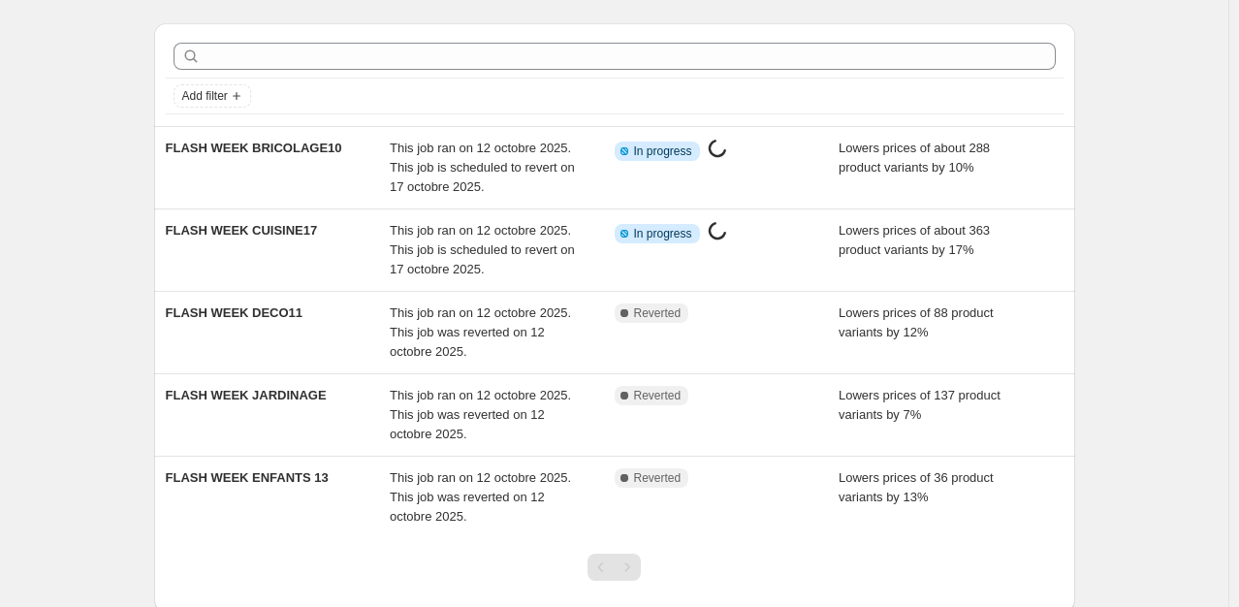
scroll to position [78, 0]
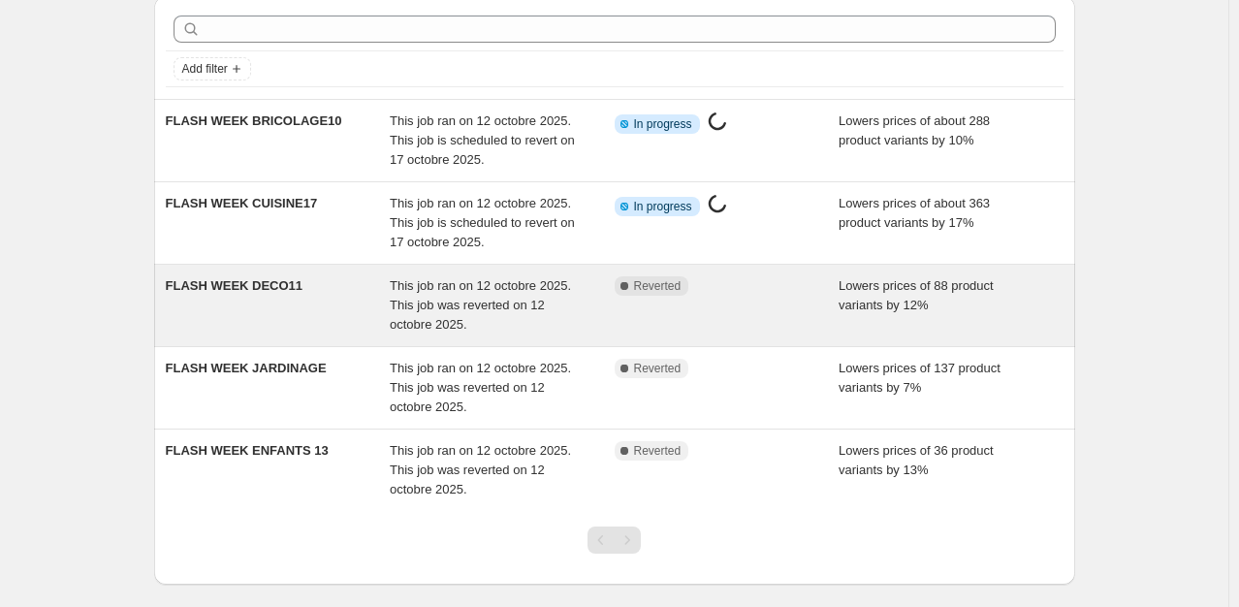
click at [317, 315] on div "FLASH WEEK DECO11" at bounding box center [278, 305] width 225 height 58
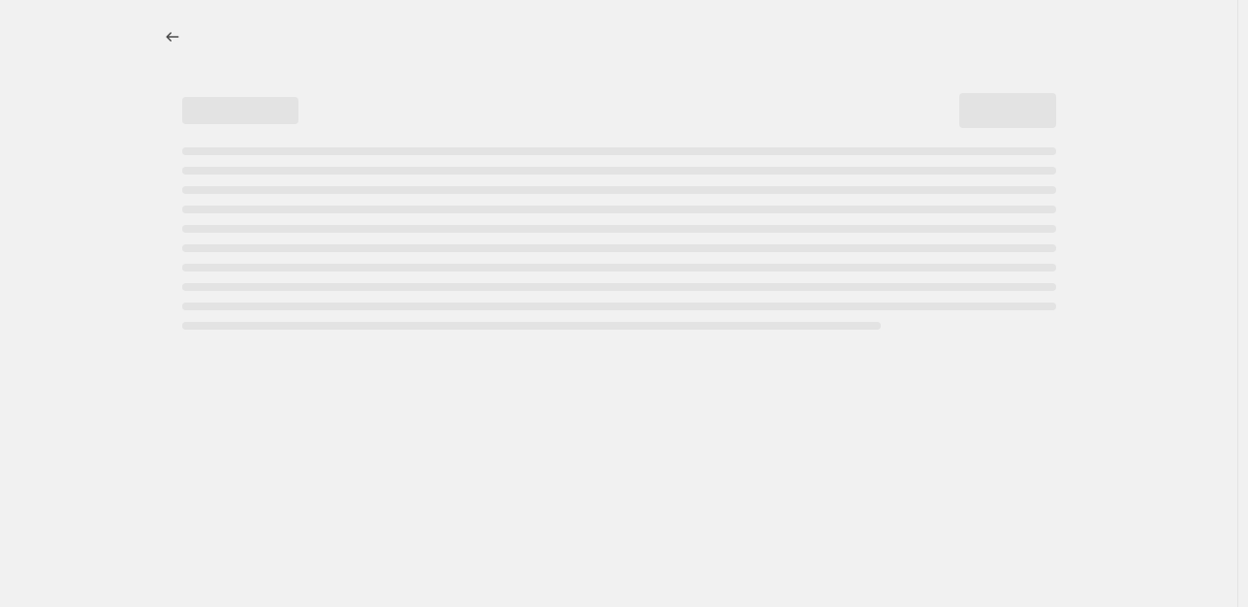
select select "percentage"
select select "collection"
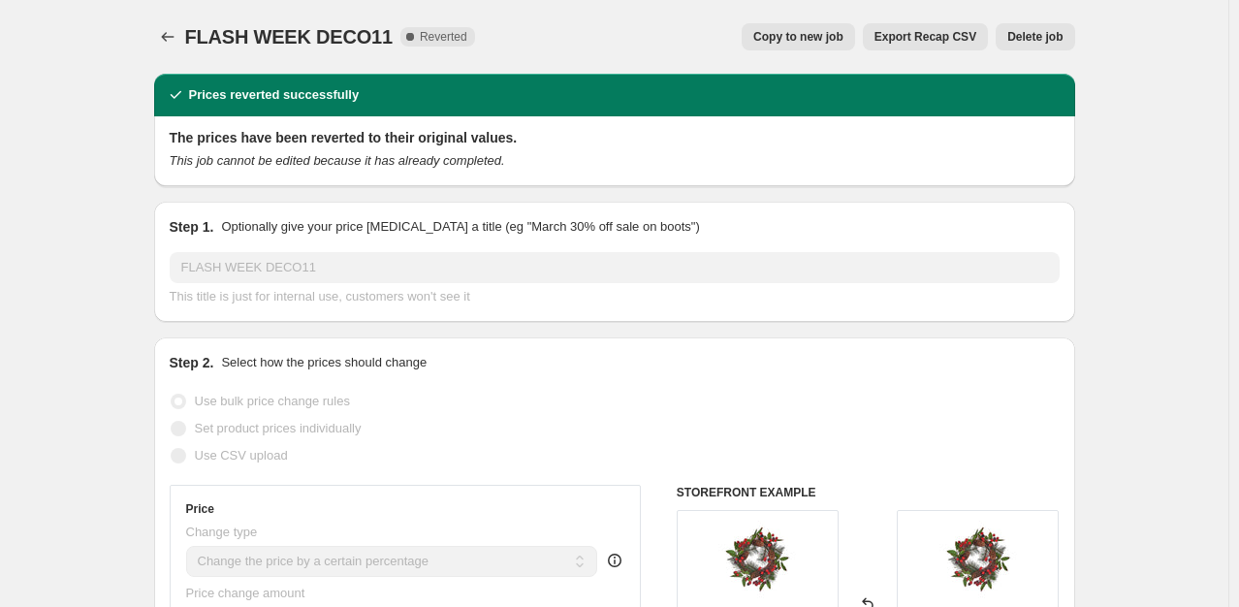
click at [810, 33] on span "Copy to new job" at bounding box center [798, 37] width 90 height 16
select select "percentage"
select select "collection"
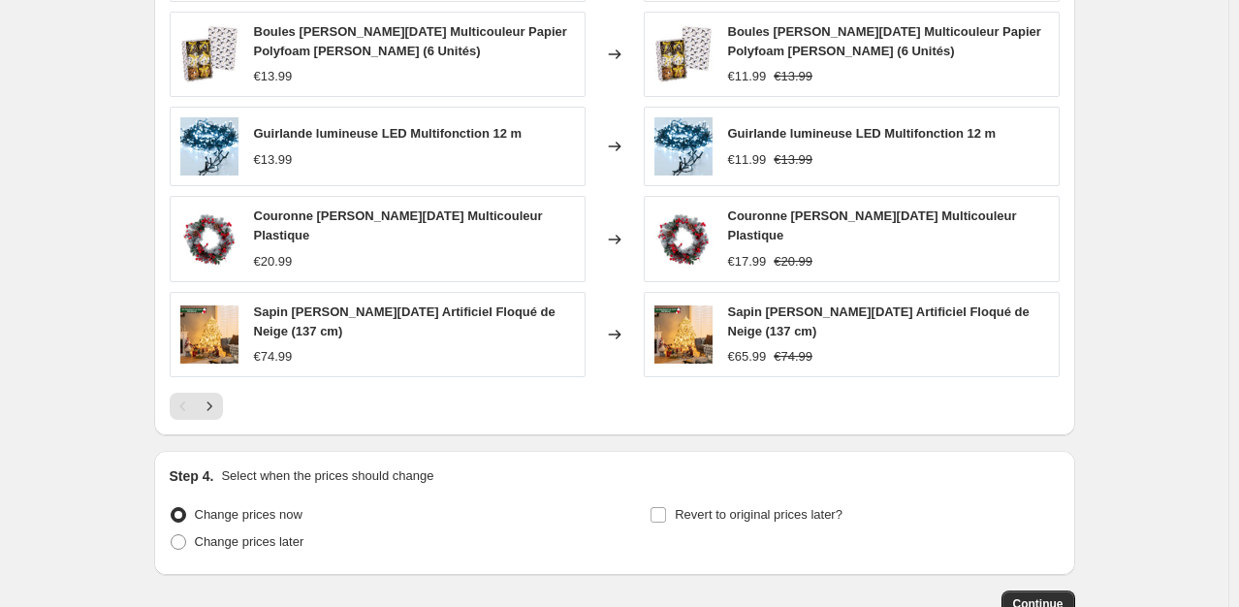
scroll to position [1553, 0]
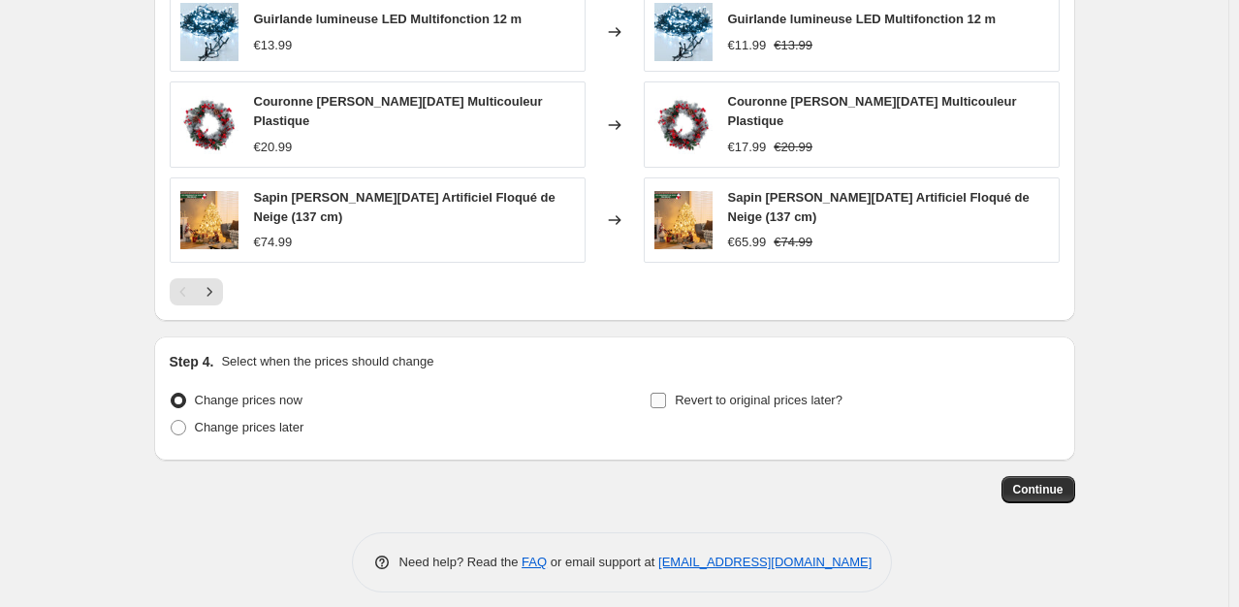
click at [698, 393] on span "Revert to original prices later?" at bounding box center [759, 400] width 168 height 15
click at [666, 393] on input "Revert to original prices later?" at bounding box center [658, 401] width 16 height 16
checkbox input "true"
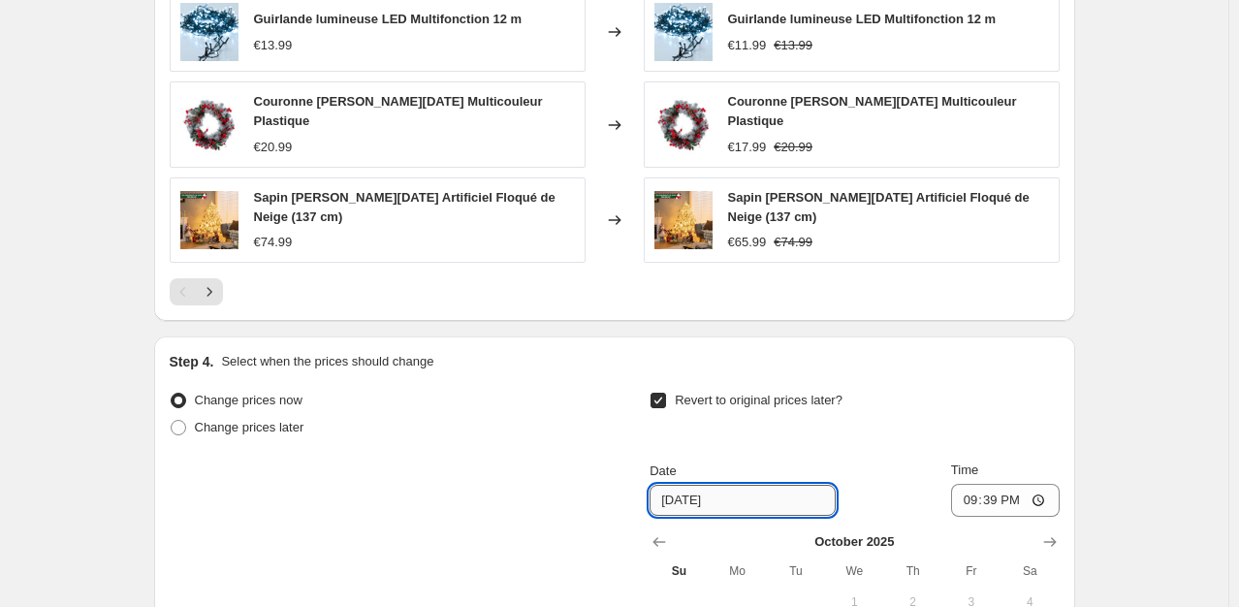
click at [700, 487] on input "10/19/2025" at bounding box center [742, 500] width 186 height 31
drag, startPoint x: 700, startPoint y: 487, endPoint x: 995, endPoint y: 485, distance: 295.6
click at [995, 485] on div "Date 10/17/2025 Time 21:39" at bounding box center [853, 488] width 409 height 56
type input "[DATE]"
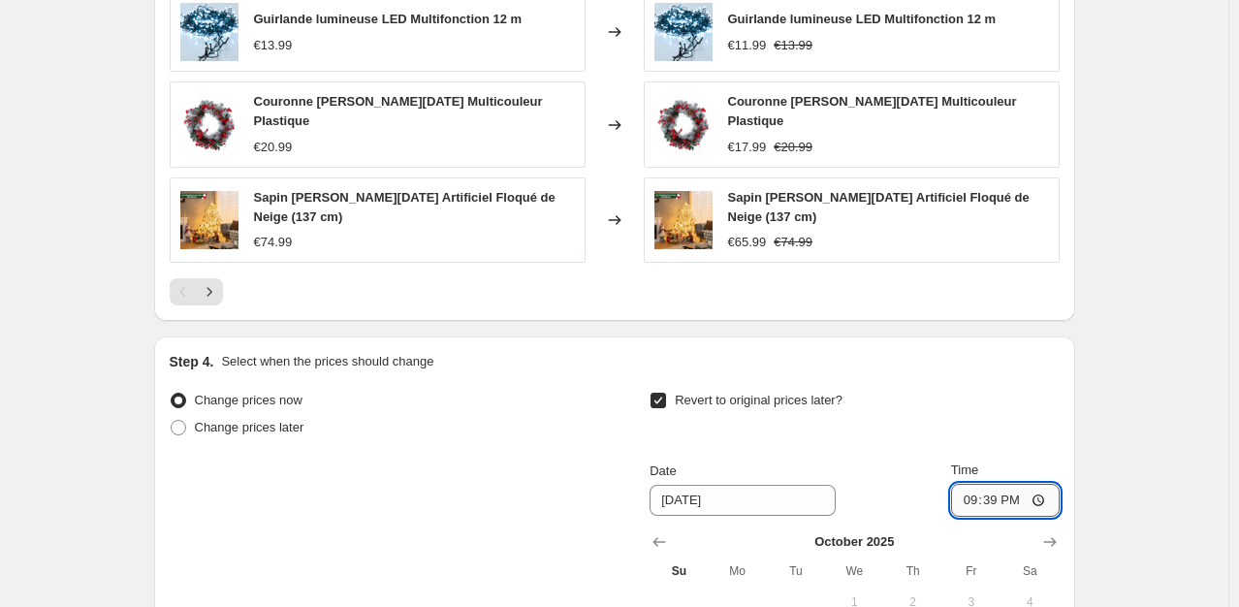
click at [995, 485] on input "21:39" at bounding box center [1005, 500] width 109 height 33
type input "23:59"
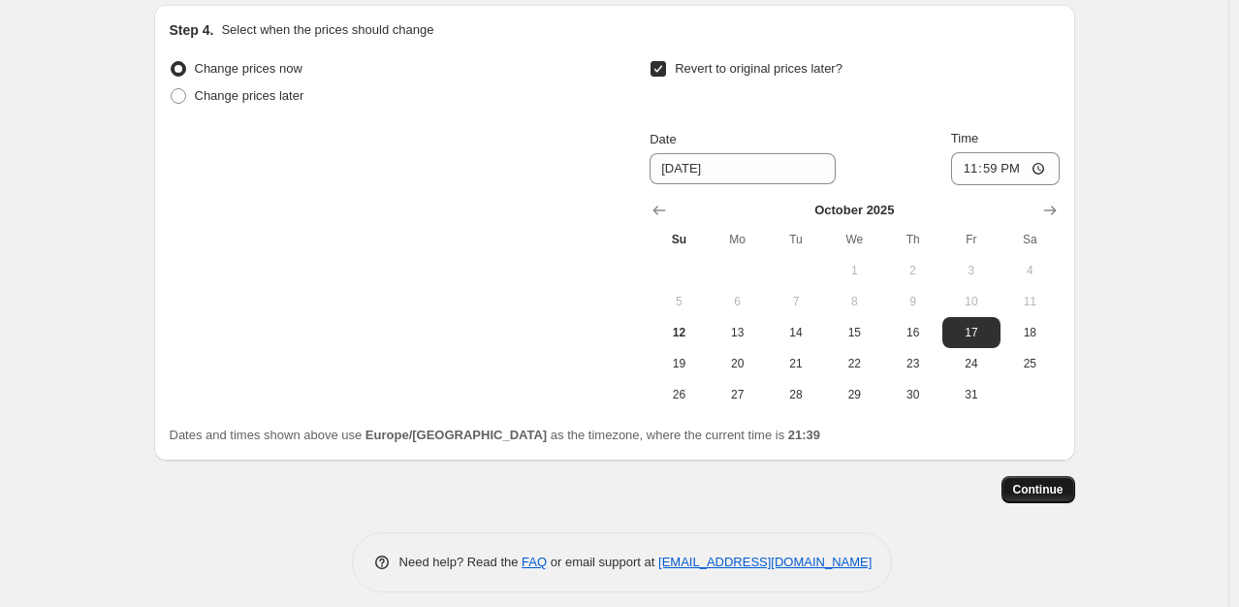
click at [1043, 484] on button "Continue" at bounding box center [1038, 489] width 74 height 27
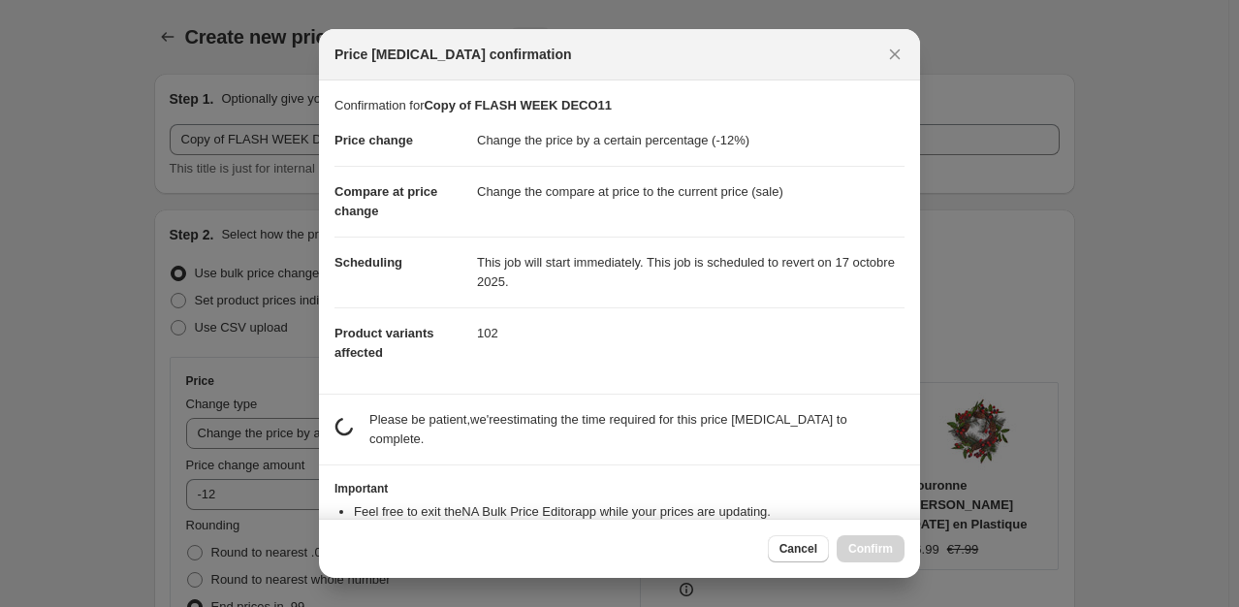
scroll to position [0, 0]
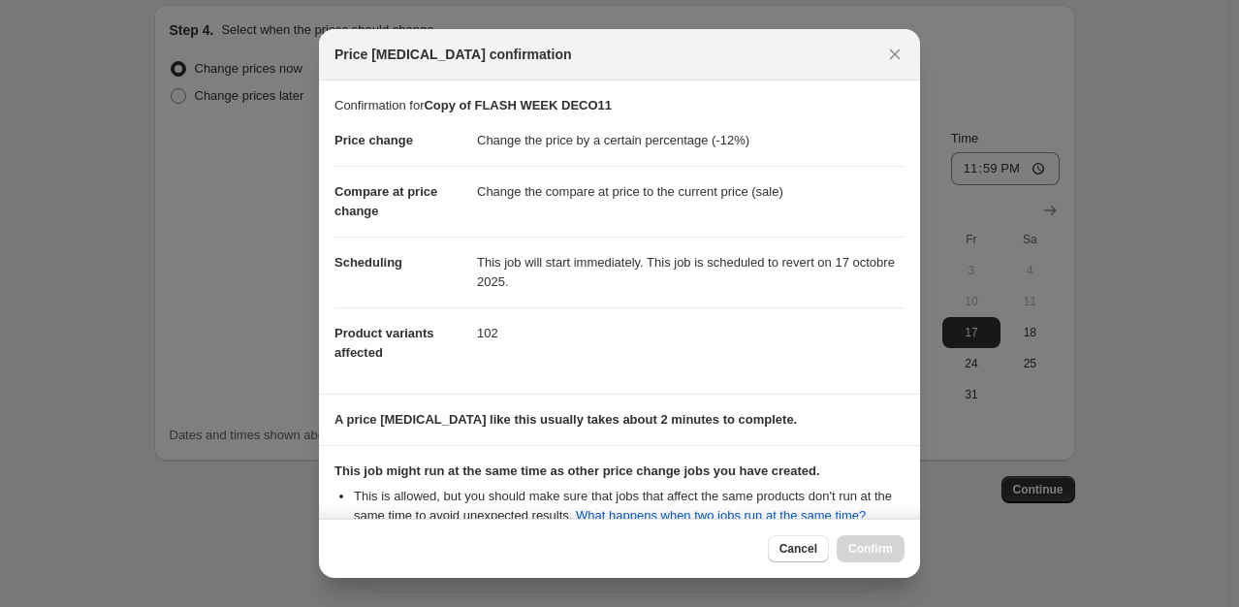
click at [805, 570] on div "Cancel Confirm" at bounding box center [619, 548] width 601 height 59
click at [790, 545] on span "Cancel" at bounding box center [798, 549] width 38 height 16
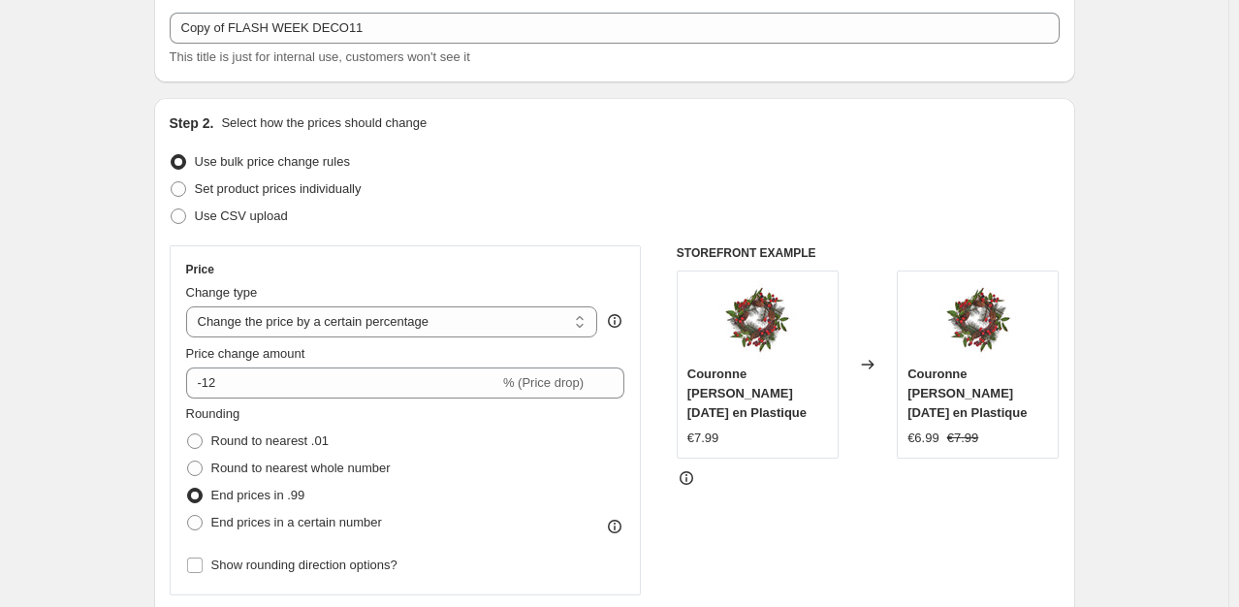
scroll to position [108, 0]
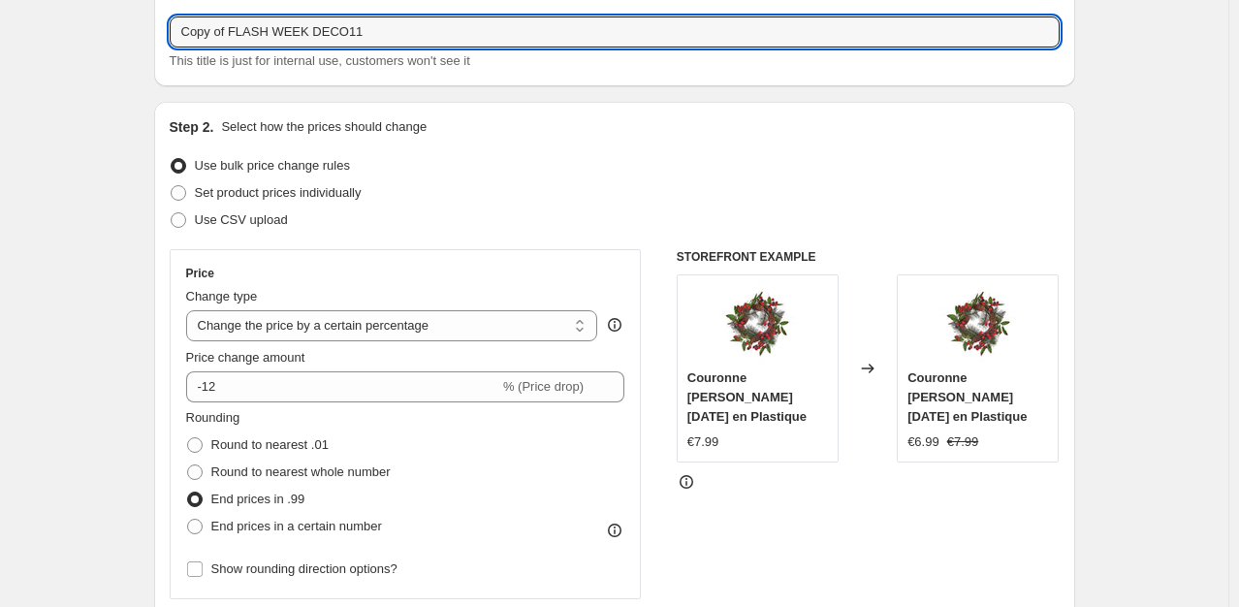
drag, startPoint x: 231, startPoint y: 32, endPoint x: 121, endPoint y: 35, distance: 109.6
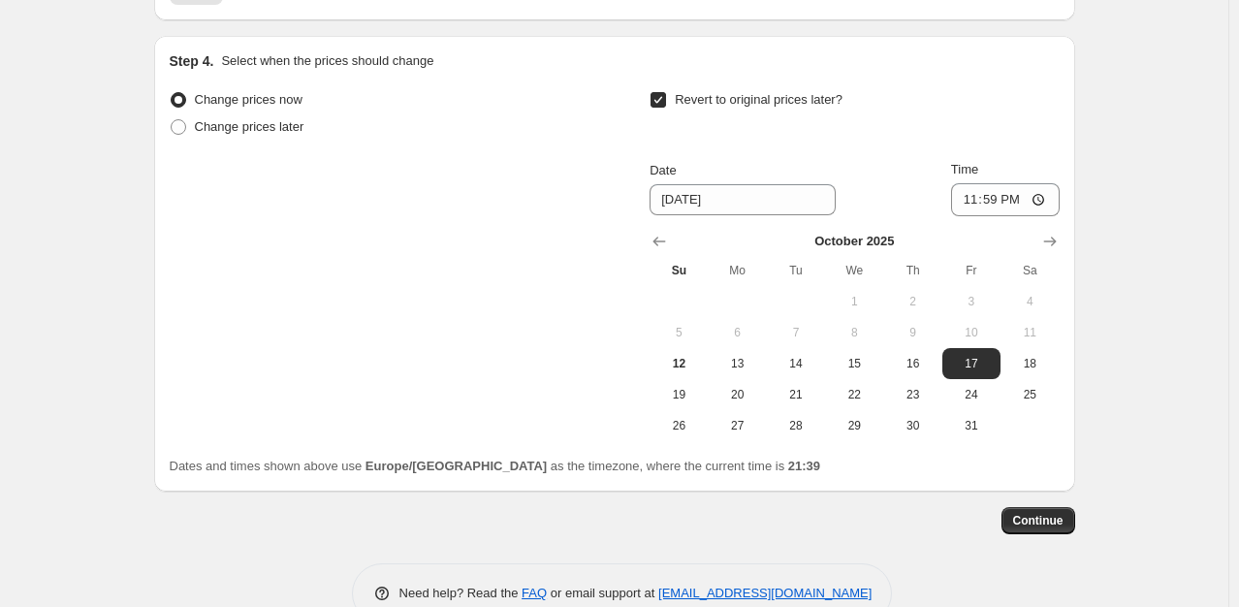
scroll to position [1884, 0]
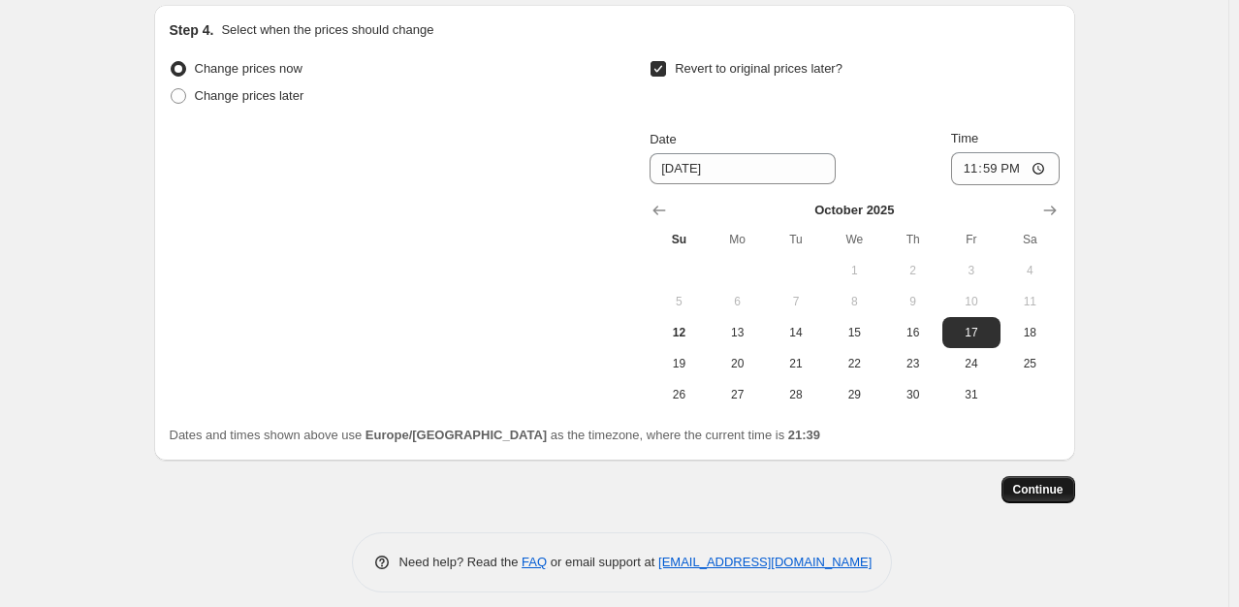
type input "FLASH WEEK DECO11"
click at [1033, 482] on span "Continue" at bounding box center [1038, 490] width 50 height 16
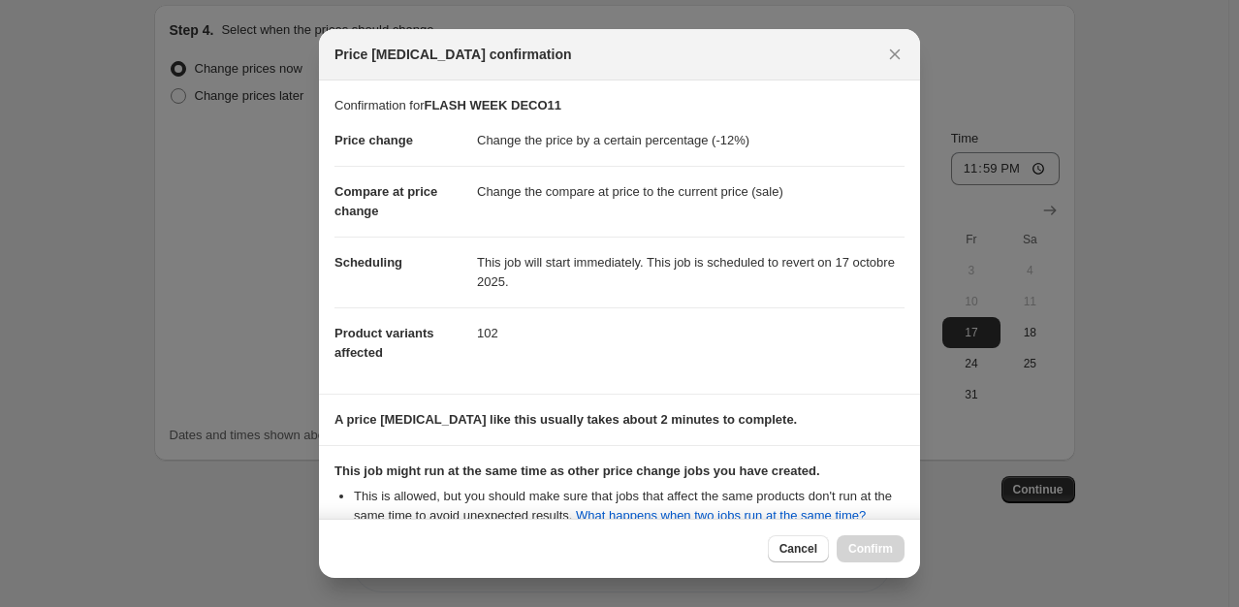
click at [906, 459] on section "This job might run at the same time as other price change jobs you have created…" at bounding box center [619, 495] width 601 height 99
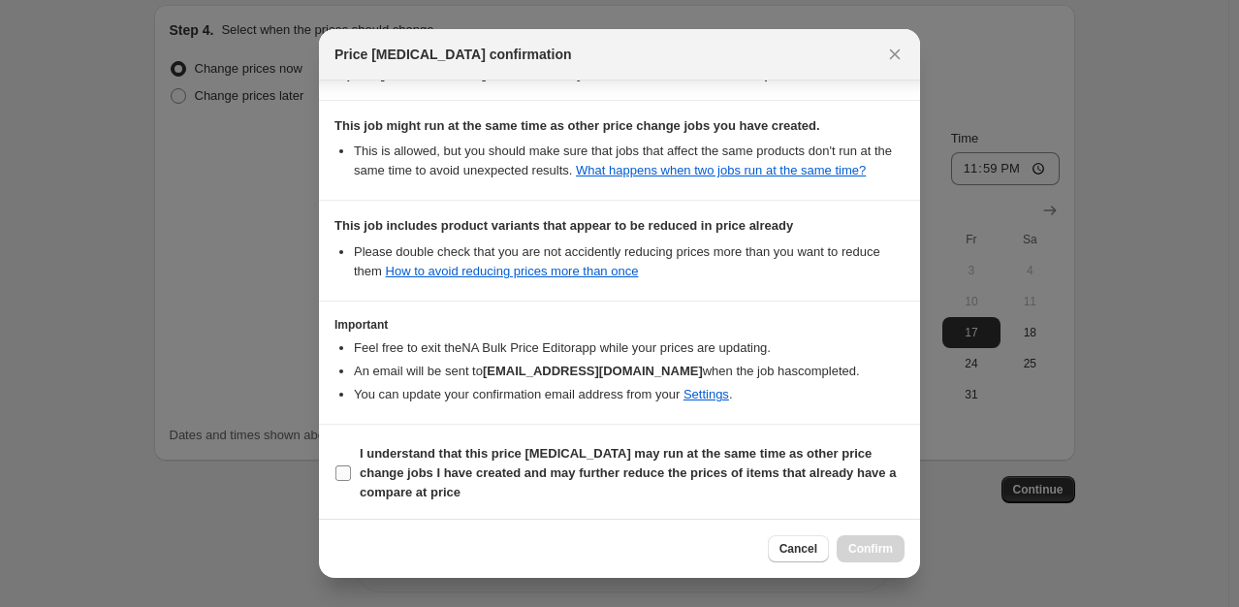
click at [455, 461] on b "I understand that this price change job may run at the same time as other price…" at bounding box center [628, 472] width 536 height 53
click at [351, 465] on input "I understand that this price change job may run at the same time as other price…" at bounding box center [343, 473] width 16 height 16
checkbox input "true"
click at [853, 552] on span "Confirm" at bounding box center [870, 549] width 45 height 16
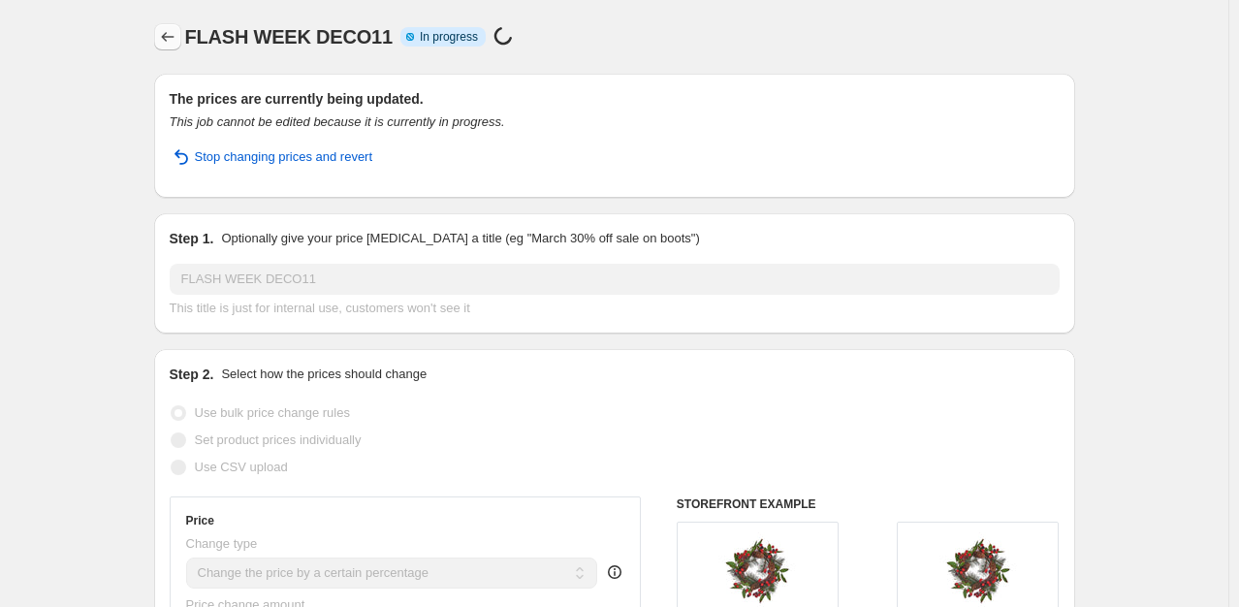
click at [164, 36] on icon "Price change jobs" at bounding box center [167, 36] width 19 height 19
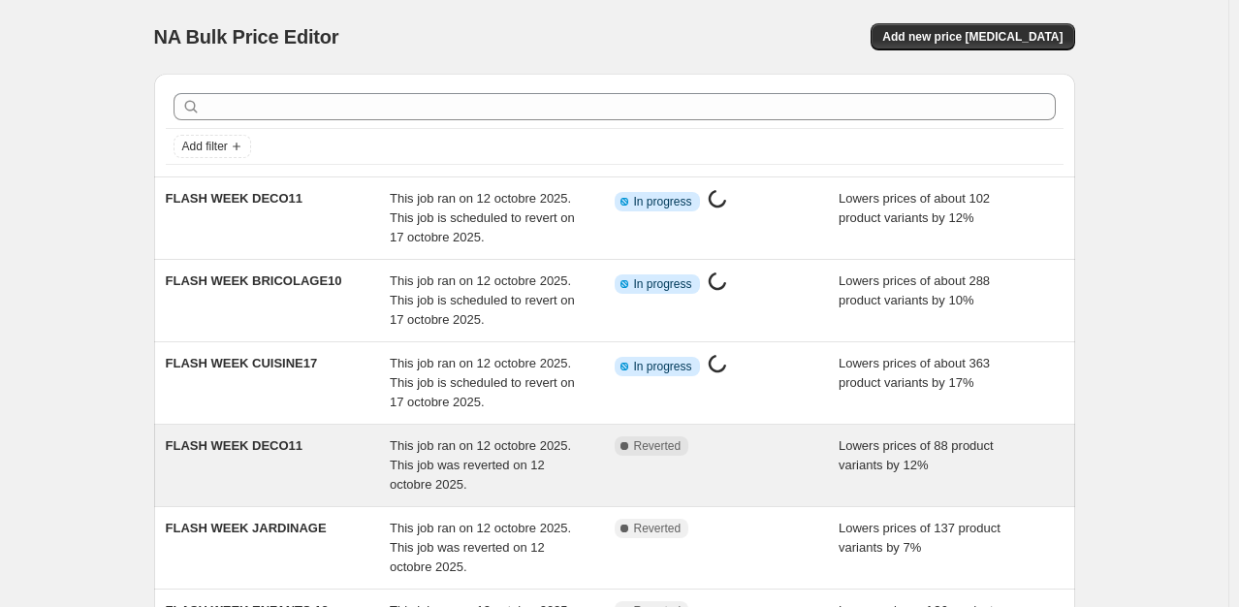
click at [309, 450] on div "FLASH WEEK DECO11" at bounding box center [278, 465] width 225 height 58
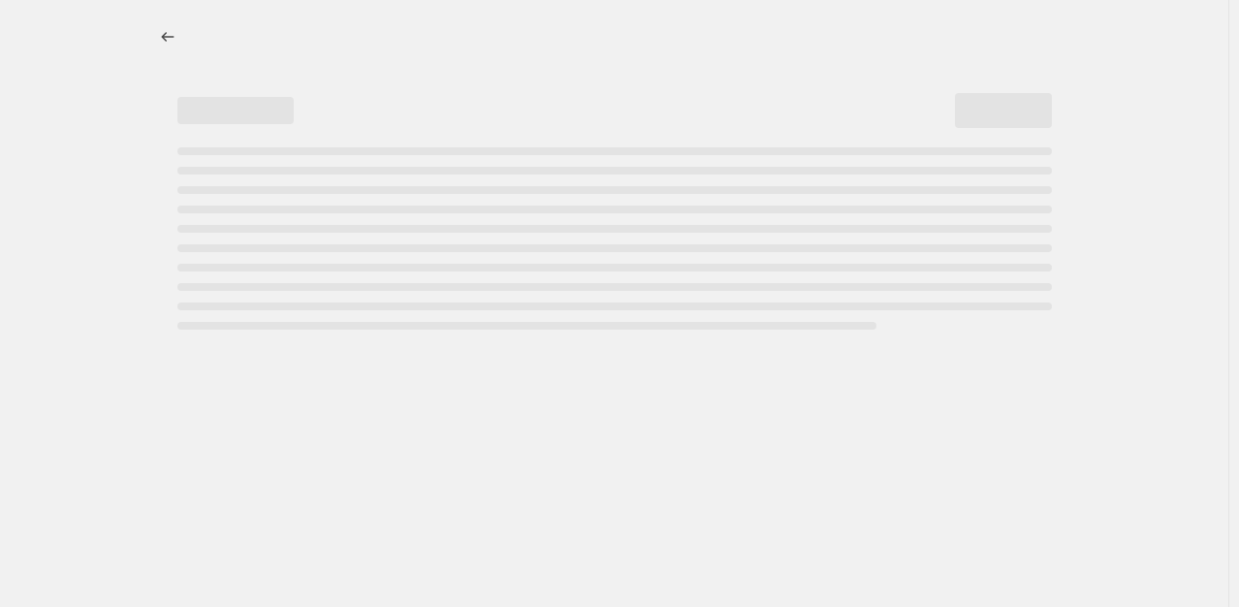
select select "percentage"
select select "collection"
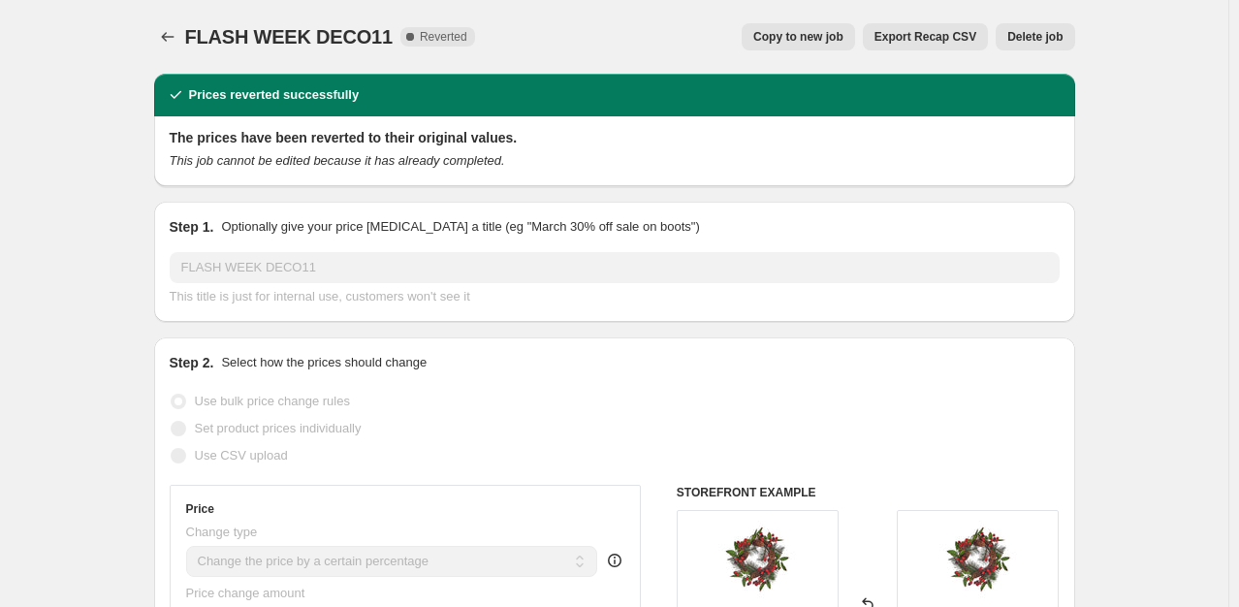
click at [1057, 29] on button "Delete job" at bounding box center [1034, 36] width 79 height 27
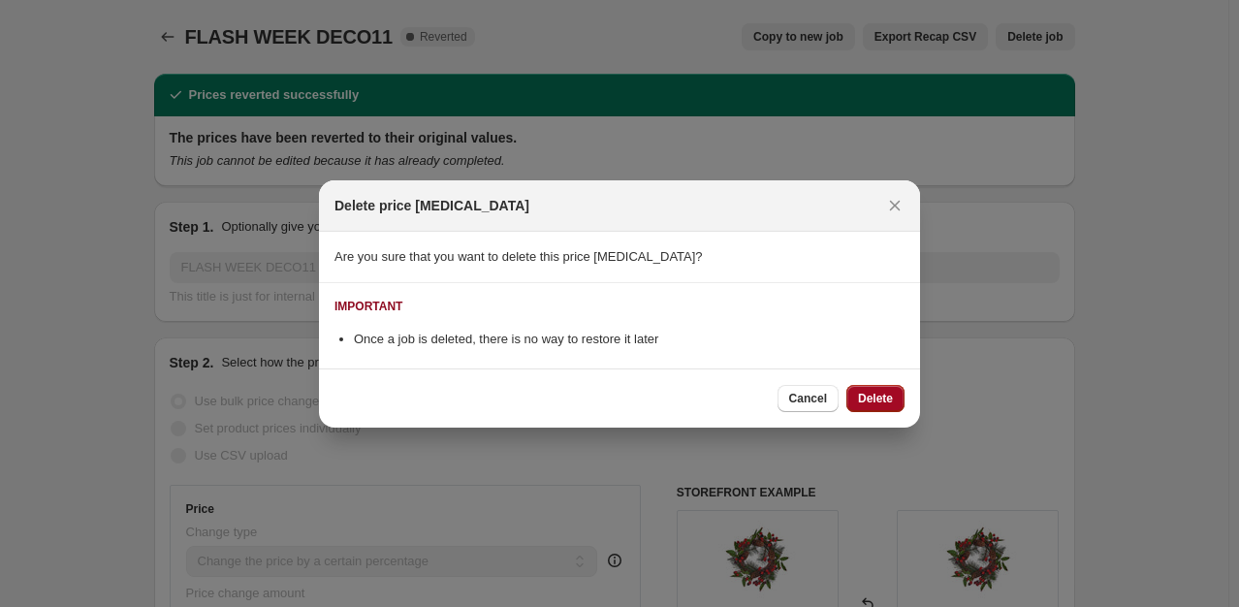
click at [878, 405] on span "Delete" at bounding box center [875, 399] width 35 height 16
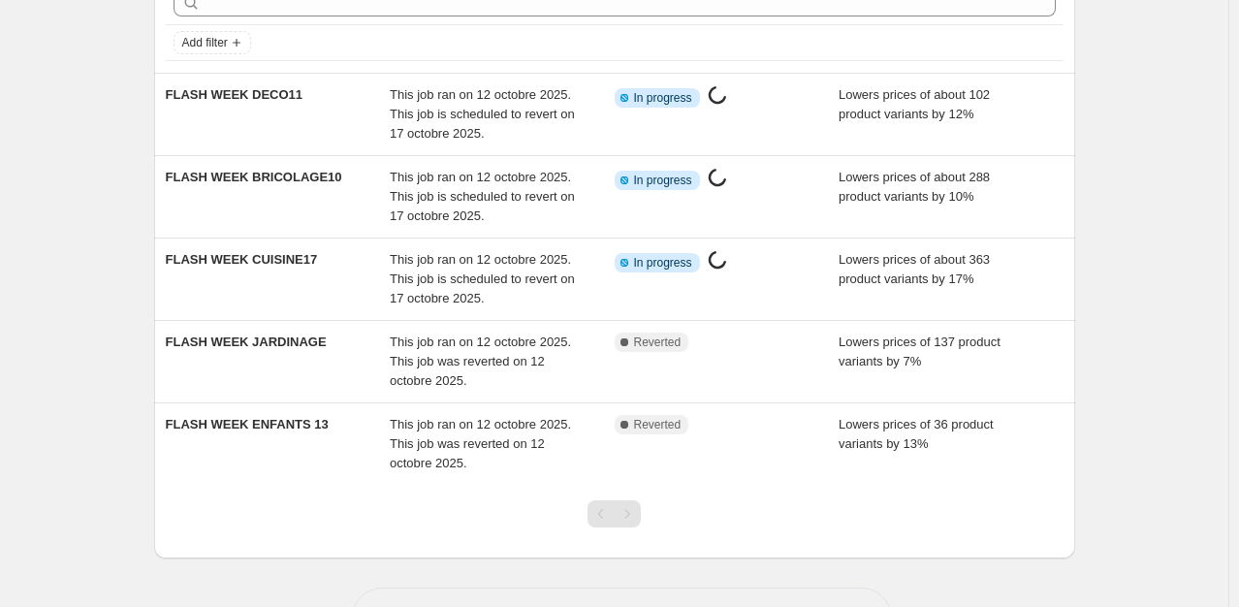
scroll to position [171, 0]
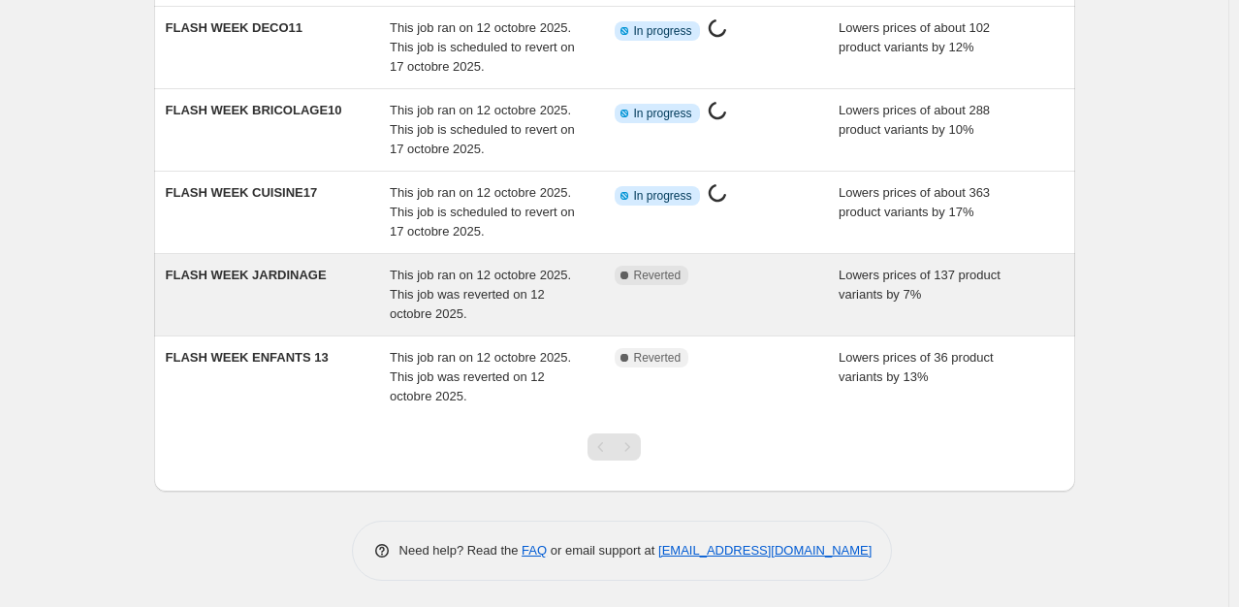
click at [283, 285] on div "FLASH WEEK JARDINAGE" at bounding box center [278, 295] width 225 height 58
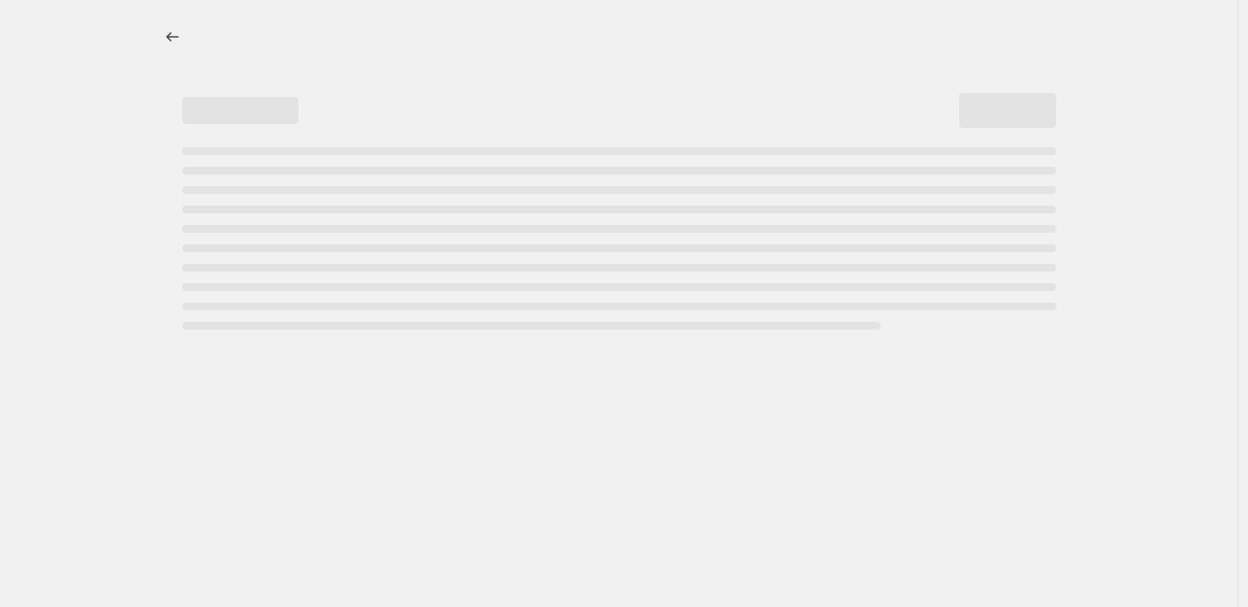
select select "percentage"
select select "collection"
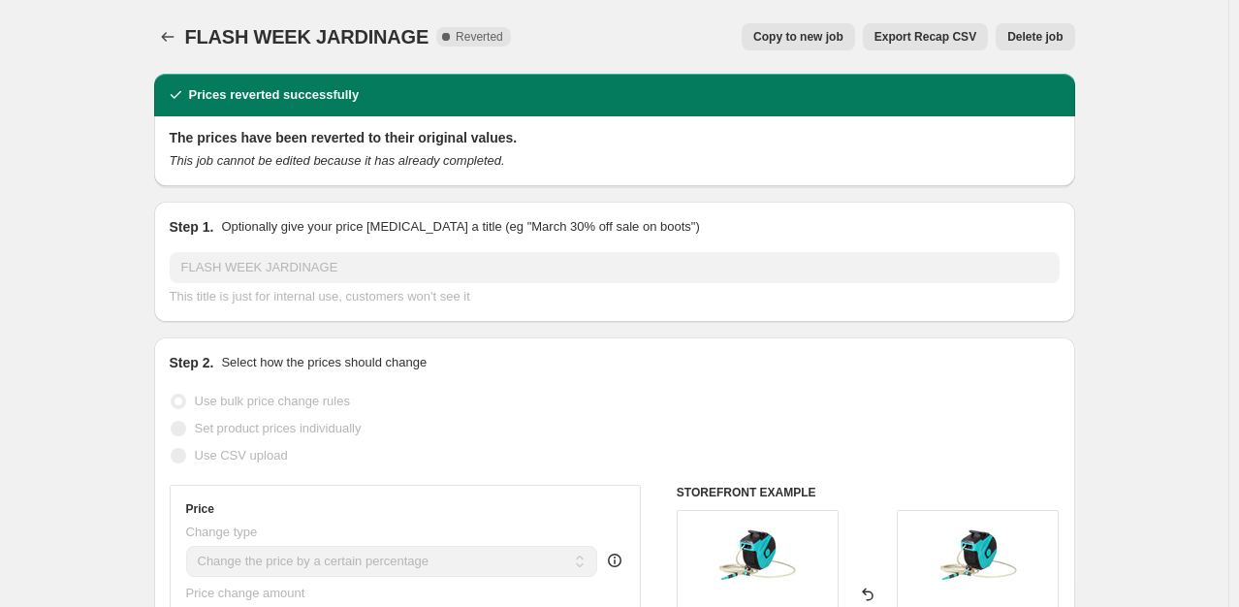
click at [836, 35] on span "Copy to new job" at bounding box center [798, 37] width 90 height 16
select select "percentage"
select select "collection"
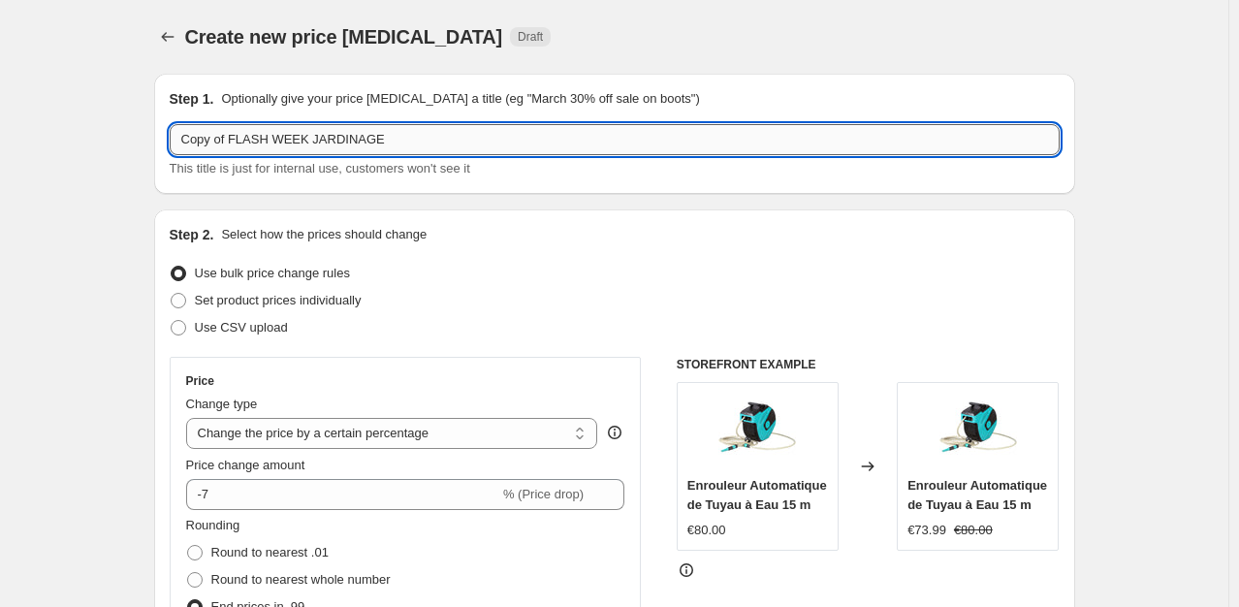
click at [414, 138] on input "Copy of FLASH WEEK JARDINAGE" at bounding box center [615, 139] width 890 height 31
type input "Copy of FLASH WEEK JARDINAGE8"
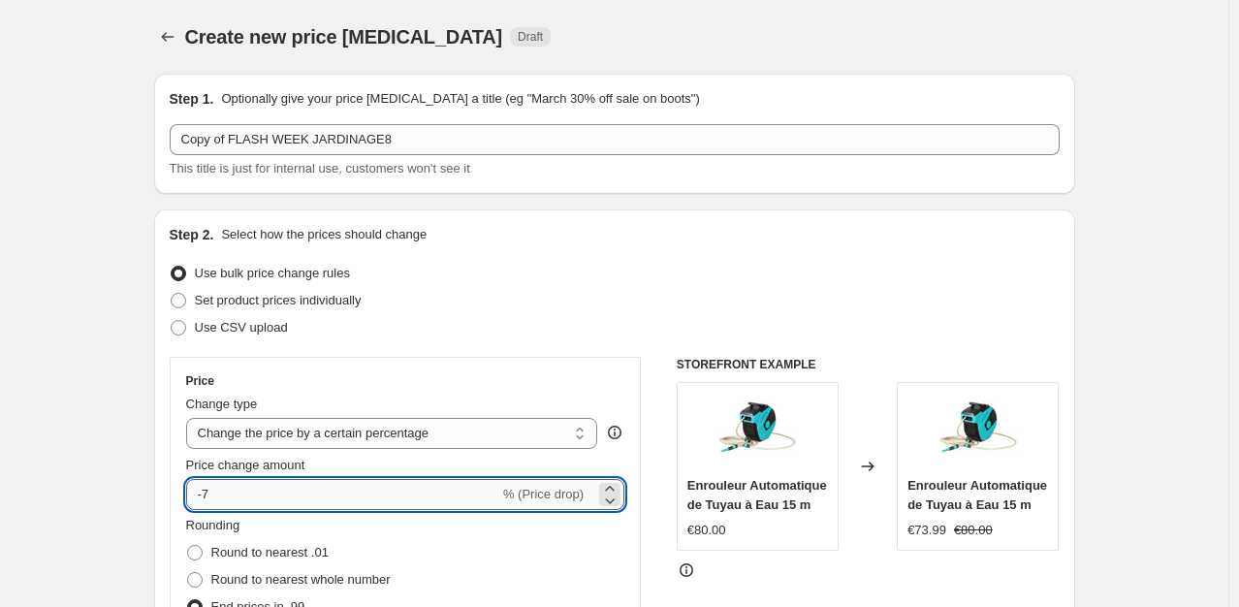
click at [239, 498] on input "-7" at bounding box center [342, 494] width 313 height 31
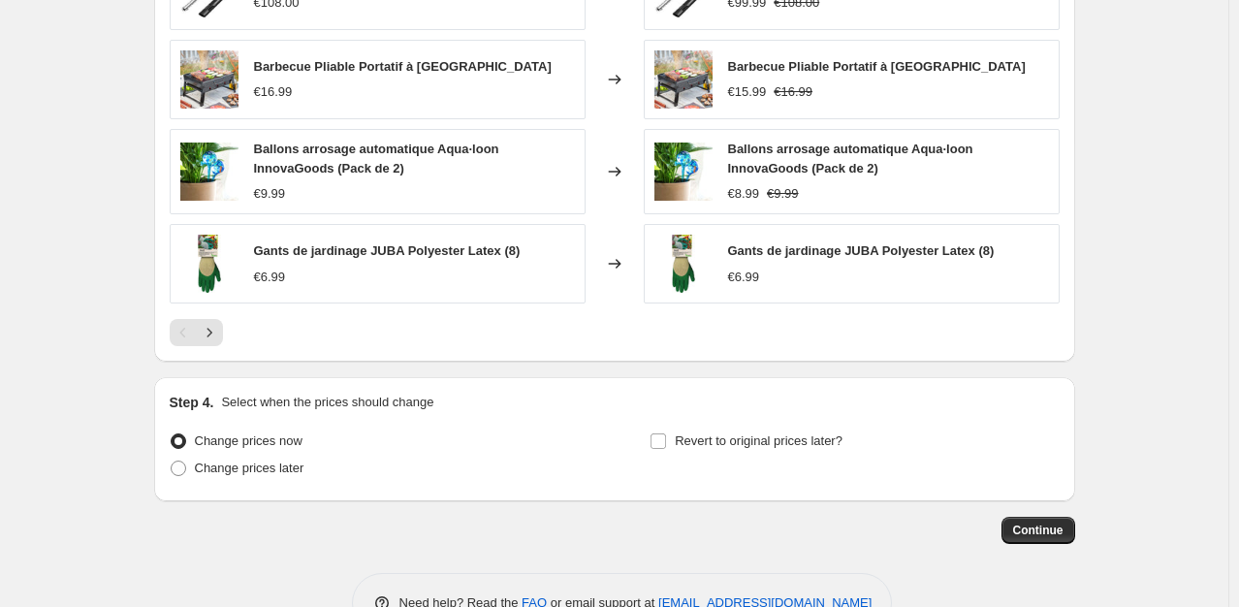
scroll to position [1553, 0]
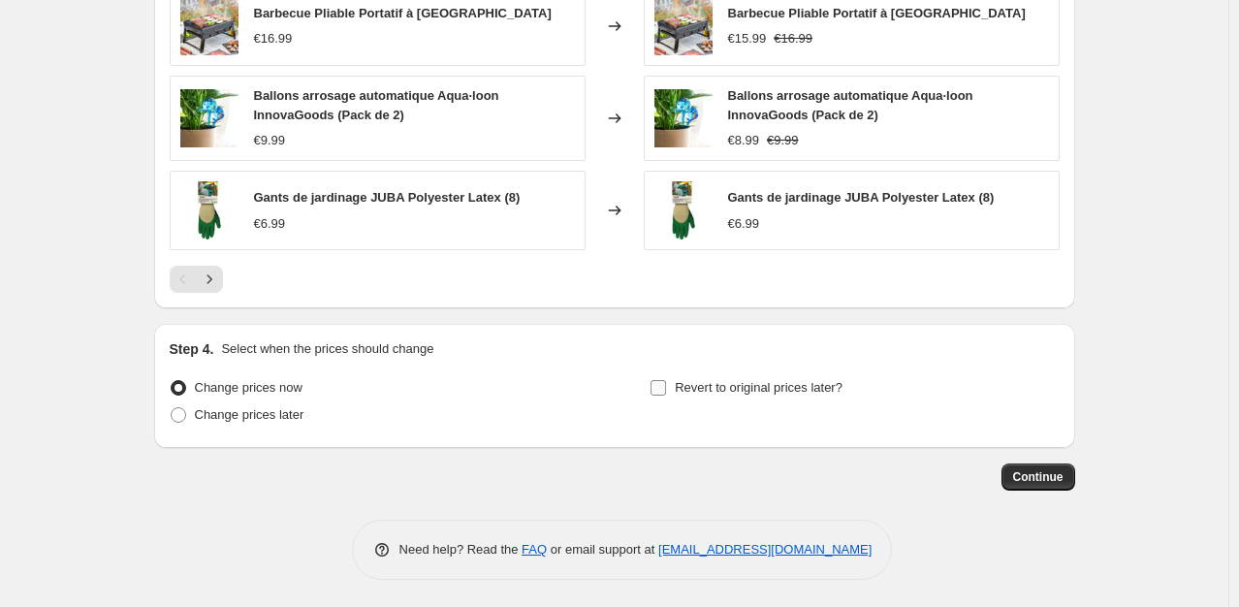
type input "-8"
click at [782, 387] on span "Revert to original prices later?" at bounding box center [759, 387] width 168 height 15
click at [666, 387] on input "Revert to original prices later?" at bounding box center [658, 388] width 16 height 16
checkbox input "true"
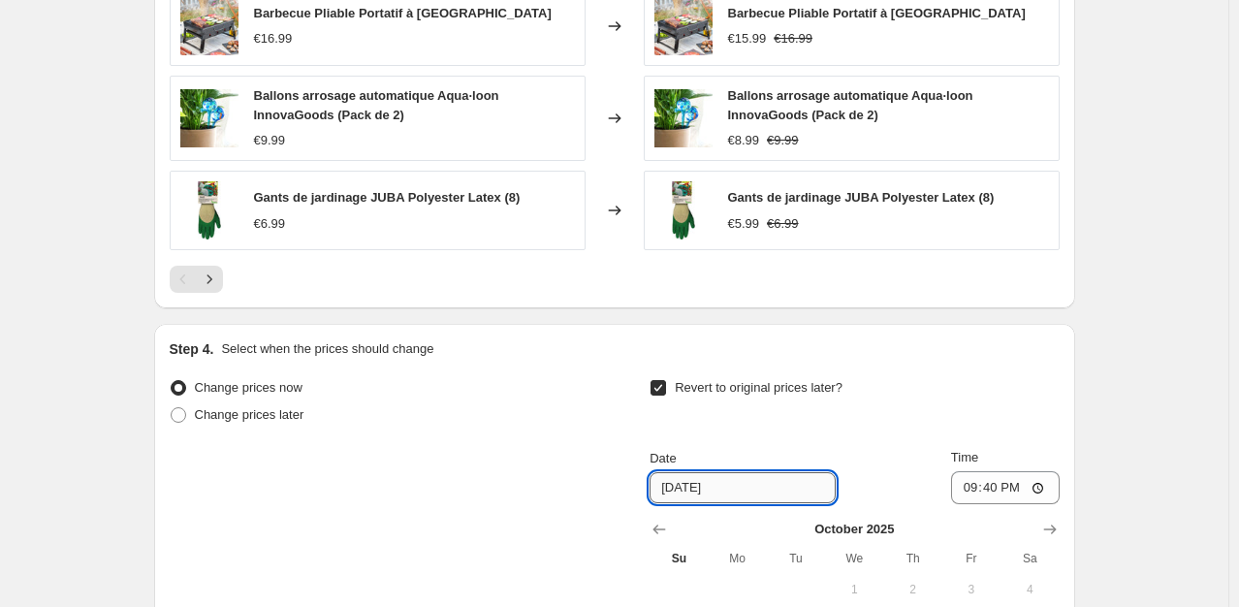
click at [689, 487] on input "10/19/2025" at bounding box center [742, 487] width 186 height 31
type input "[DATE]"
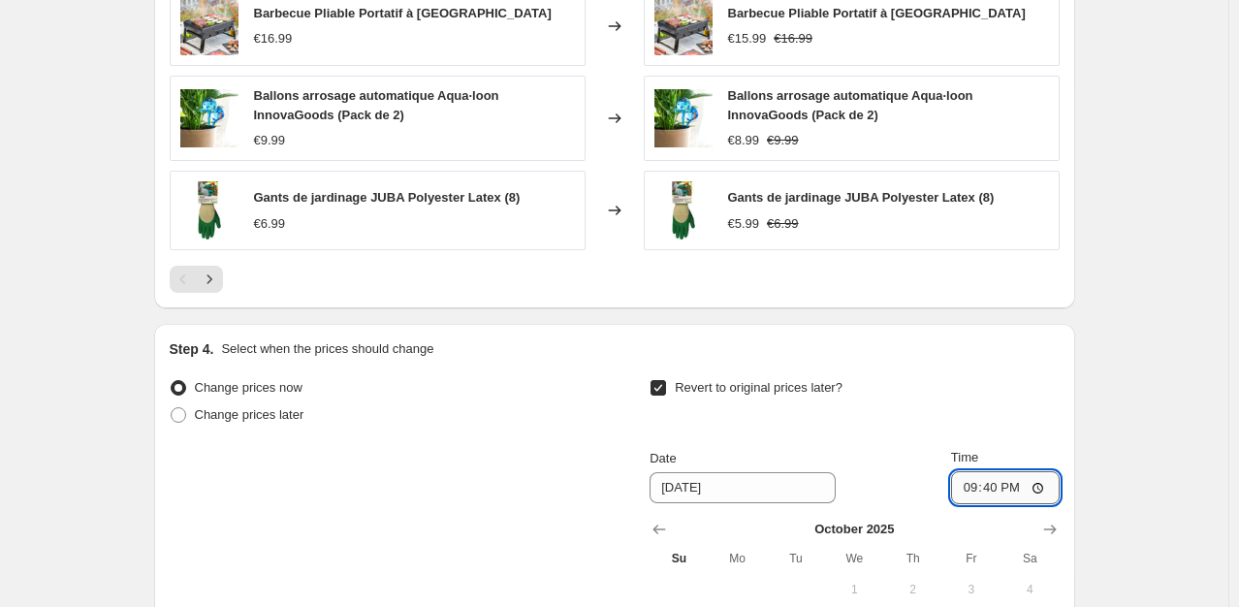
click at [1000, 493] on input "21:40" at bounding box center [1005, 487] width 109 height 33
type input "23:59"
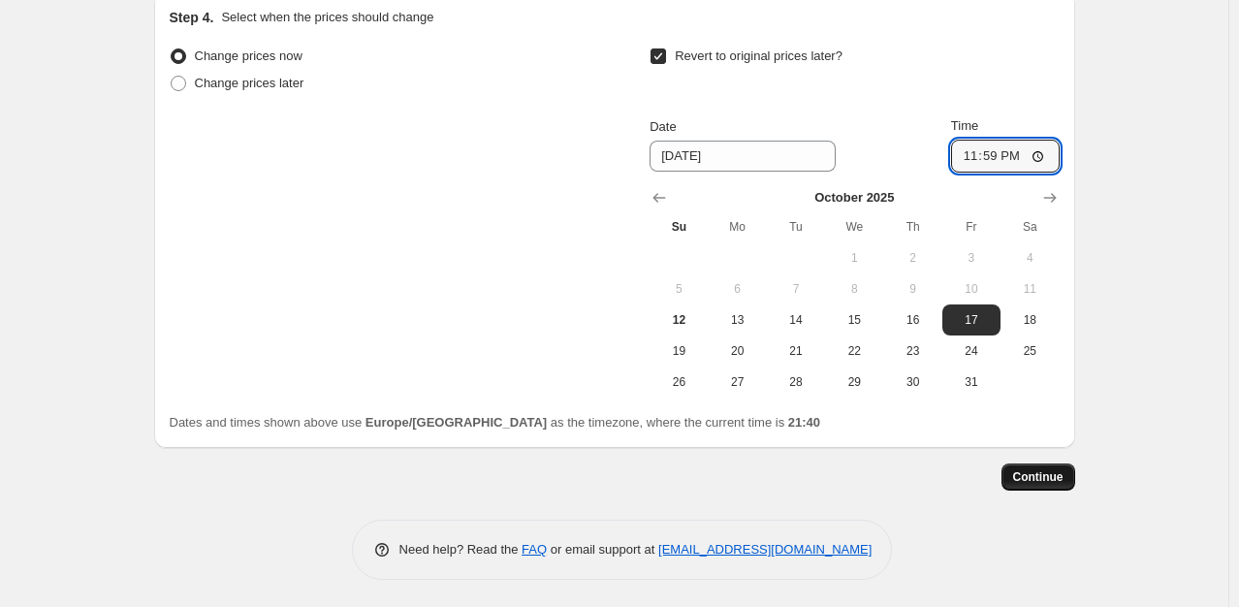
click at [1057, 487] on button "Continue" at bounding box center [1038, 476] width 74 height 27
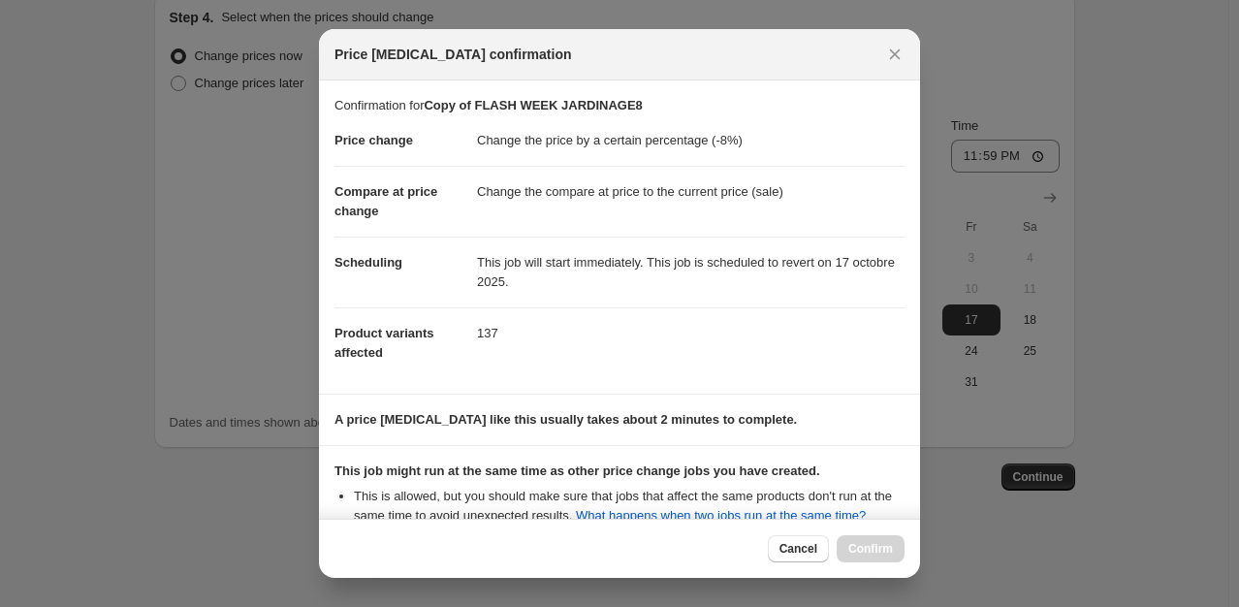
click at [904, 462] on section "This job might run at the same time as other price change jobs you have created…" at bounding box center [619, 495] width 601 height 99
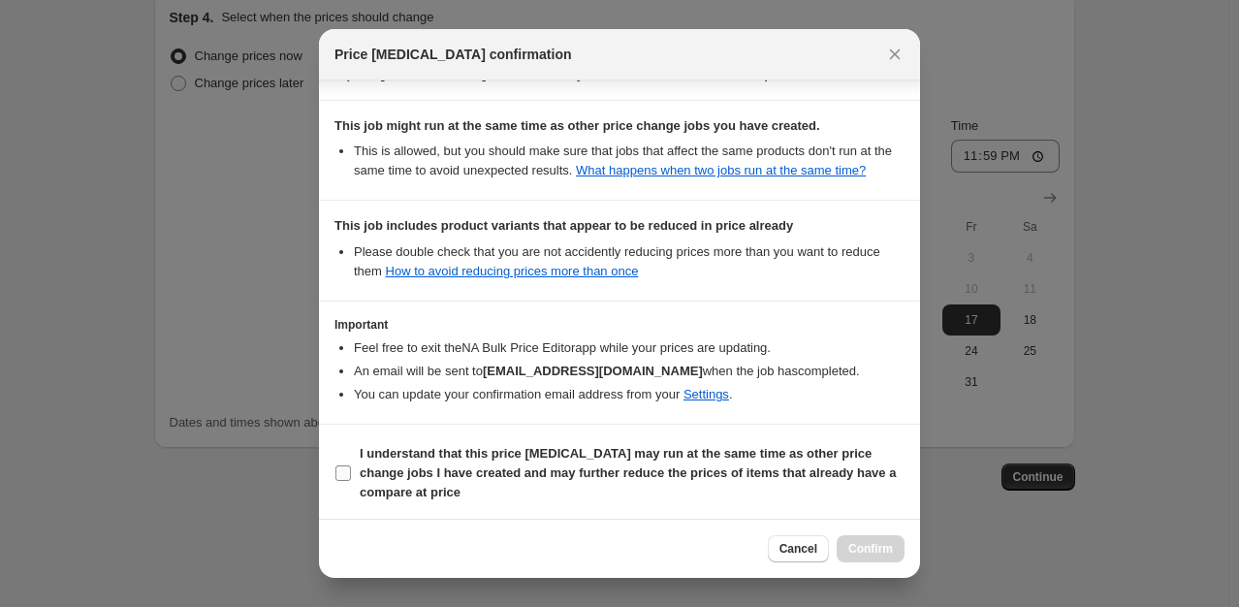
click at [398, 467] on b "I understand that this price change job may run at the same time as other price…" at bounding box center [628, 472] width 536 height 53
click at [351, 467] on input "I understand that this price change job may run at the same time as other price…" at bounding box center [343, 473] width 16 height 16
checkbox input "true"
click at [872, 552] on span "Confirm" at bounding box center [870, 549] width 45 height 16
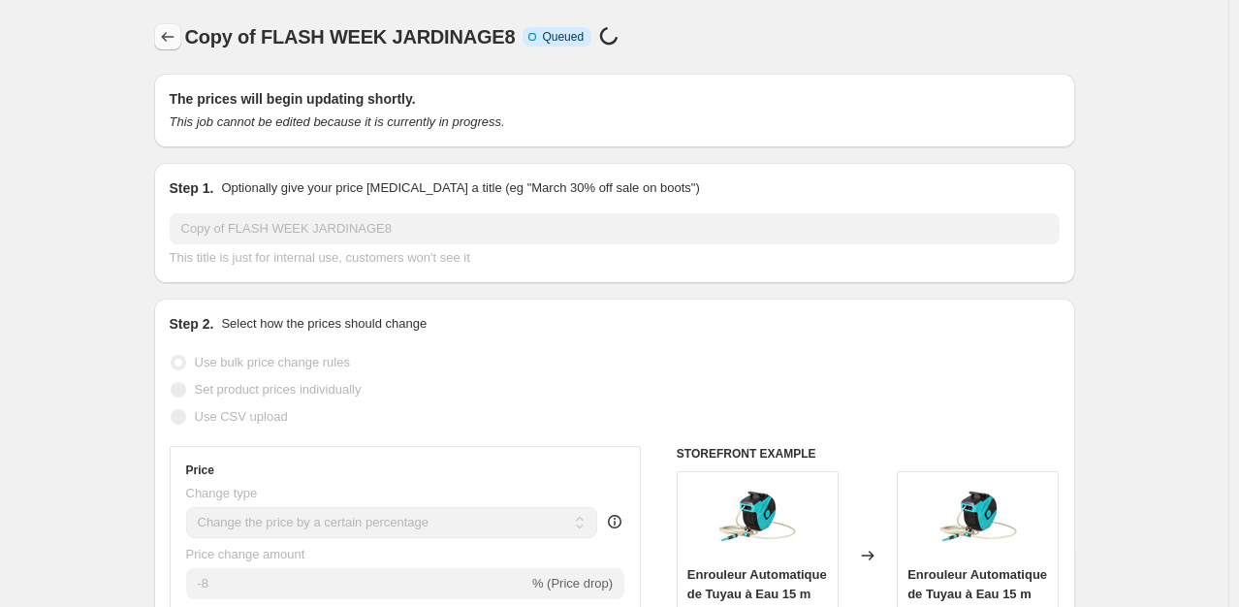
click at [170, 33] on icon "Price change jobs" at bounding box center [167, 36] width 19 height 19
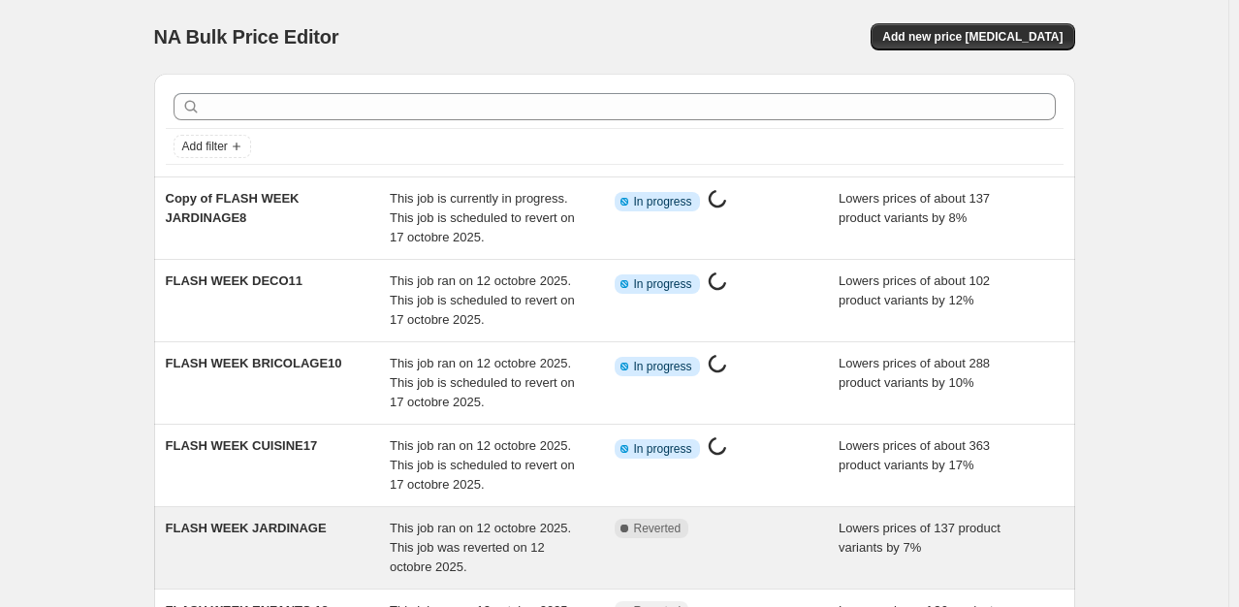
click at [315, 522] on div "FLASH WEEK JARDINAGE This job ran on 12 octobre 2025. This job was reverted on …" at bounding box center [614, 547] width 921 height 81
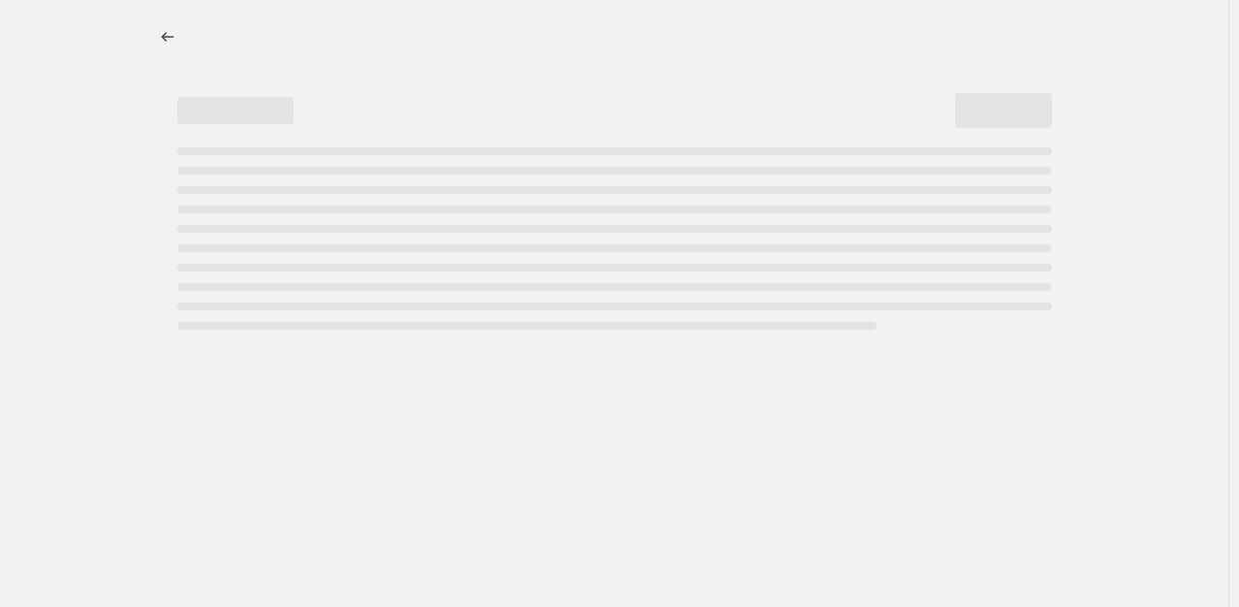
select select "percentage"
select select "collection"
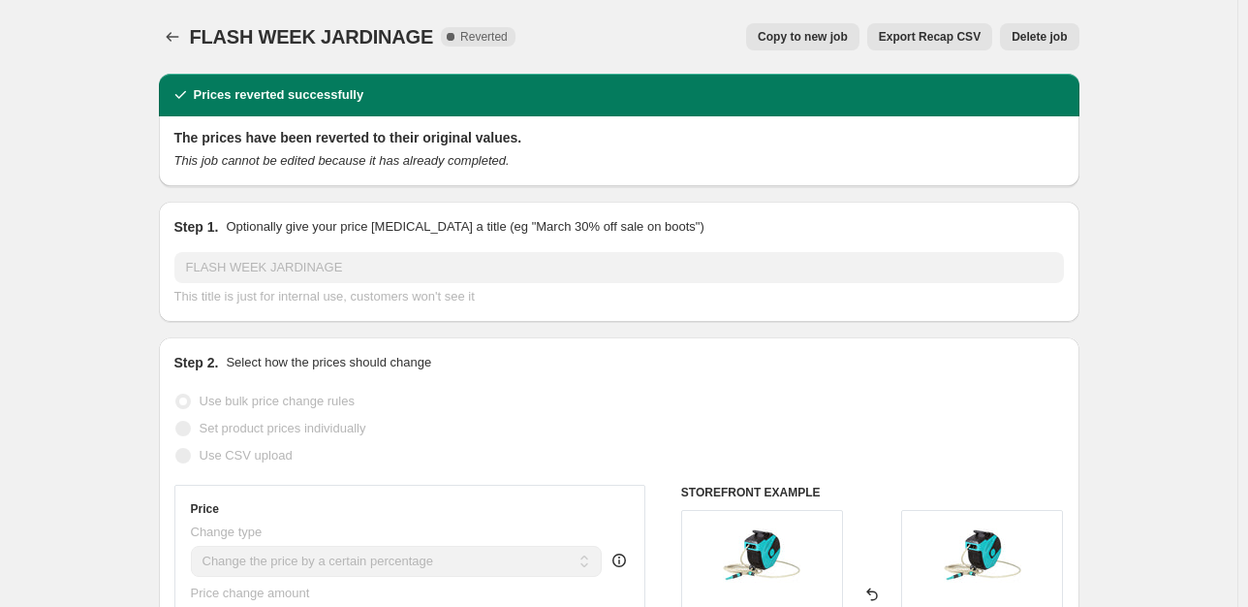
select select "percentage"
select select "collection"
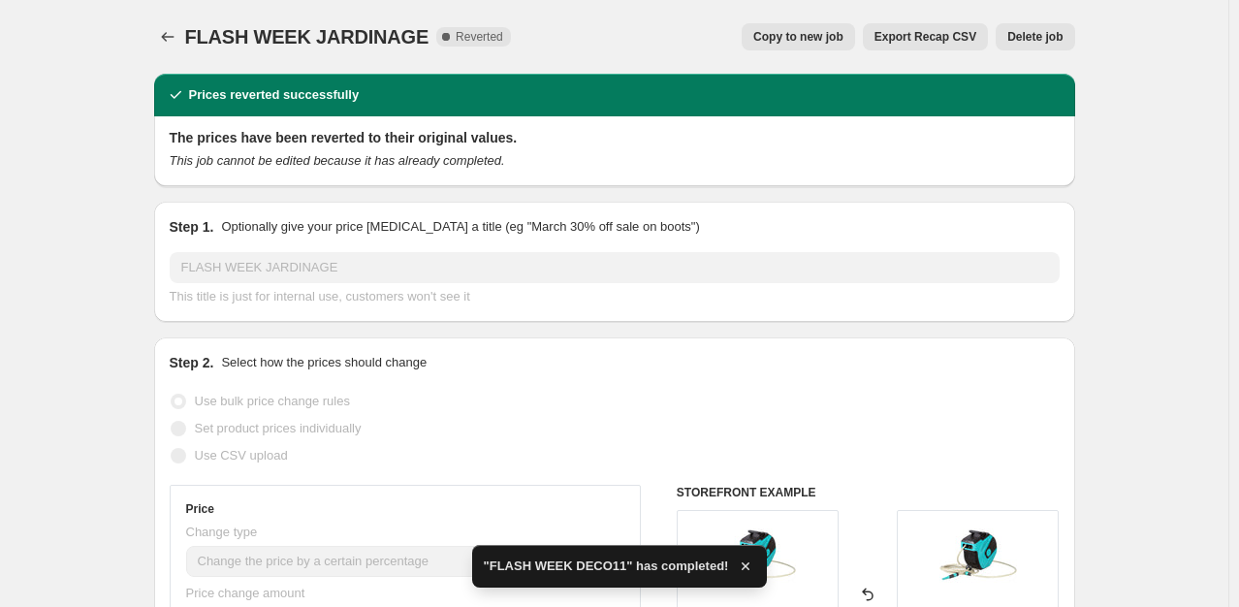
click at [1032, 47] on button "Delete job" at bounding box center [1034, 36] width 79 height 27
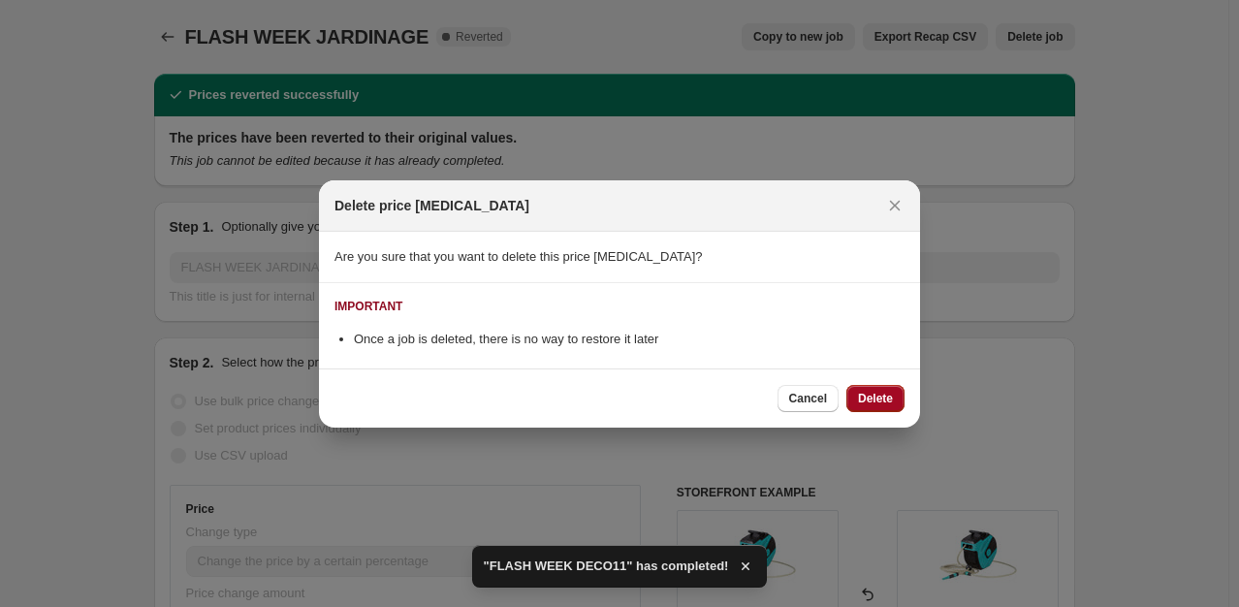
click at [878, 398] on span "Delete" at bounding box center [875, 399] width 35 height 16
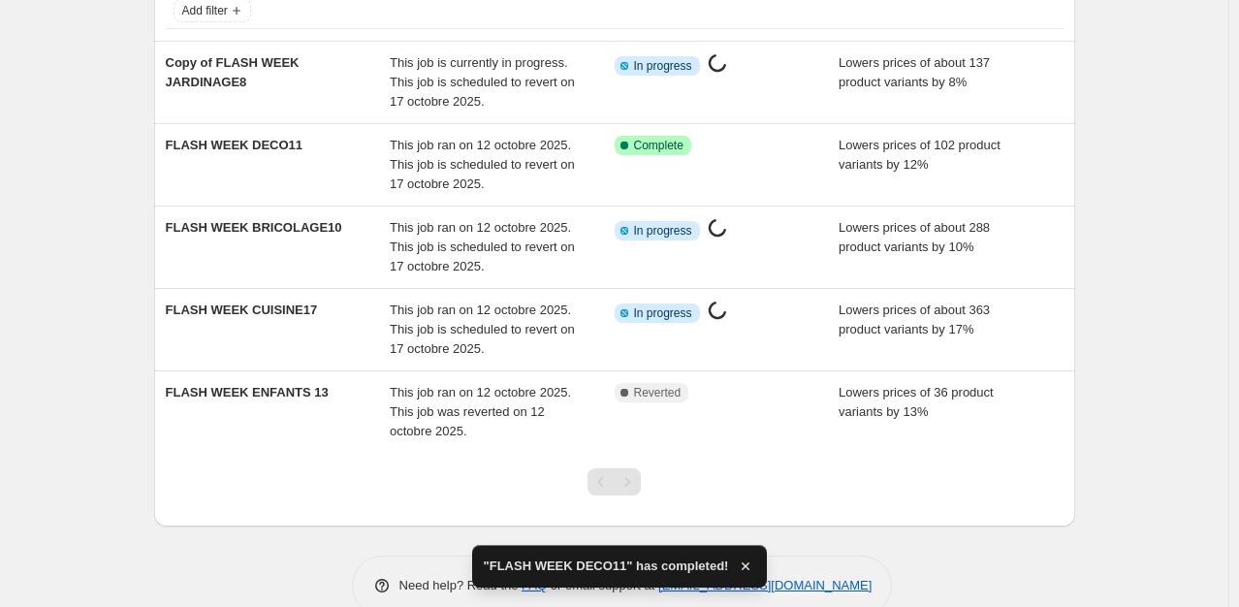
scroll to position [171, 0]
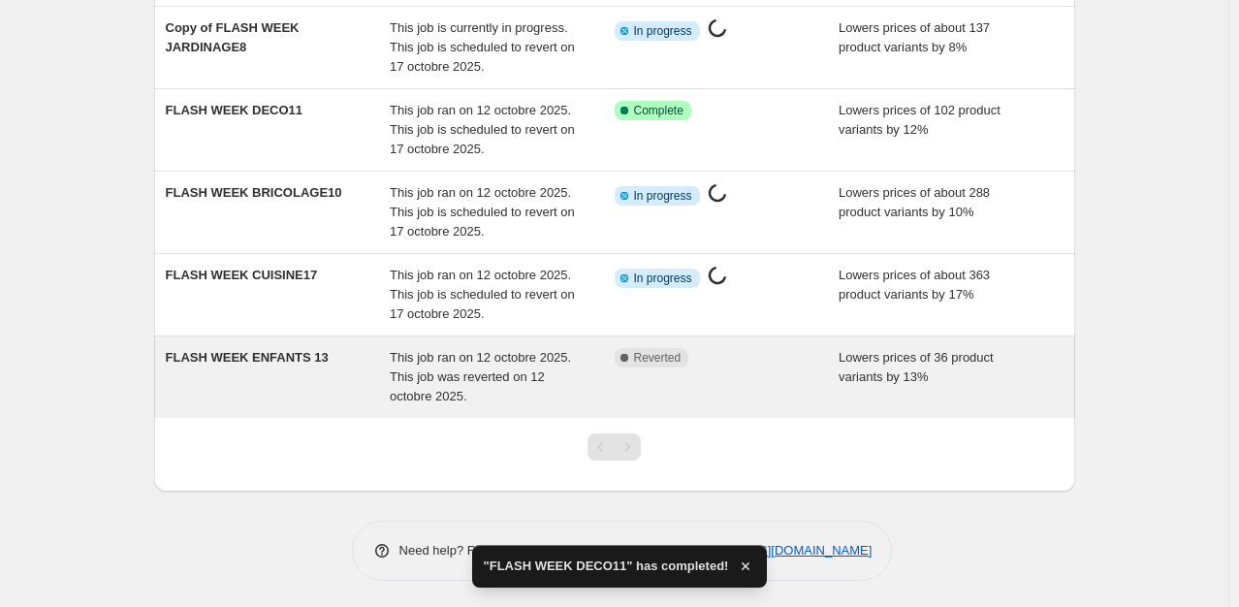
click at [327, 388] on div "FLASH WEEK ENFANTS 13" at bounding box center [278, 377] width 225 height 58
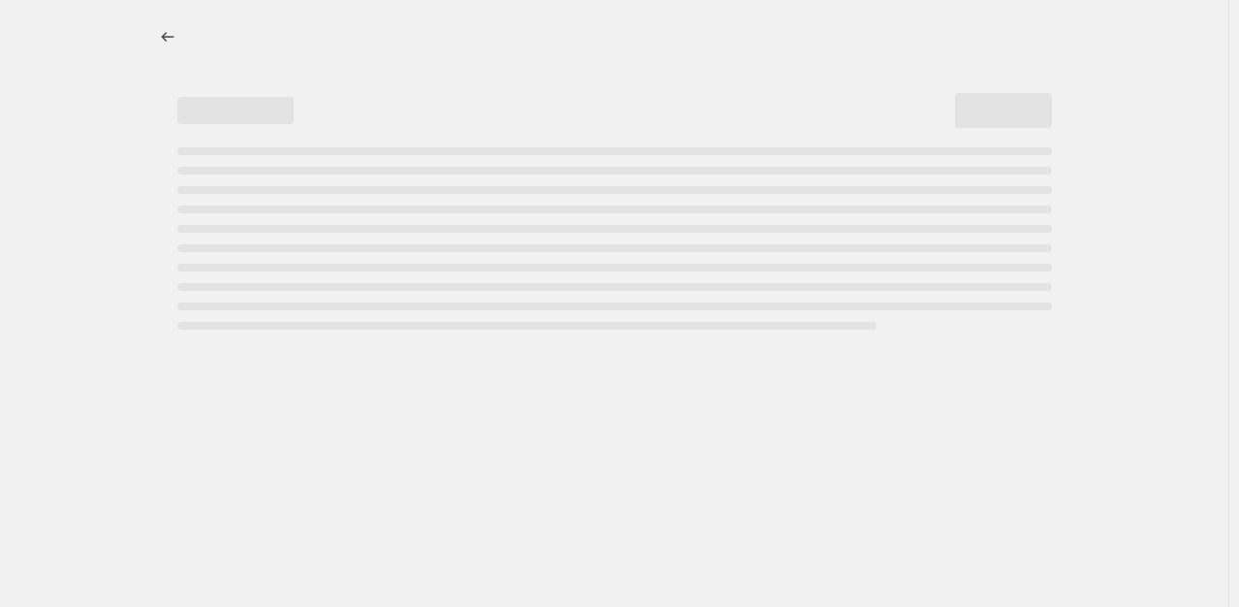
select select "percentage"
select select "collection"
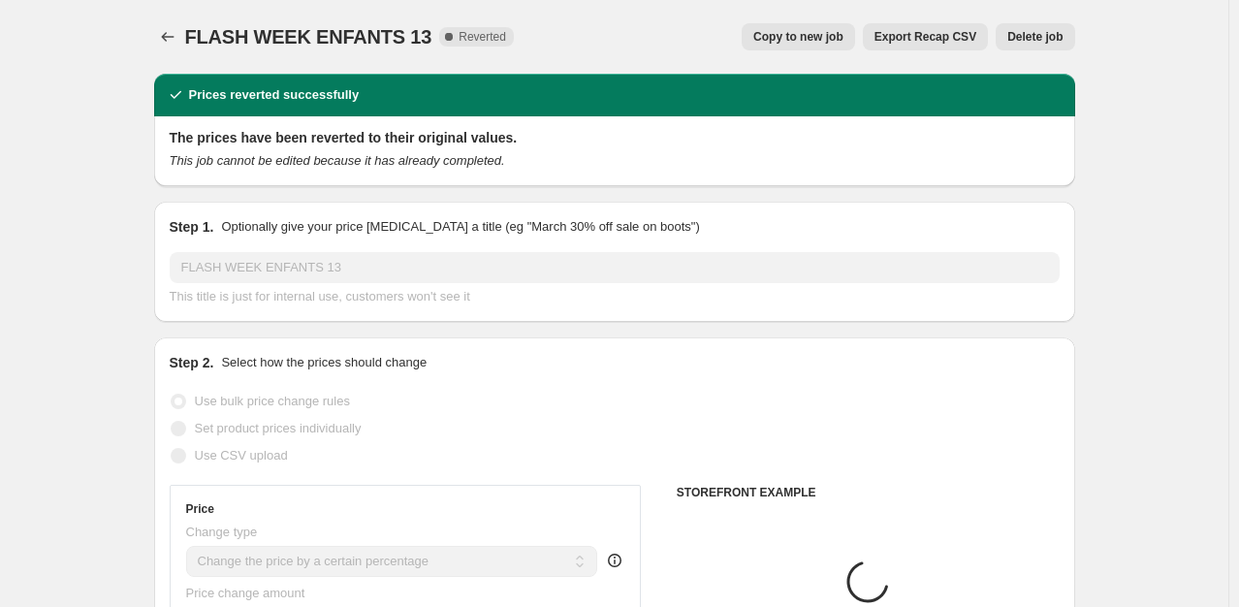
click at [834, 35] on span "Copy to new job" at bounding box center [798, 37] width 90 height 16
select select "percentage"
select select "collection"
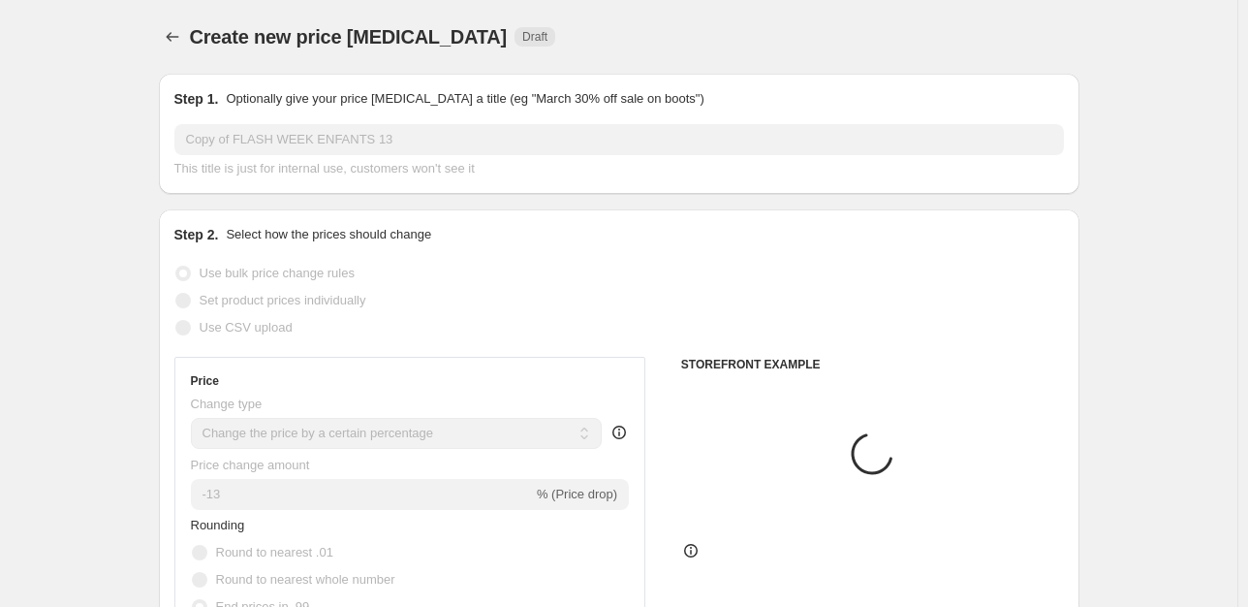
select select "percentage"
select select "collection"
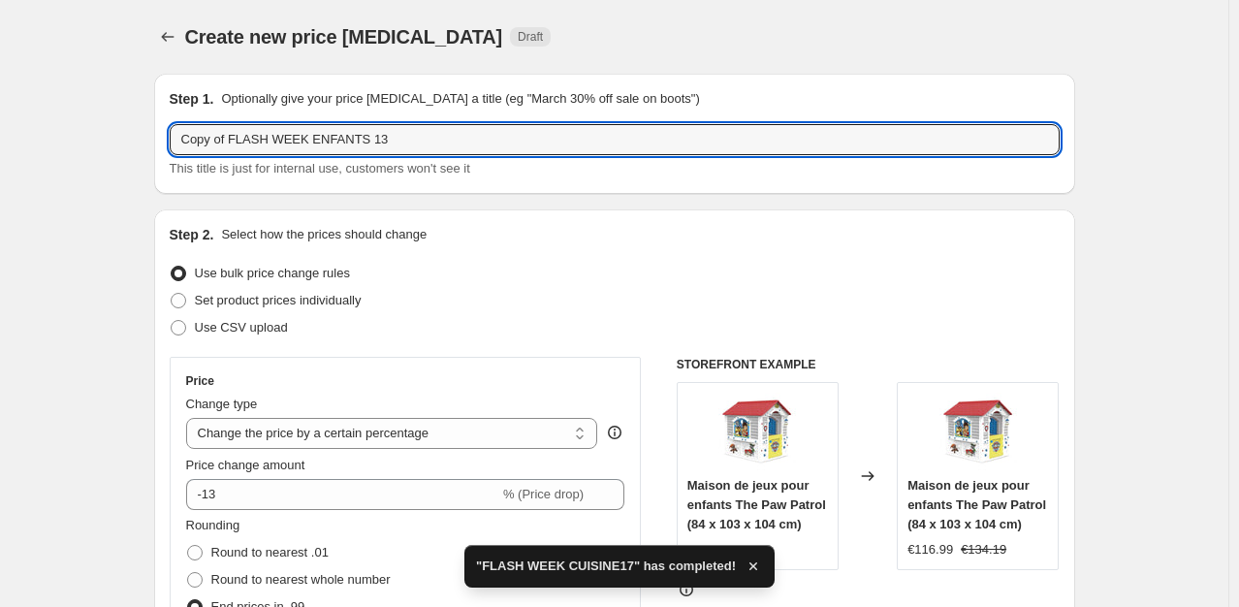
drag, startPoint x: 229, startPoint y: 142, endPoint x: 47, endPoint y: 126, distance: 182.9
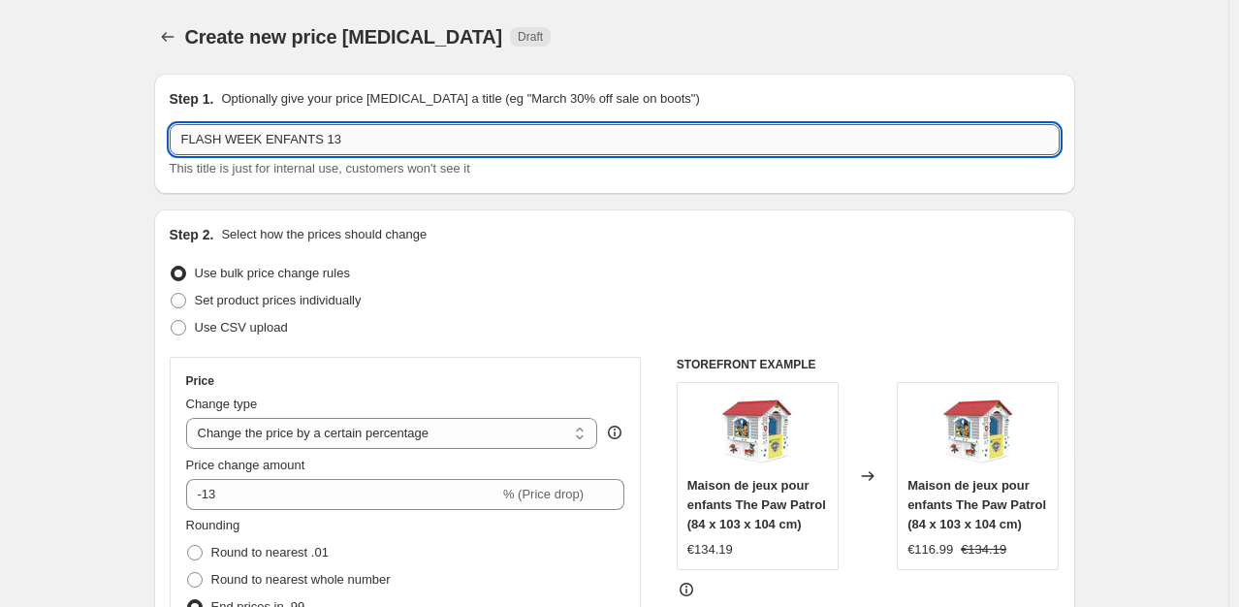
click at [312, 138] on input "FLASH WEEK ENFANTS 13" at bounding box center [615, 139] width 890 height 31
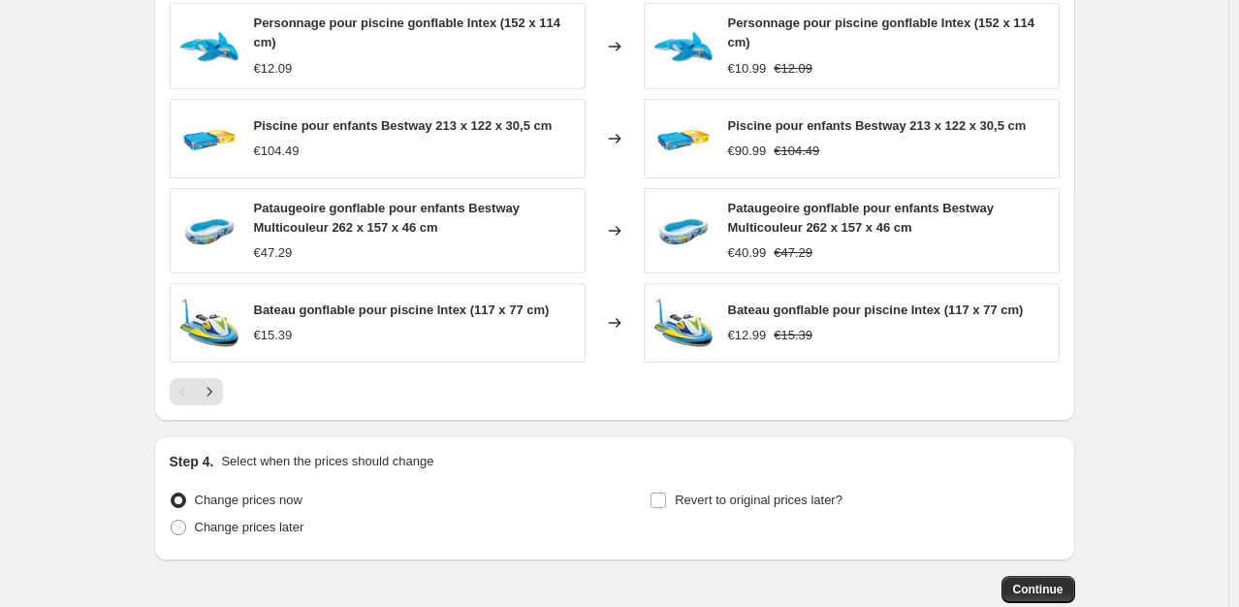
scroll to position [1565, 0]
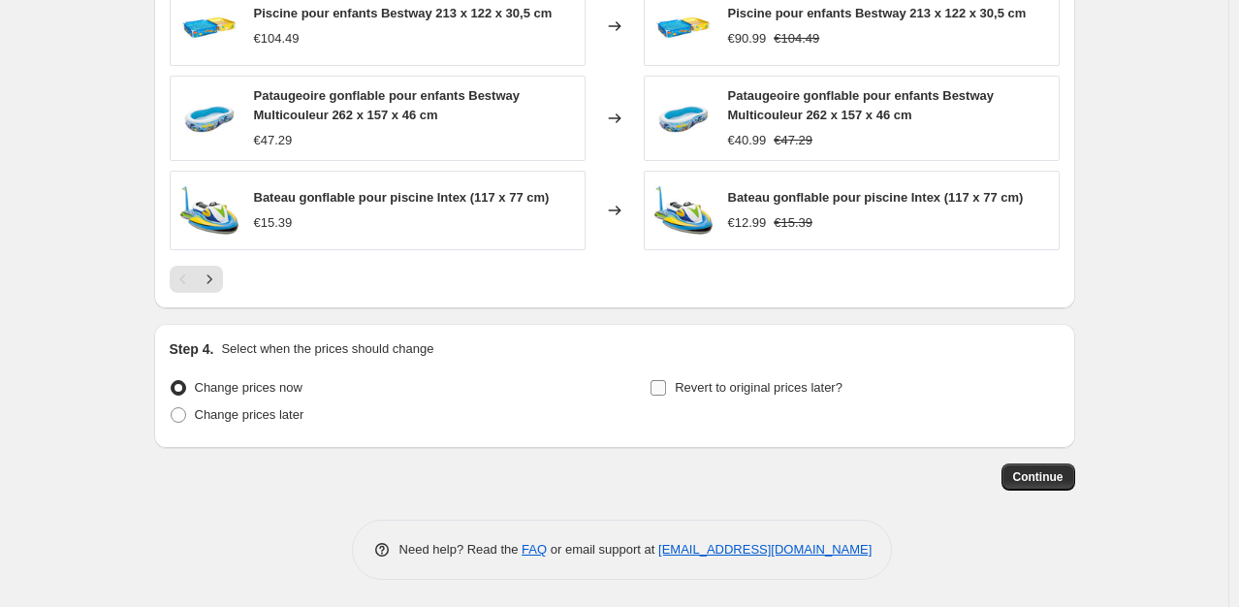
type input "FLASH WEEK ENFANTS13"
click at [768, 398] on label "Revert to original prices later?" at bounding box center [745, 387] width 193 height 27
click at [666, 395] on input "Revert to original prices later?" at bounding box center [658, 388] width 16 height 16
checkbox input "true"
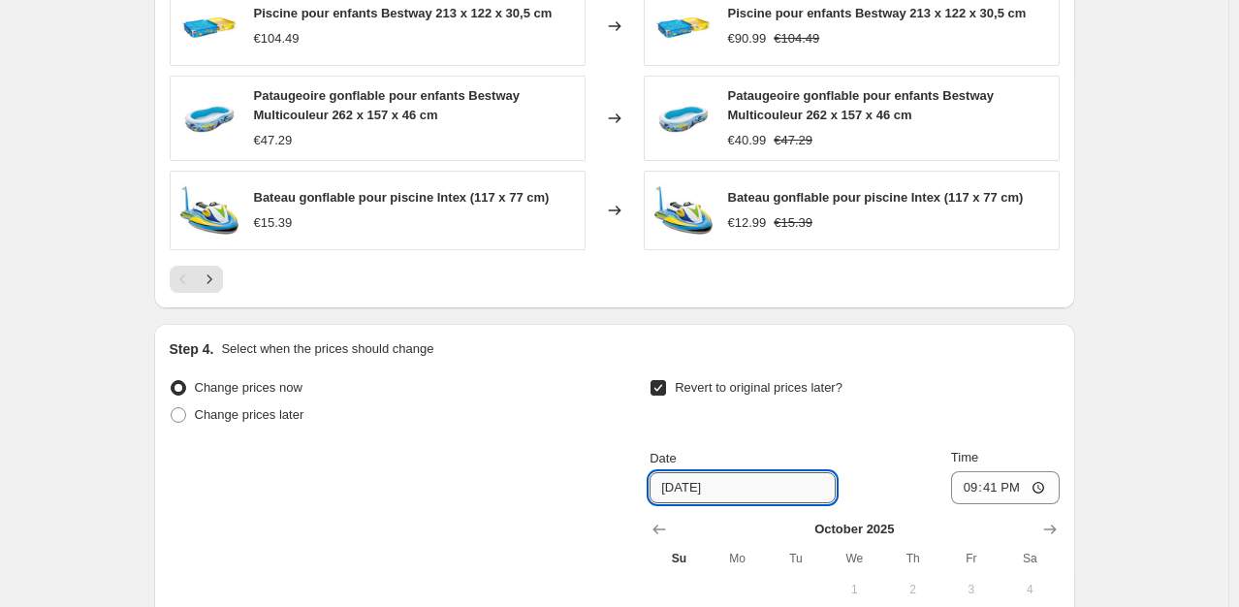
click at [688, 481] on input "10/19/2025" at bounding box center [742, 487] width 186 height 31
type input "[DATE]"
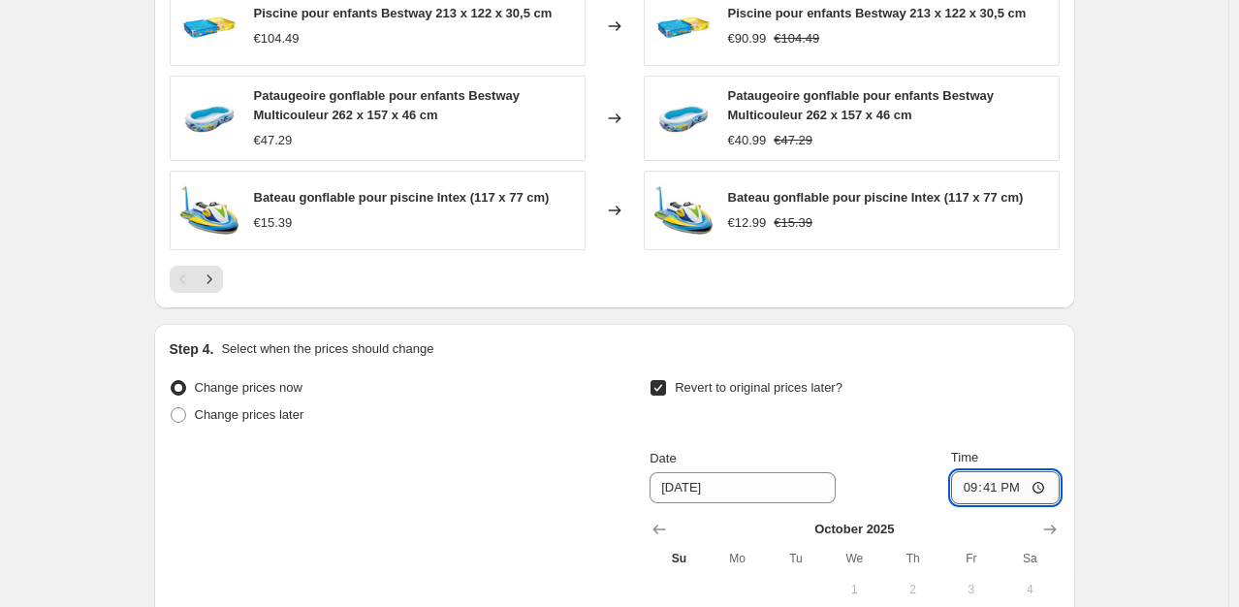
click at [999, 482] on input "21:41" at bounding box center [1005, 487] width 109 height 33
type input "23:41"
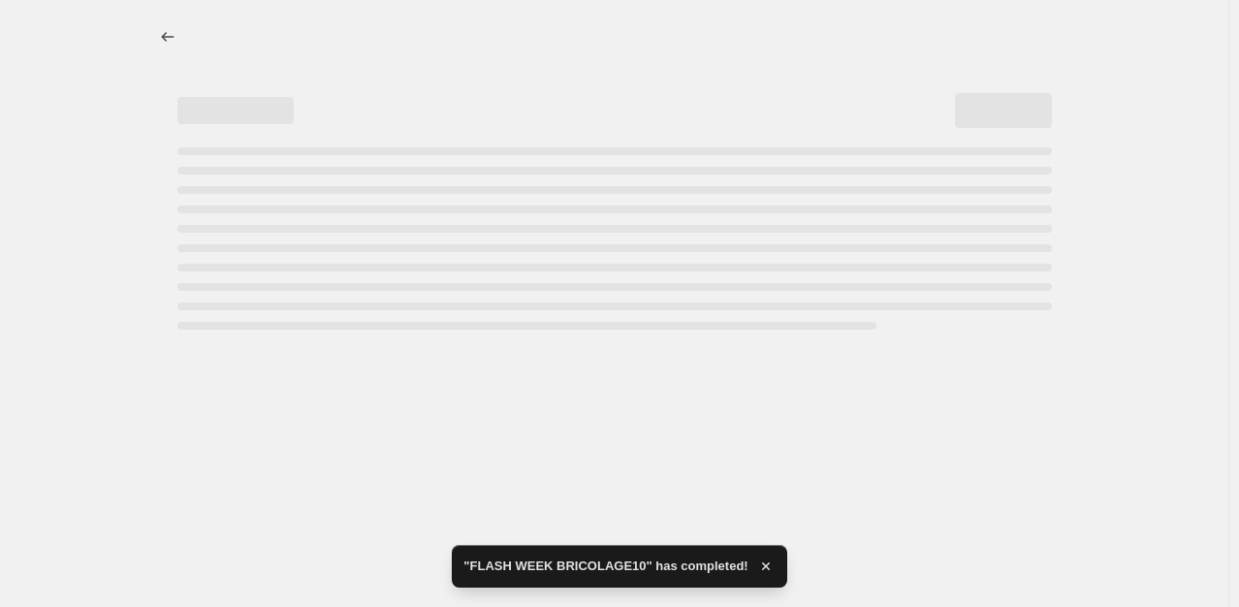
select select "percentage"
select select "collection"
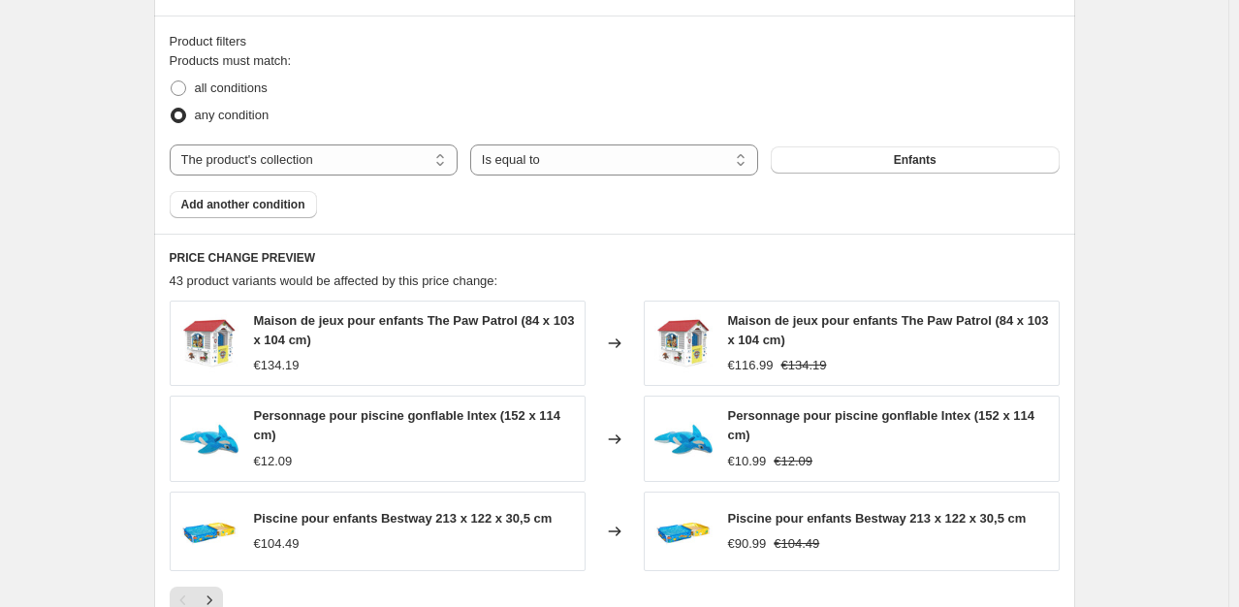
scroll to position [1713, 0]
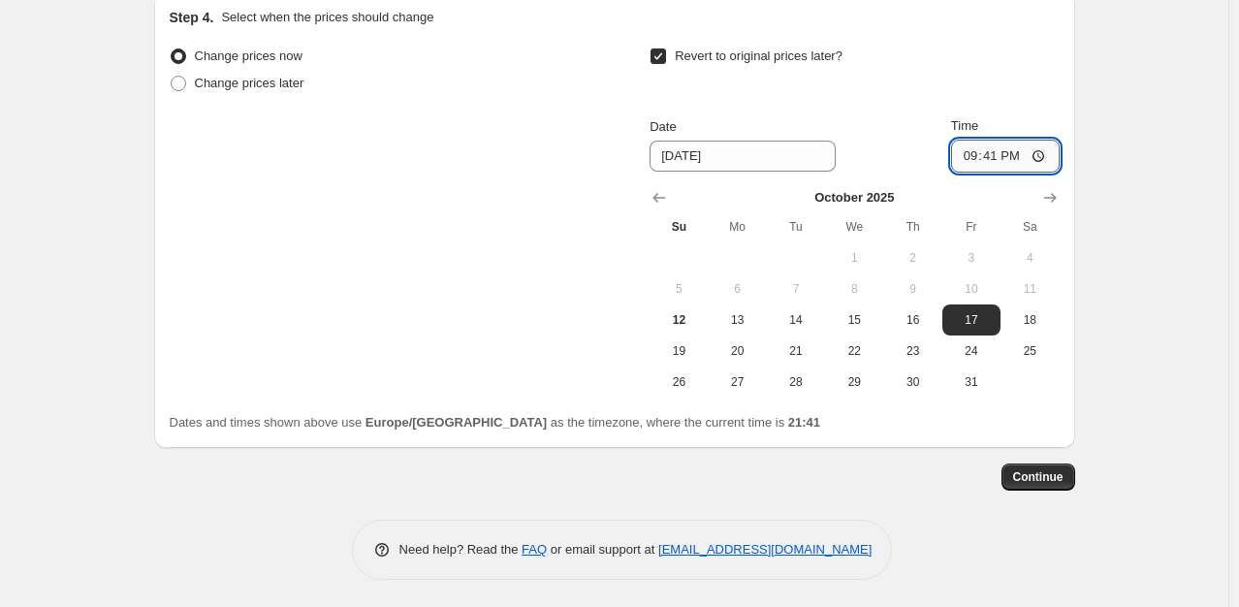
click at [998, 157] on input "21:41" at bounding box center [1005, 156] width 109 height 33
type input "23:59"
click at [1043, 474] on span "Continue" at bounding box center [1038, 477] width 50 height 16
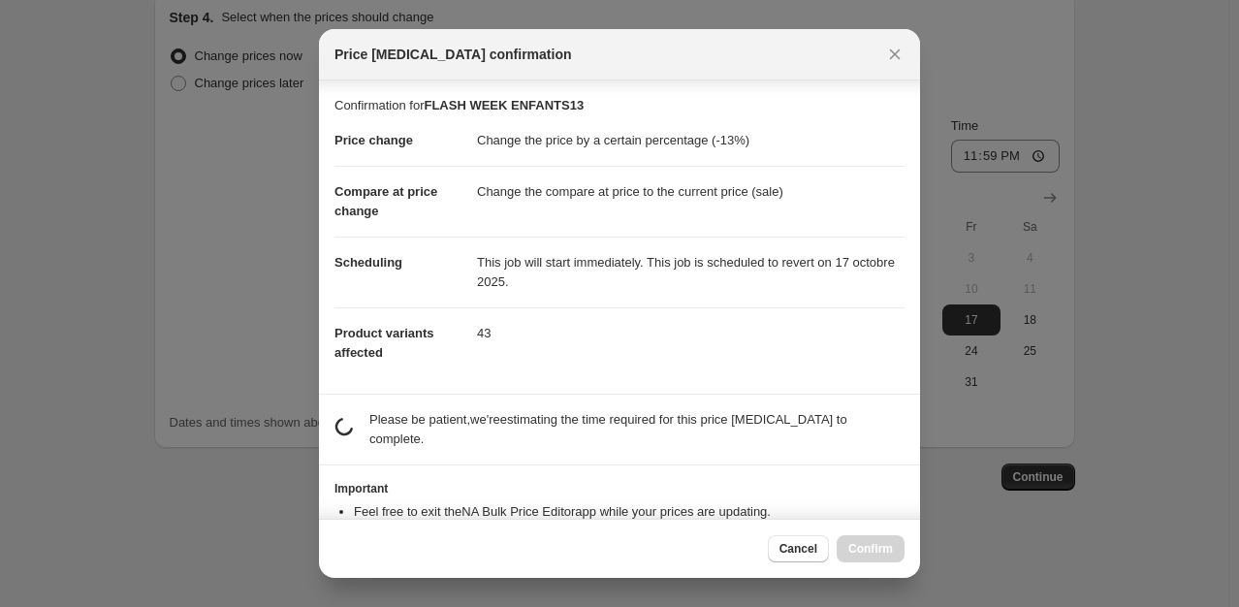
scroll to position [52, 0]
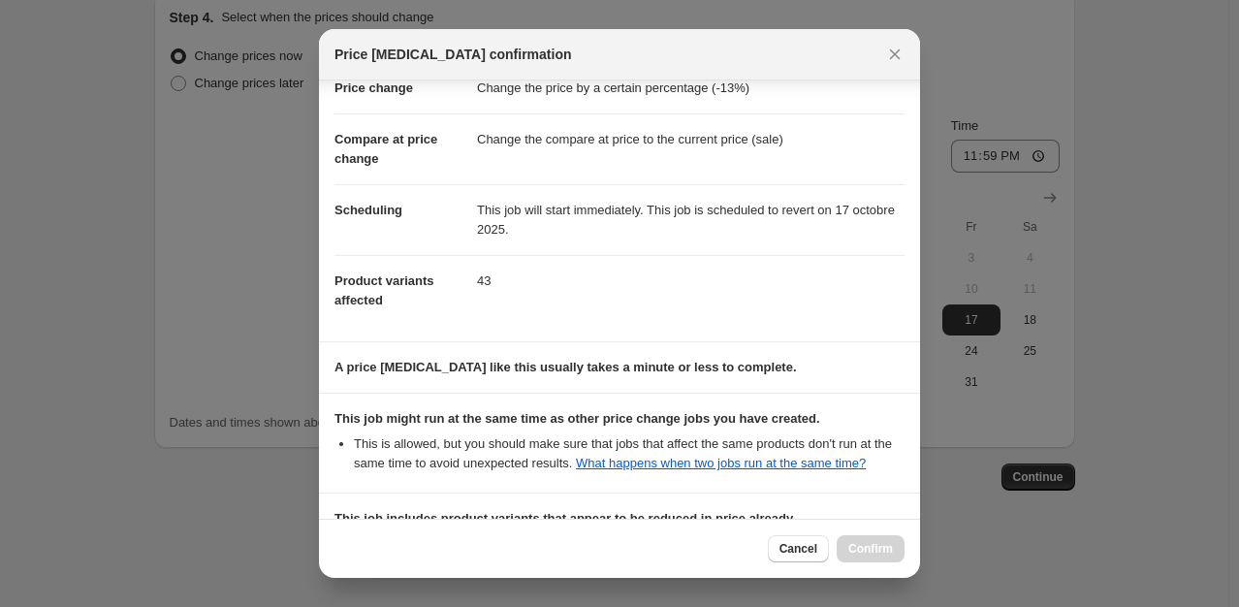
click at [907, 447] on section "This job might run at the same time as other price change jobs you have created…" at bounding box center [619, 443] width 601 height 99
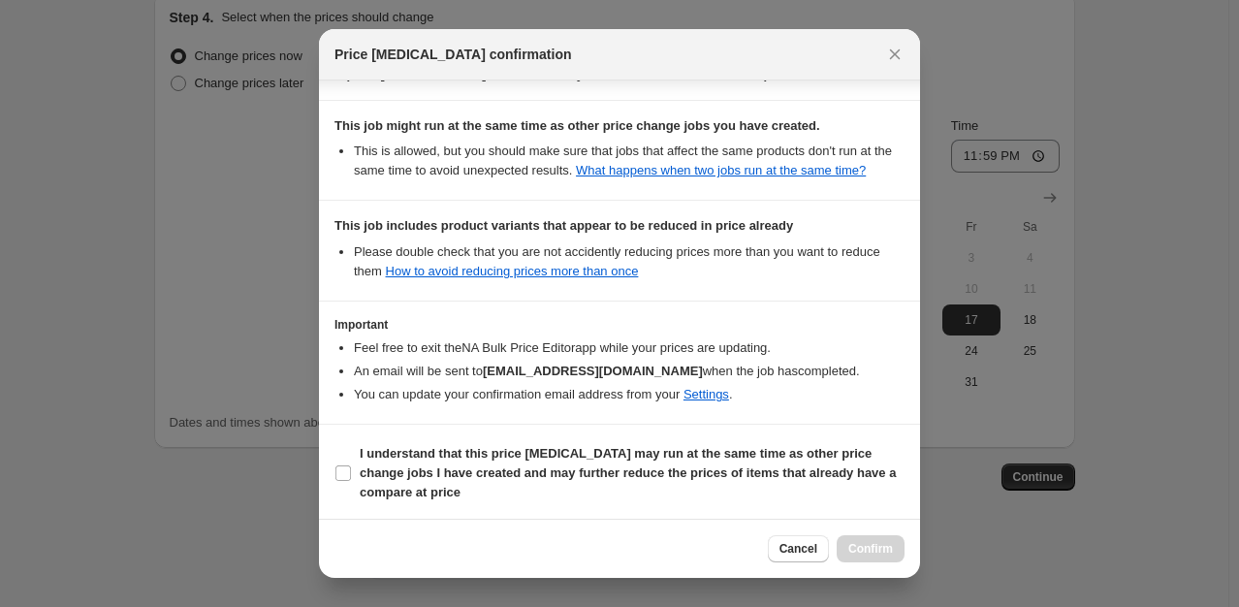
scroll to position [345, 0]
click at [663, 464] on b "I understand that this price change job may run at the same time as other price…" at bounding box center [628, 472] width 536 height 53
click at [351, 465] on input "I understand that this price change job may run at the same time as other price…" at bounding box center [343, 473] width 16 height 16
checkbox input "true"
click at [881, 545] on span "Confirm" at bounding box center [870, 549] width 45 height 16
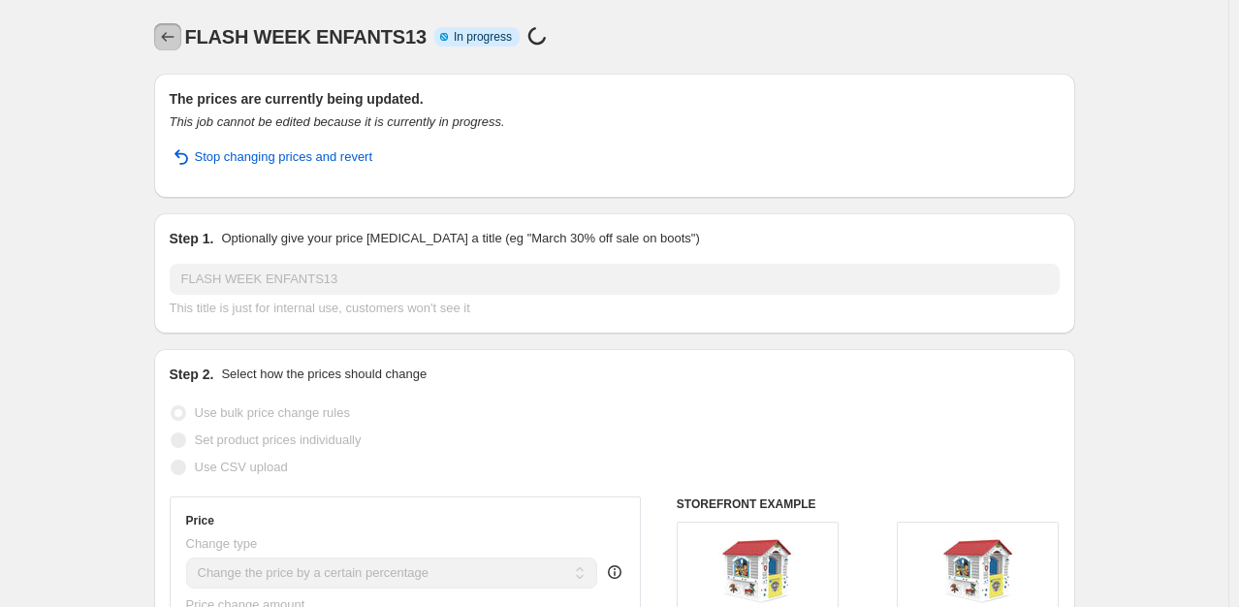
click at [163, 23] on button "Price change jobs" at bounding box center [167, 36] width 27 height 27
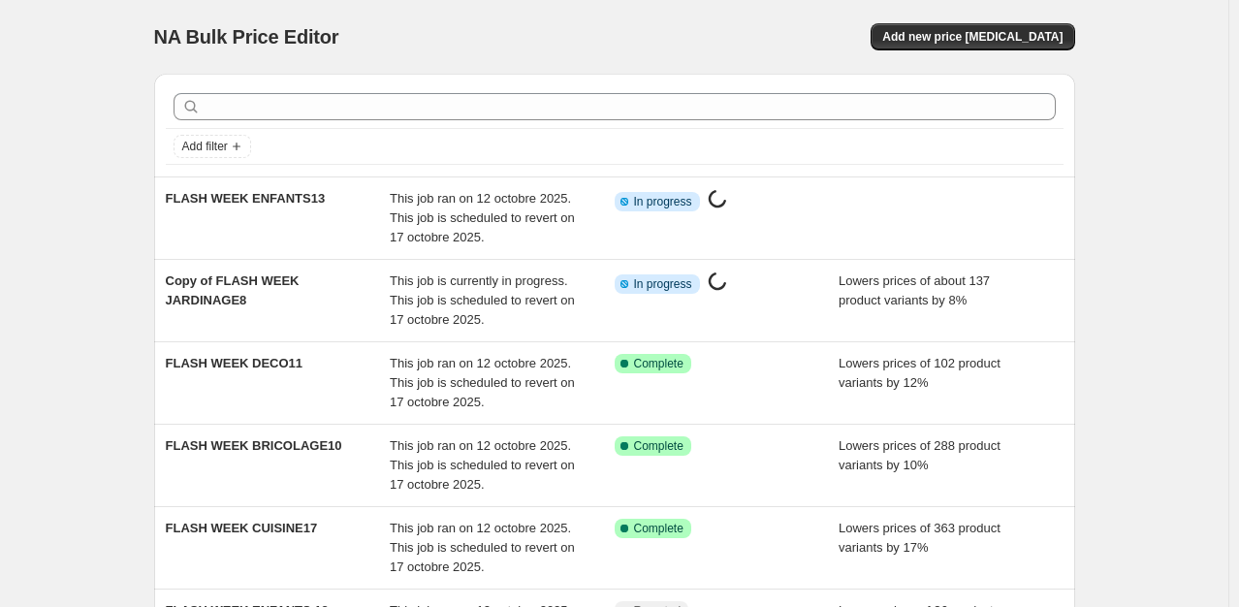
scroll to position [253, 0]
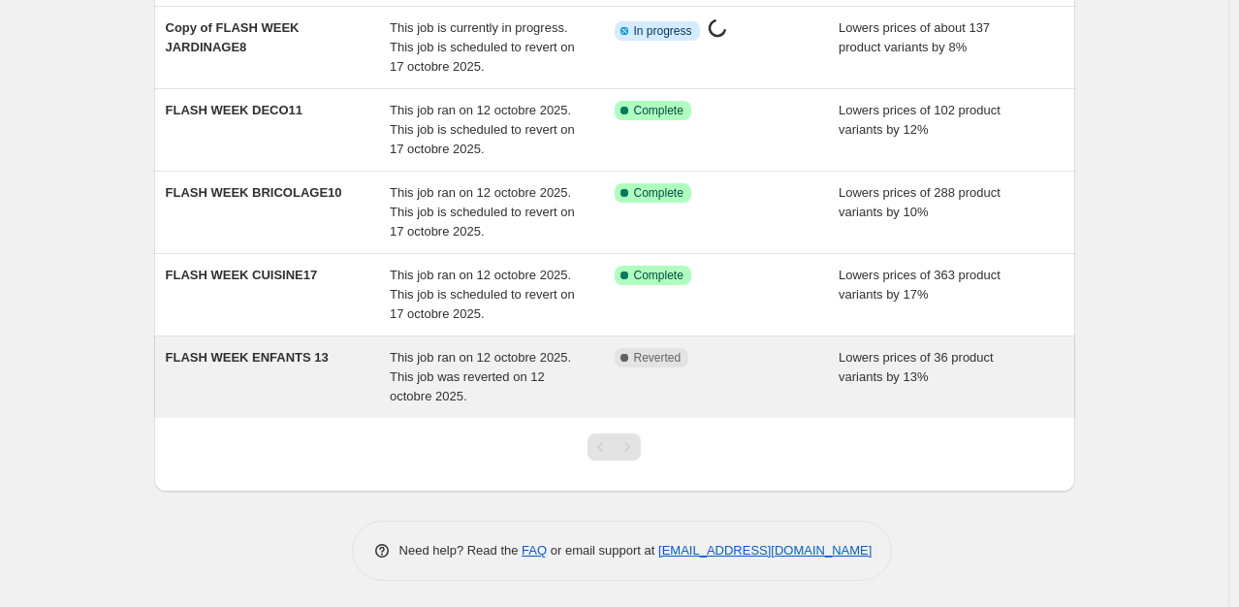
click at [314, 378] on div "FLASH WEEK ENFANTS 13" at bounding box center [278, 377] width 225 height 58
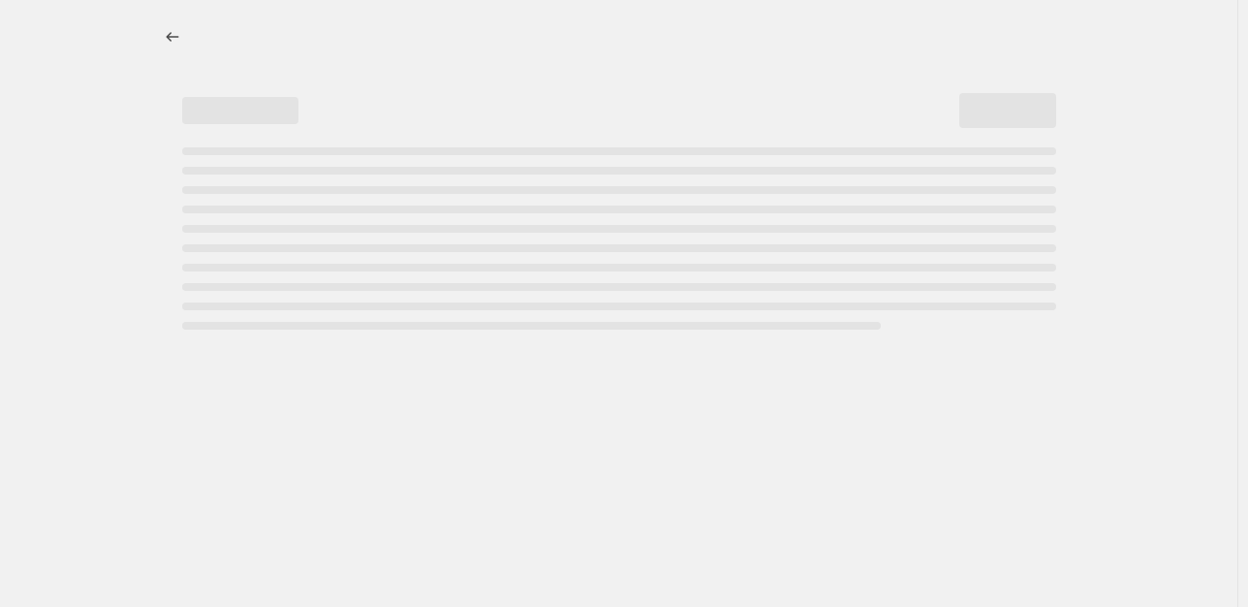
select select "percentage"
select select "collection"
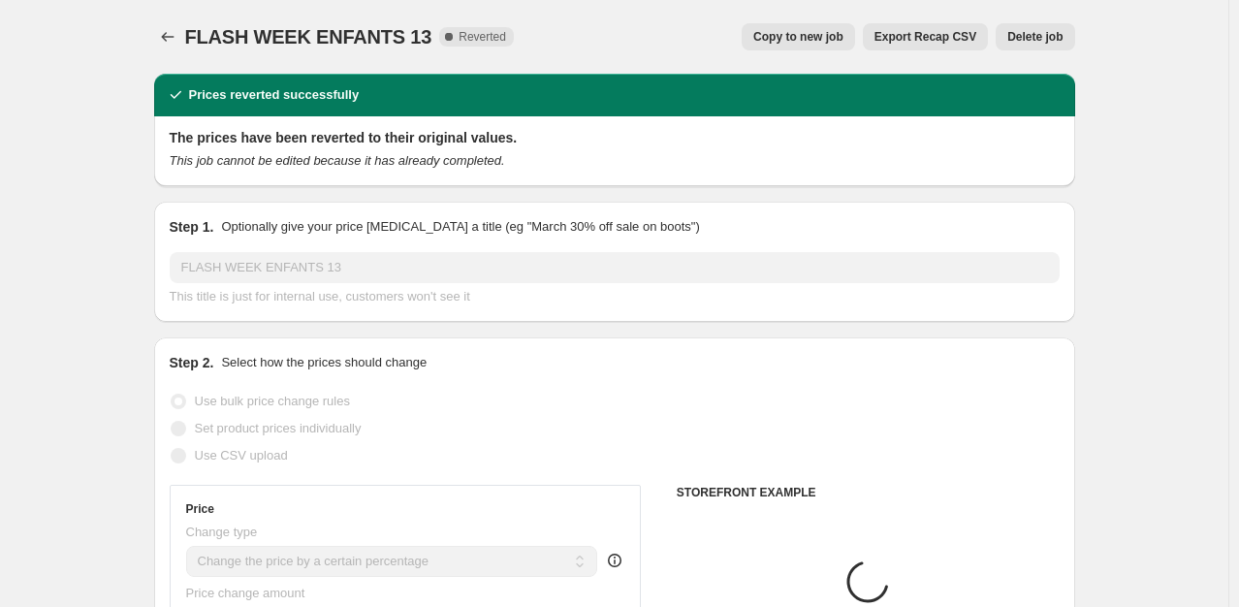
click at [1058, 33] on span "Delete job" at bounding box center [1034, 37] width 55 height 16
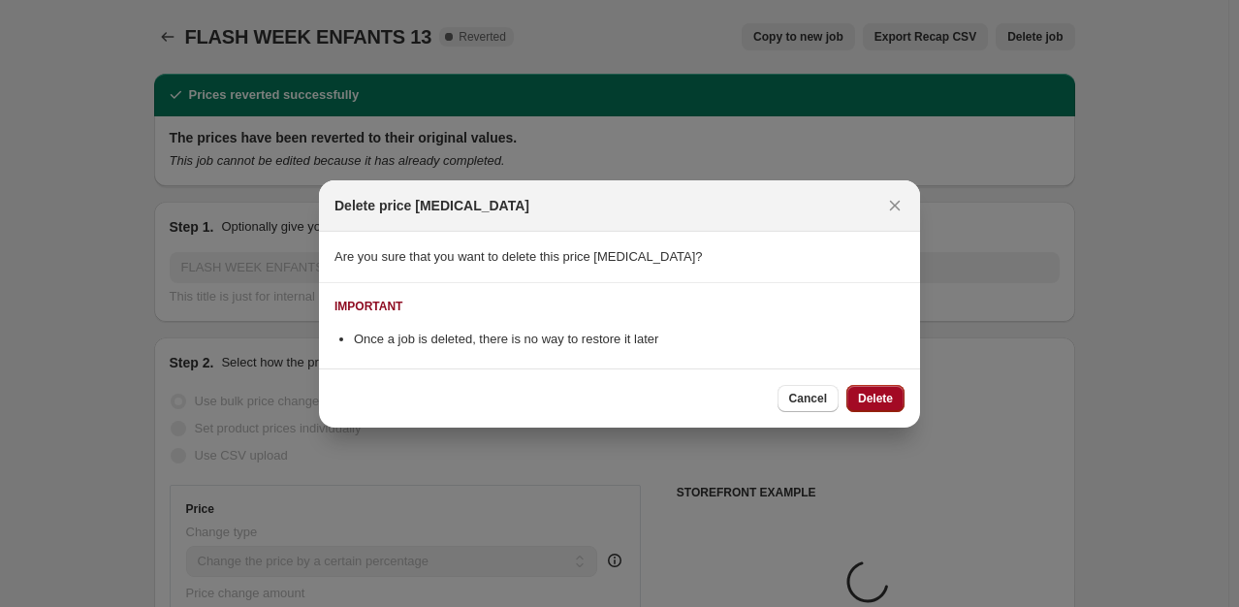
click at [883, 401] on span "Delete" at bounding box center [875, 399] width 35 height 16
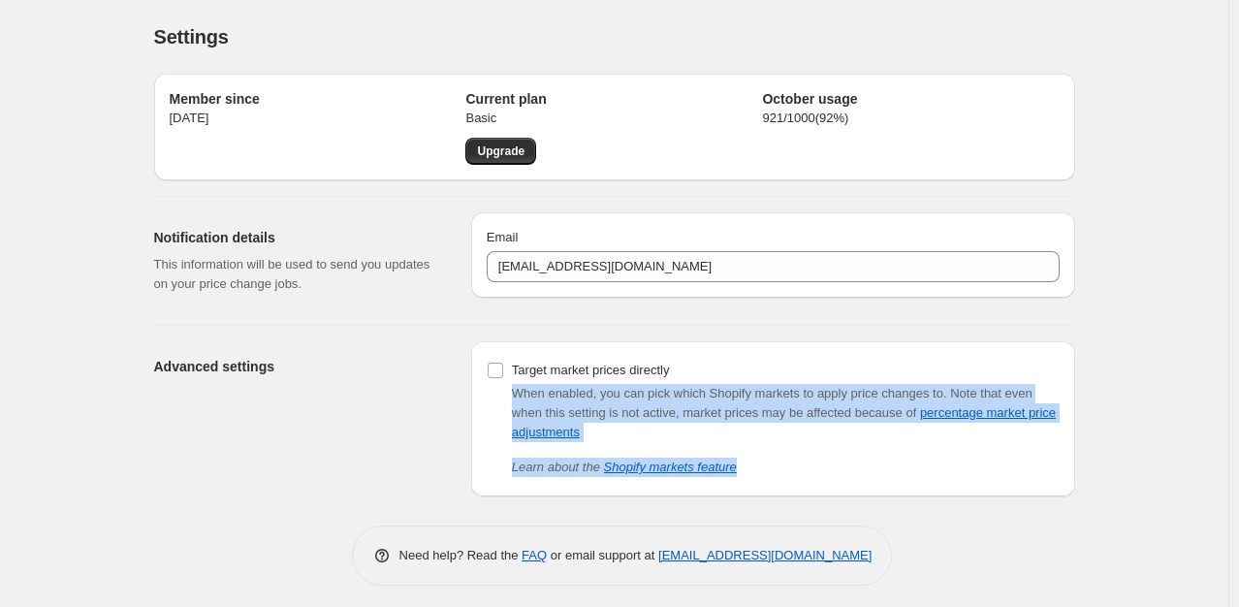
drag, startPoint x: 775, startPoint y: 479, endPoint x: 496, endPoint y: 389, distance: 293.3
click at [496, 389] on div "Target market prices directly When enabled, you can pick which Shopify markets …" at bounding box center [773, 419] width 573 height 124
copy div "When enabled, you can pick which Shopify markets to apply price changes to. Not…"
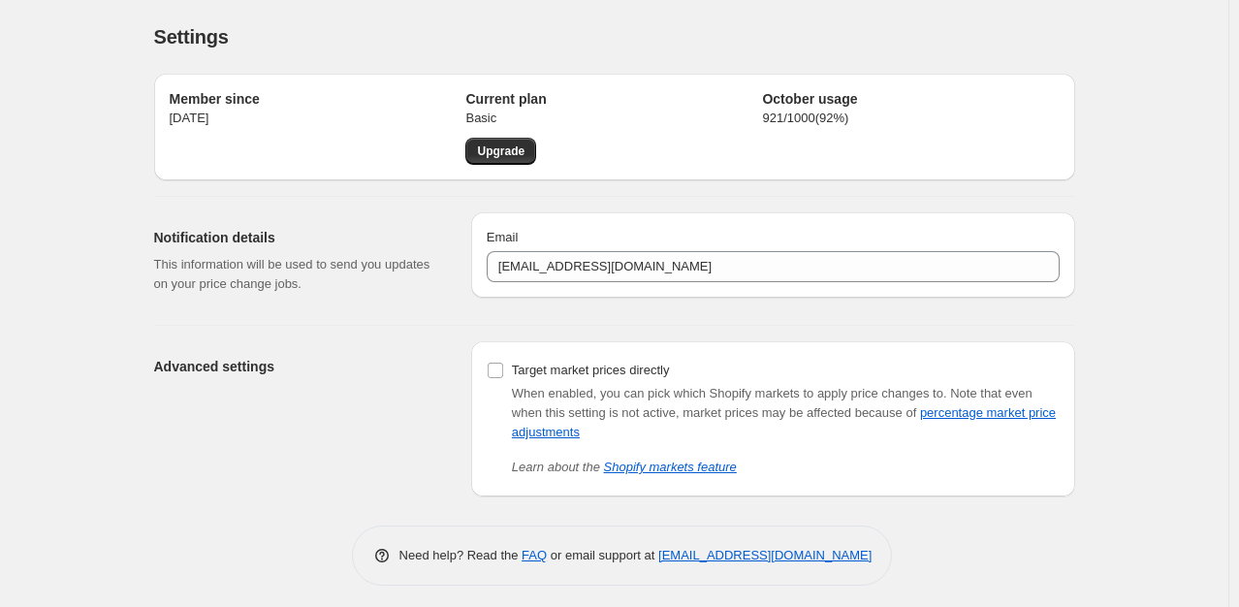
click at [340, 231] on h2 "Notification details" at bounding box center [297, 237] width 286 height 19
click at [520, 149] on span "Upgrade" at bounding box center [500, 151] width 47 height 16
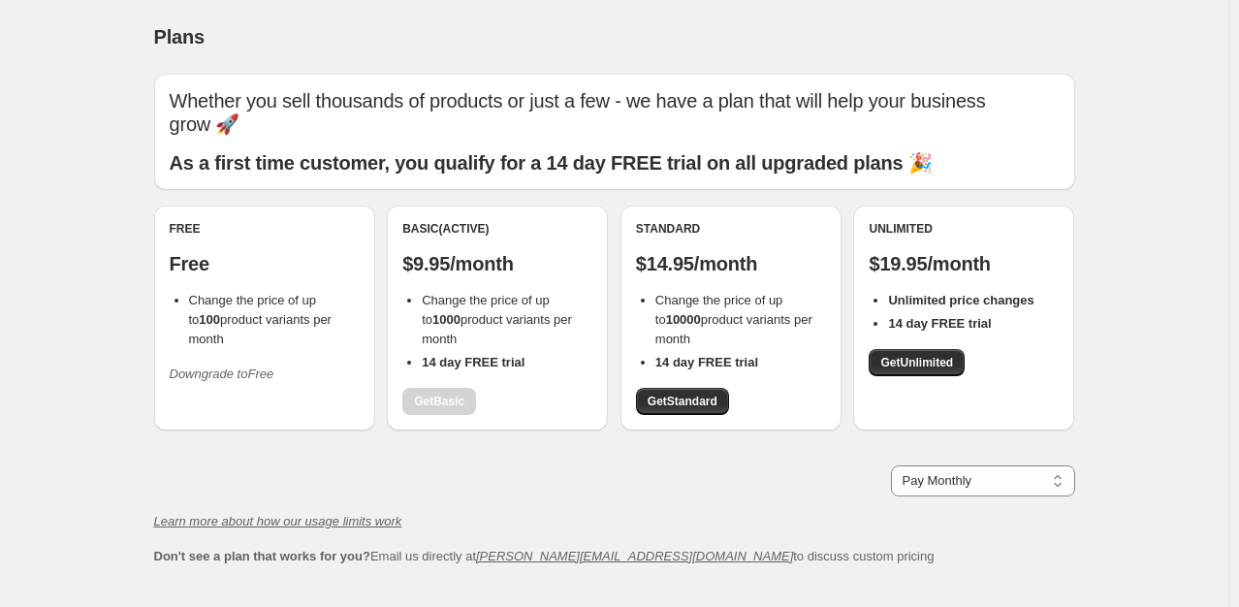
click at [231, 155] on b "As a first time customer, you qualify for a 14 day FREE trial on all upgraded p…" at bounding box center [551, 162] width 763 height 21
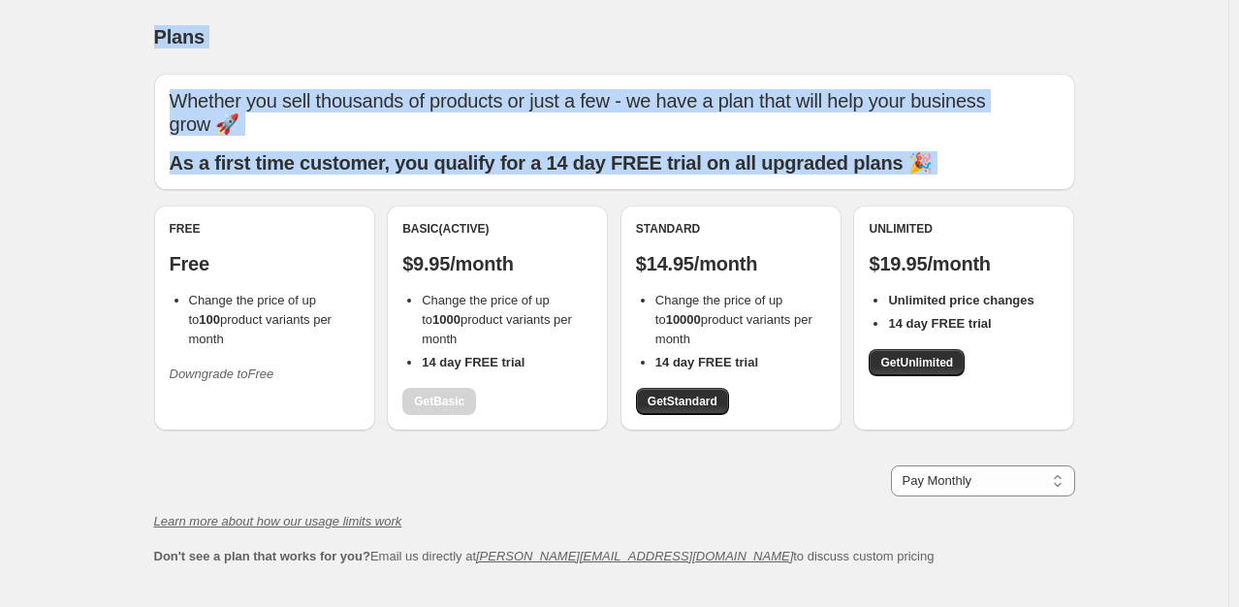
drag, startPoint x: 231, startPoint y: 155, endPoint x: 136, endPoint y: 32, distance: 155.5
click at [136, 32] on div "Plans. This page is ready Plans Whether you sell thousands of products or just …" at bounding box center [614, 361] width 967 height 723
click at [104, 123] on div "Plans. This page is ready Plans Whether you sell thousands of products or just …" at bounding box center [614, 361] width 1228 height 723
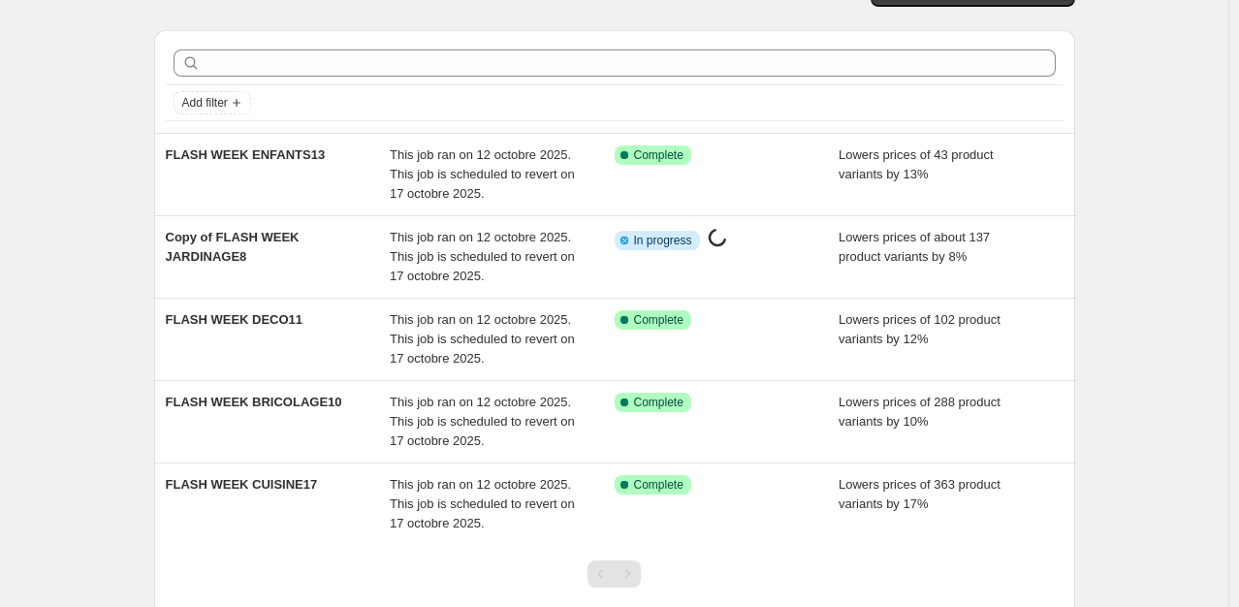
scroll to position [43, 0]
